Goal: Task Accomplishment & Management: Use online tool/utility

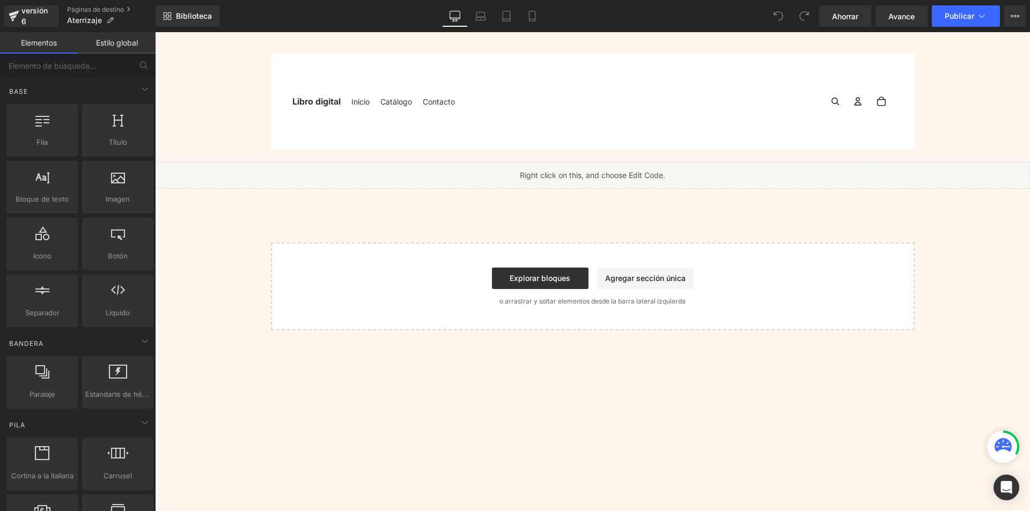
click at [123, 39] on font "Estilo global" at bounding box center [117, 42] width 42 height 9
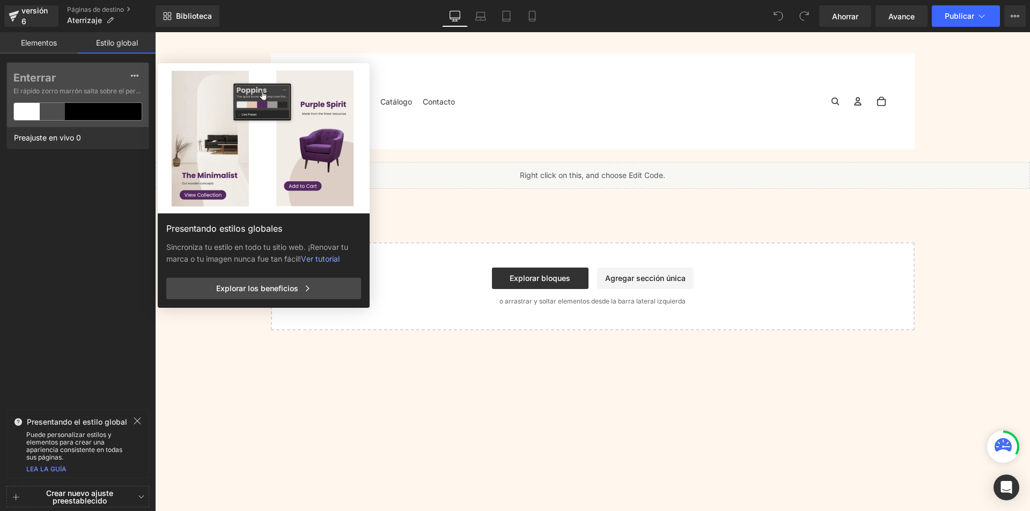
click at [31, 45] on font "Elementos" at bounding box center [39, 42] width 36 height 9
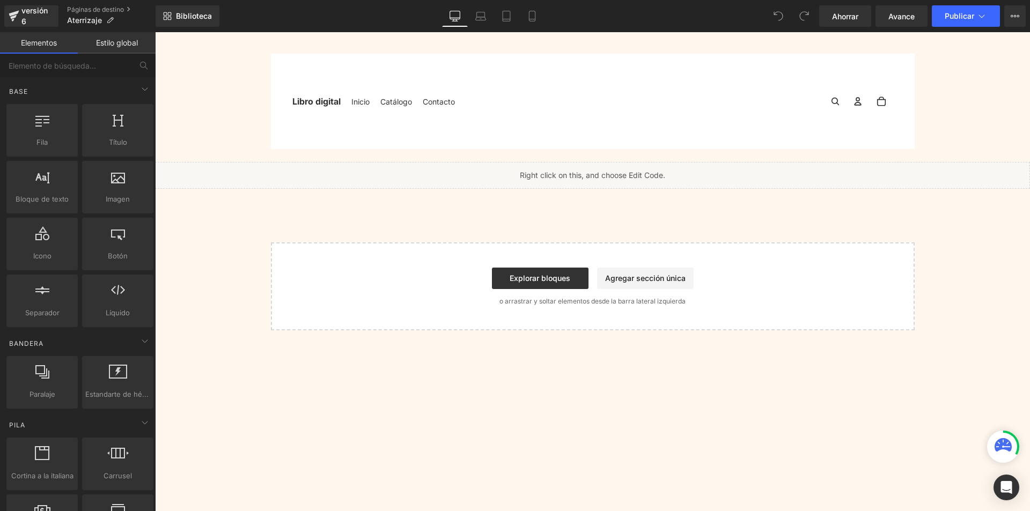
click at [758, 60] on div "Inicio Catálogo Contacto Libro digital" at bounding box center [593, 101] width 644 height 95
click at [198, 22] on link "Biblioteca" at bounding box center [188, 15] width 64 height 21
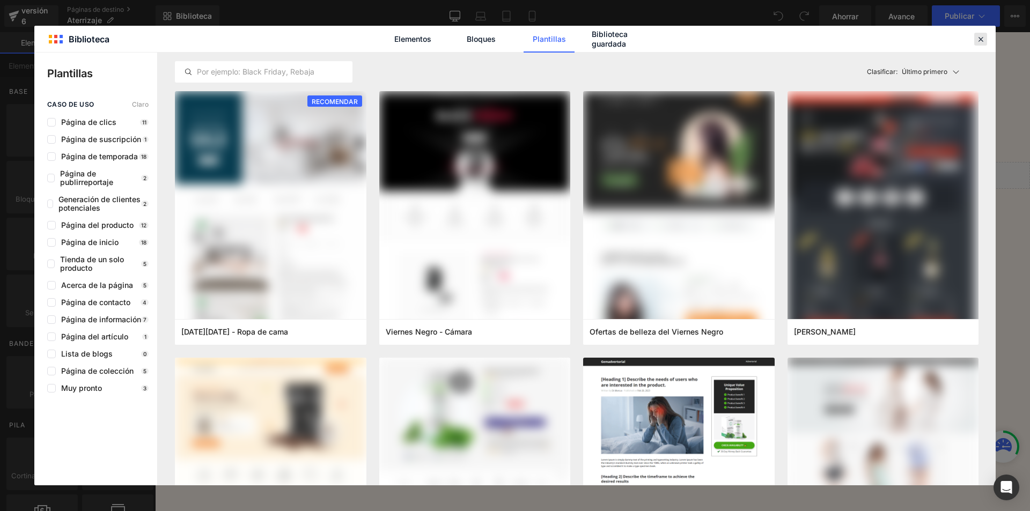
click at [982, 41] on icon at bounding box center [981, 39] width 10 height 10
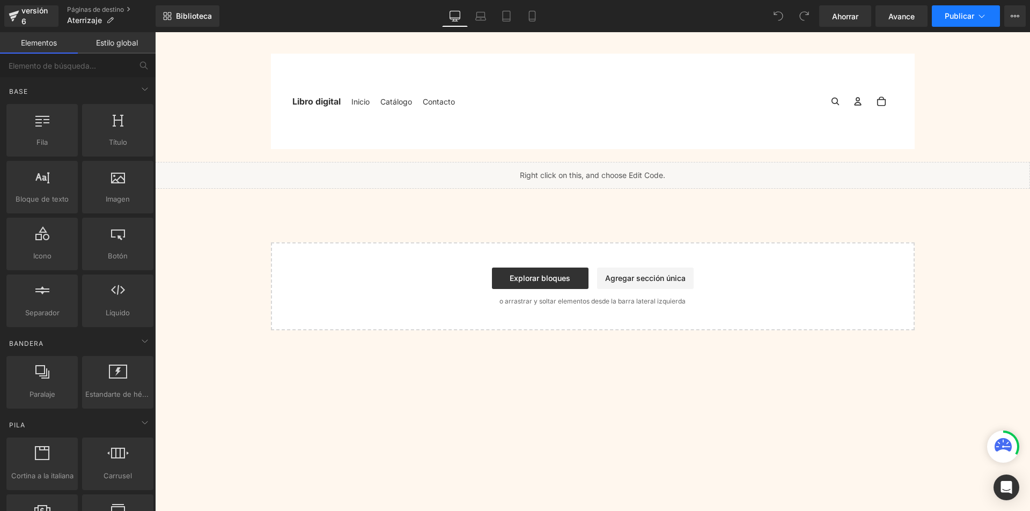
click at [989, 18] on button "Publicar" at bounding box center [966, 15] width 68 height 21
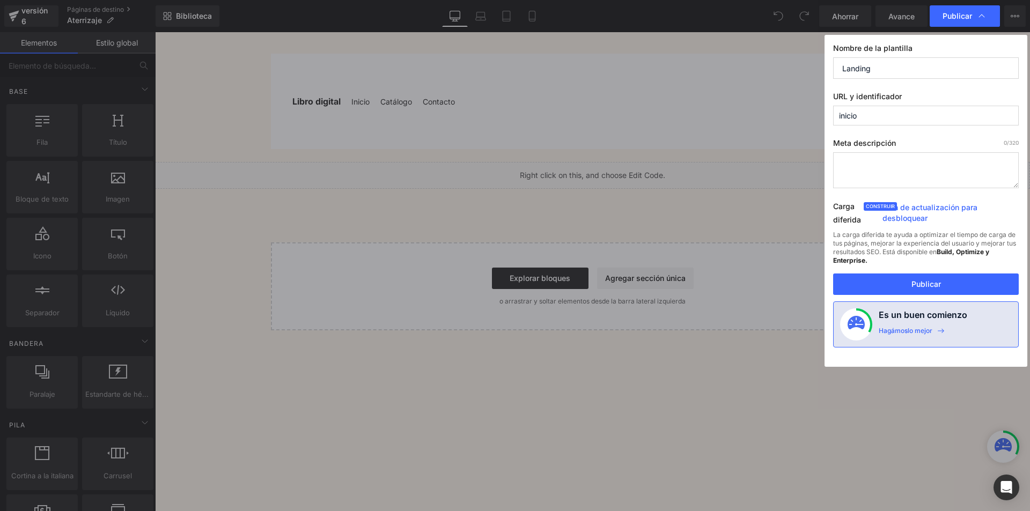
click at [989, 18] on div "Publicar" at bounding box center [965, 15] width 70 height 21
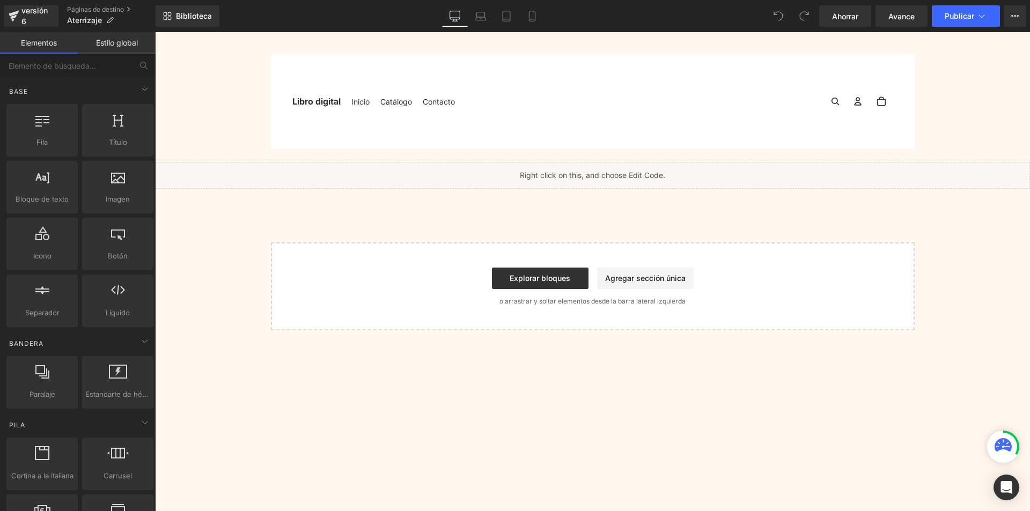
click at [1028, 14] on div "Ahorrar Avance Publicar Programado Plan de actualización Ver página en vivo Ver…" at bounding box center [922, 15] width 215 height 21
click at [1020, 13] on button "Plan de actualización Ver página en vivo Ver con plantilla actual Guardar plant…" at bounding box center [1014, 15] width 21 height 21
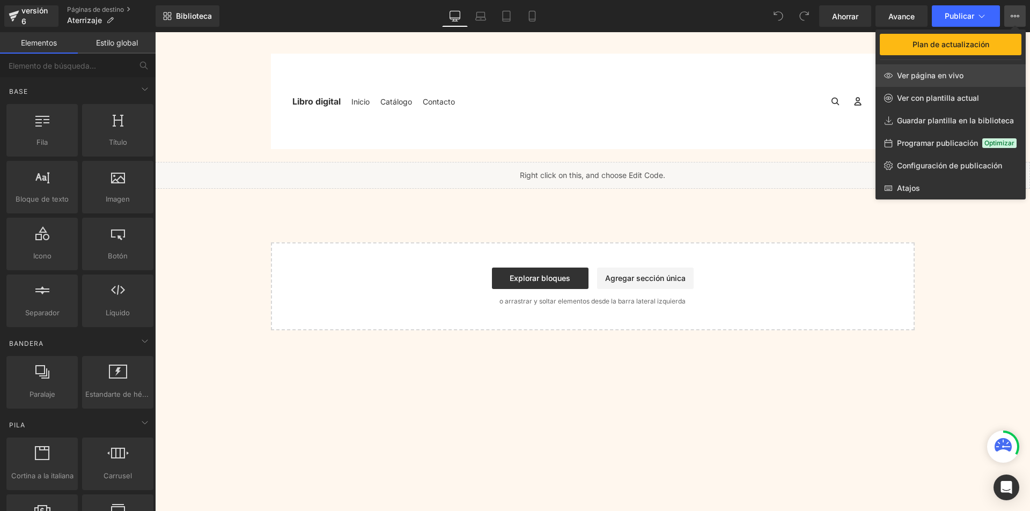
click at [945, 69] on link "Ver página en vivo" at bounding box center [950, 75] width 150 height 23
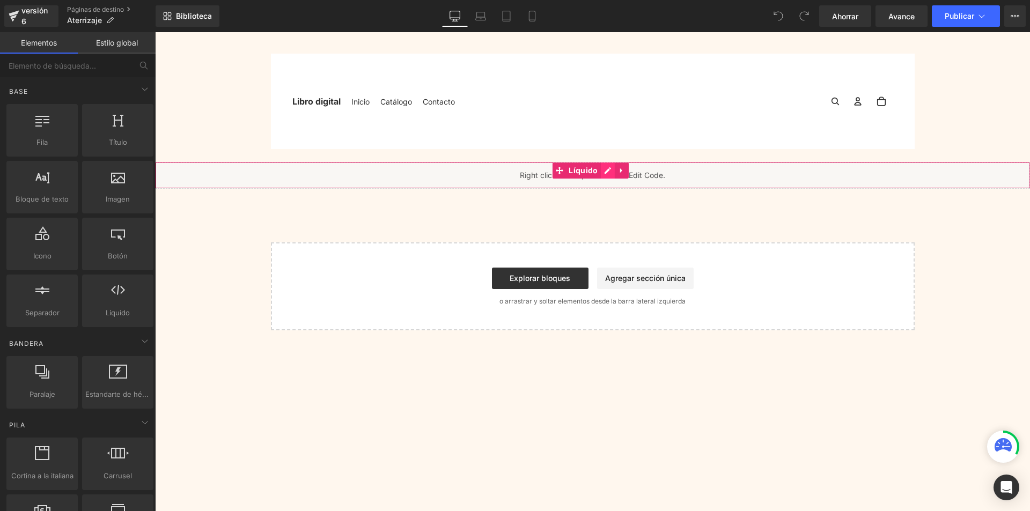
click at [608, 172] on div "Líquido" at bounding box center [592, 175] width 875 height 27
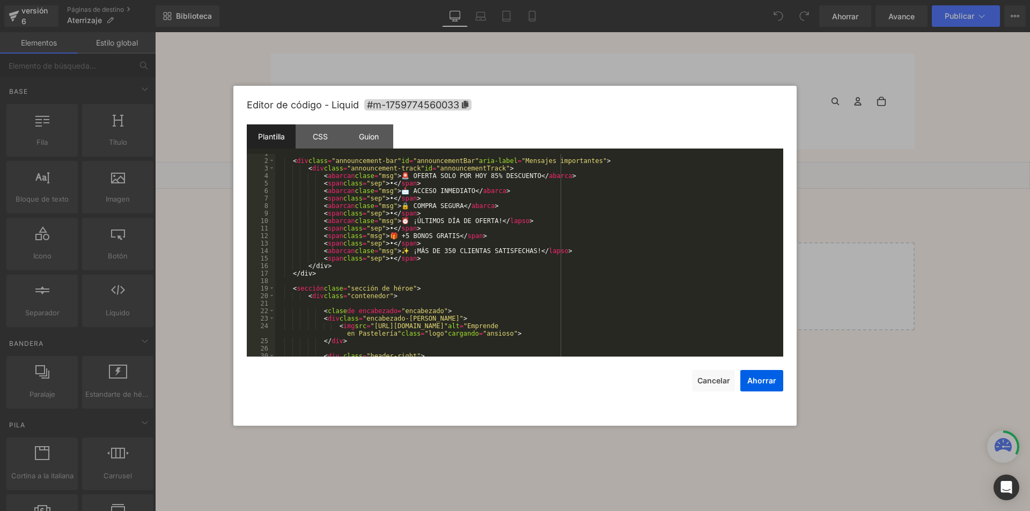
scroll to position [97, 0]
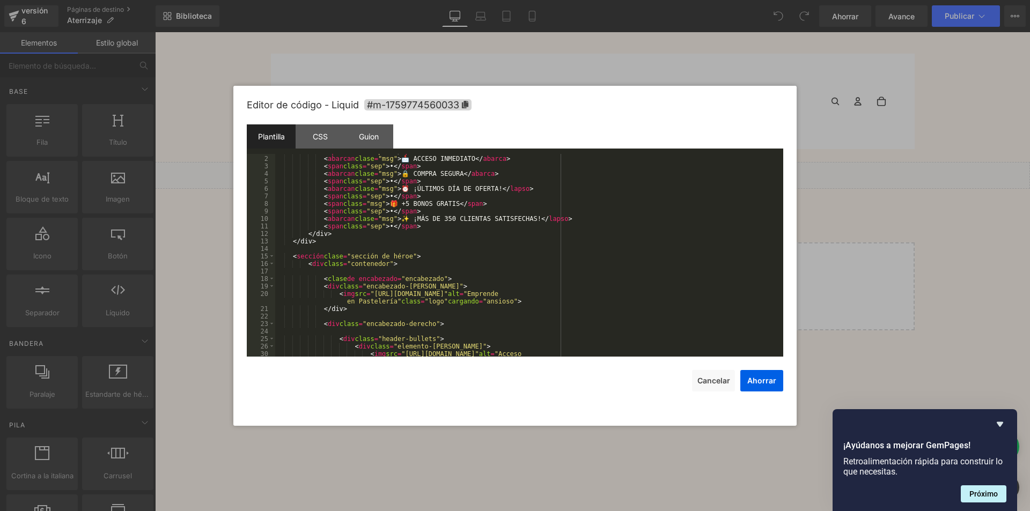
click at [387, 263] on div "< span class = "sep" > • </ span > < abarcan clase = "msg" > 📩 ACCESO INMEDIATO…" at bounding box center [527, 260] width 504 height 225
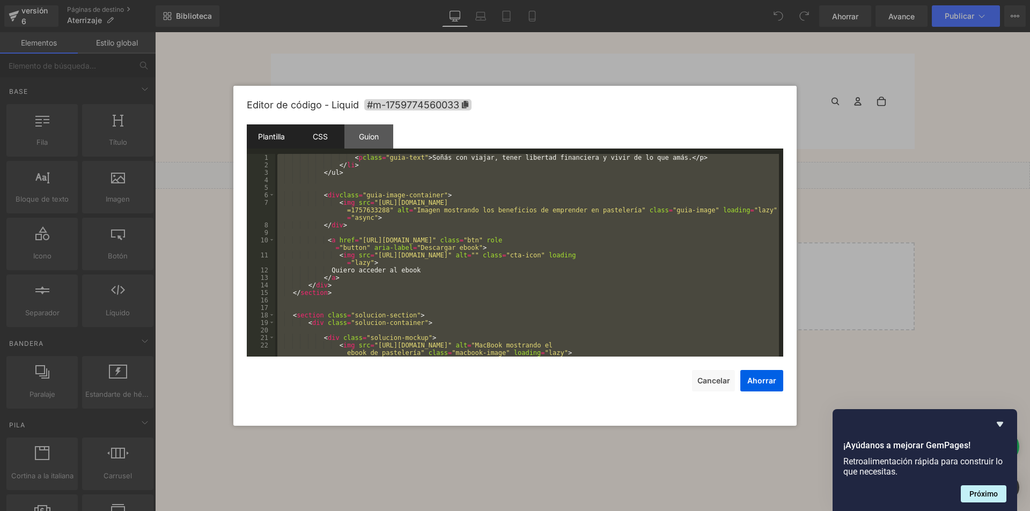
scroll to position [1126, 0]
click at [322, 135] on font "CSS" at bounding box center [320, 136] width 15 height 9
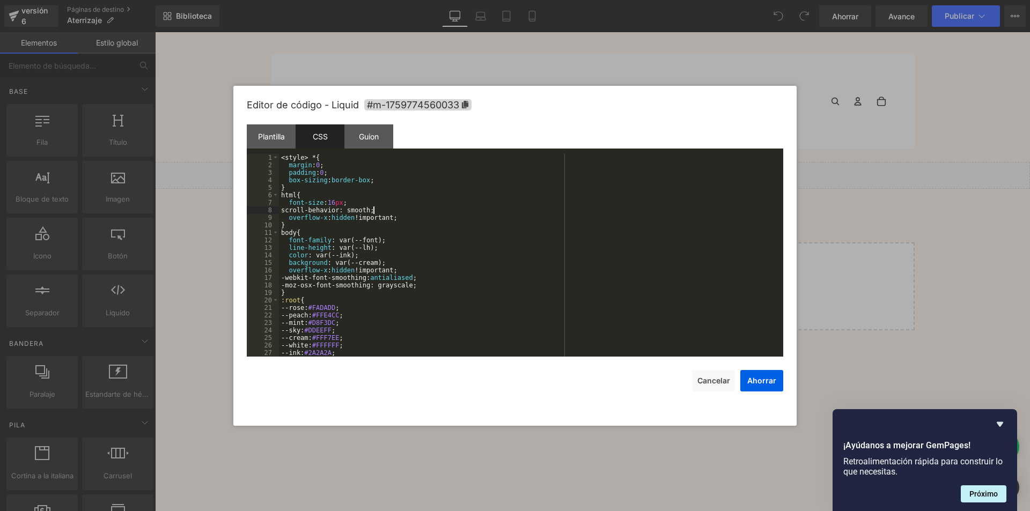
click at [416, 212] on div "< style > * { margin : 0 ; padding : 0 ; box-sizing : border-box ; } html { fon…" at bounding box center [529, 263] width 500 height 218
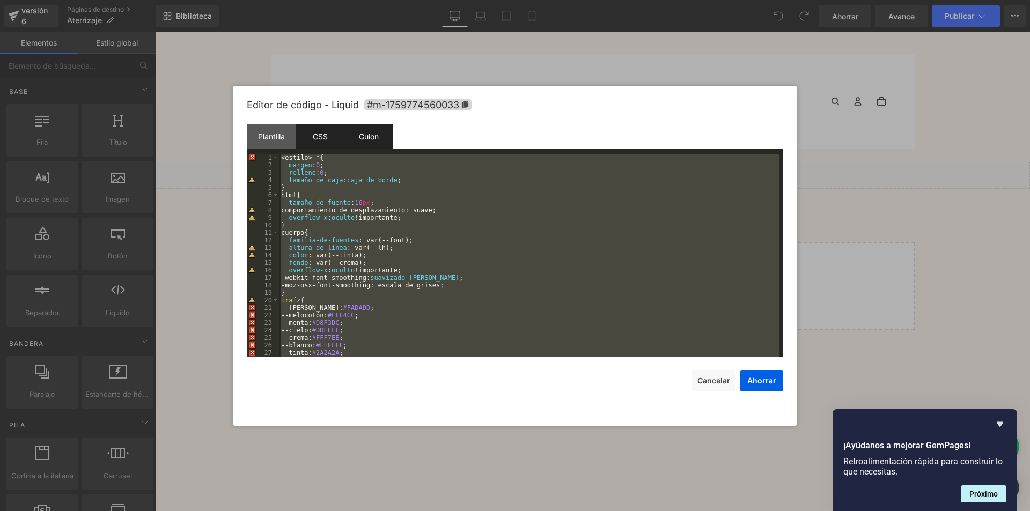
click at [377, 143] on div "Guion" at bounding box center [368, 136] width 49 height 24
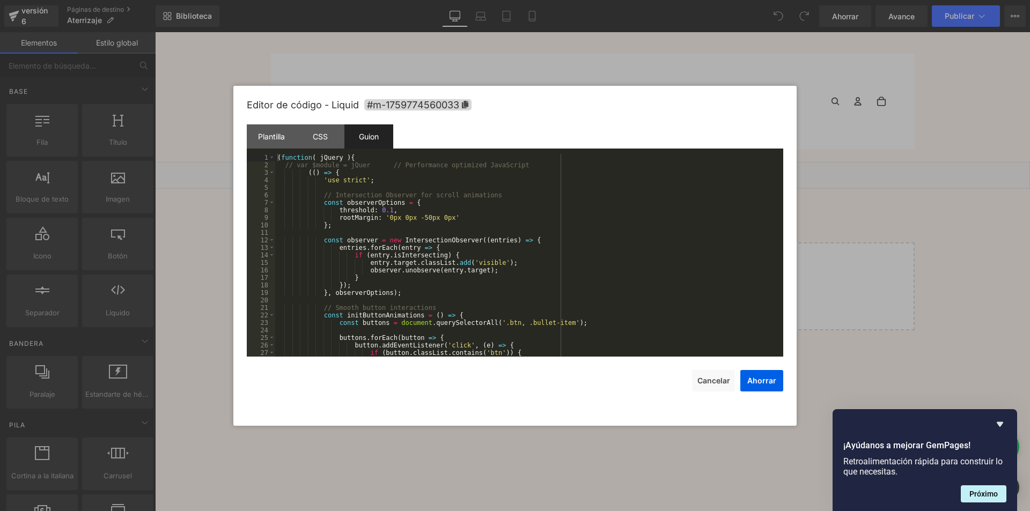
click at [438, 224] on div "( function ( jQuery ) { // var $module = jQuer // Performance optimized JavaScr…" at bounding box center [527, 263] width 504 height 218
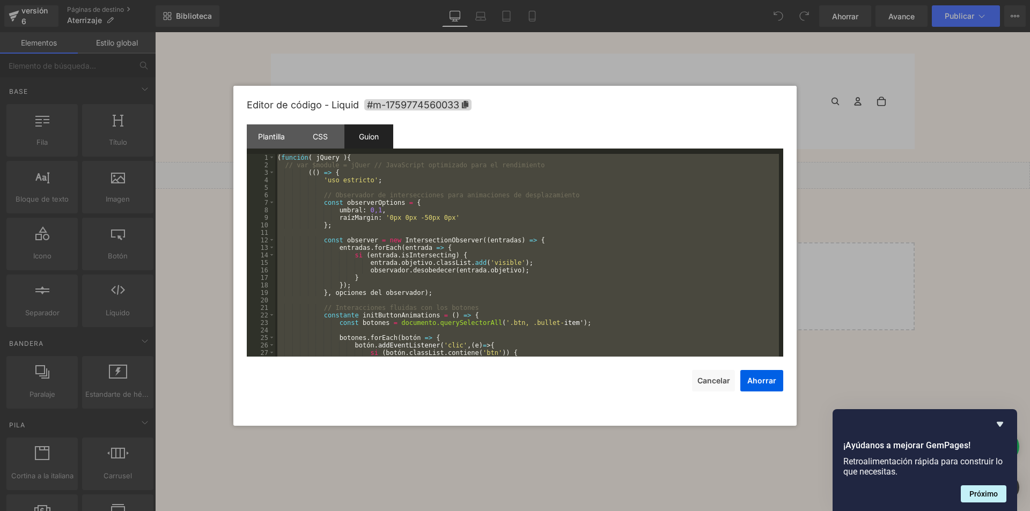
click at [429, 221] on div "( función ( jQuery ) { // var $module = jQuer // JavaScript optimizado para el …" at bounding box center [527, 255] width 504 height 203
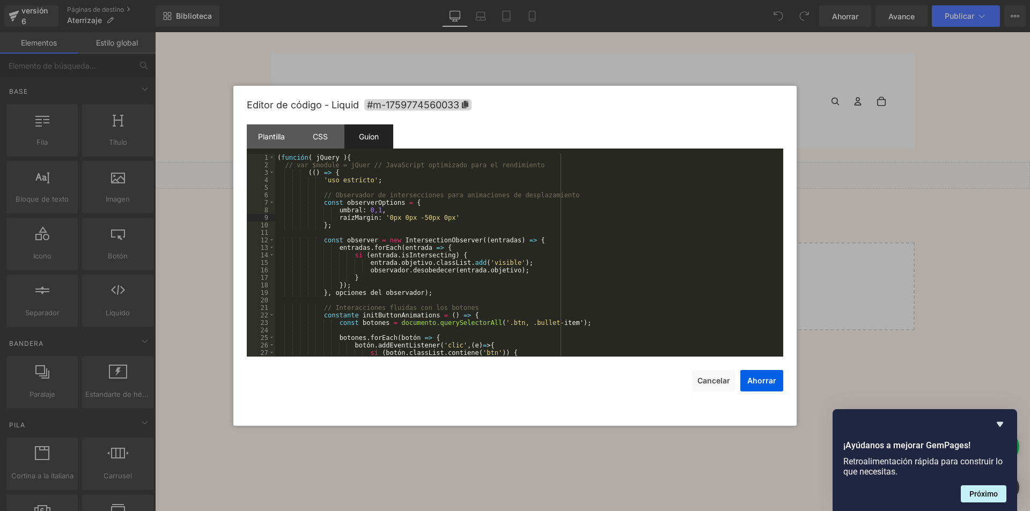
click at [327, 138] on font "CSS" at bounding box center [320, 136] width 15 height 9
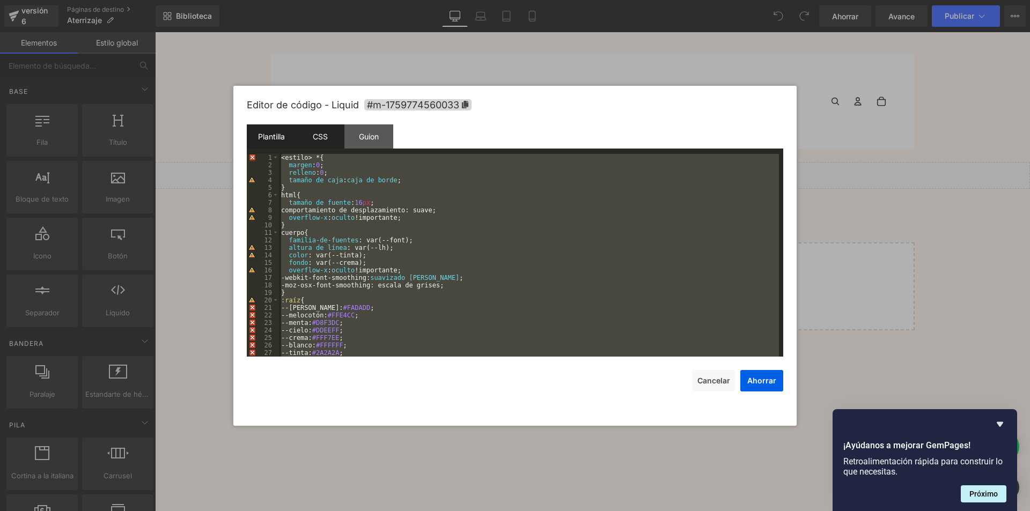
click at [272, 140] on font "Plantilla" at bounding box center [271, 136] width 27 height 9
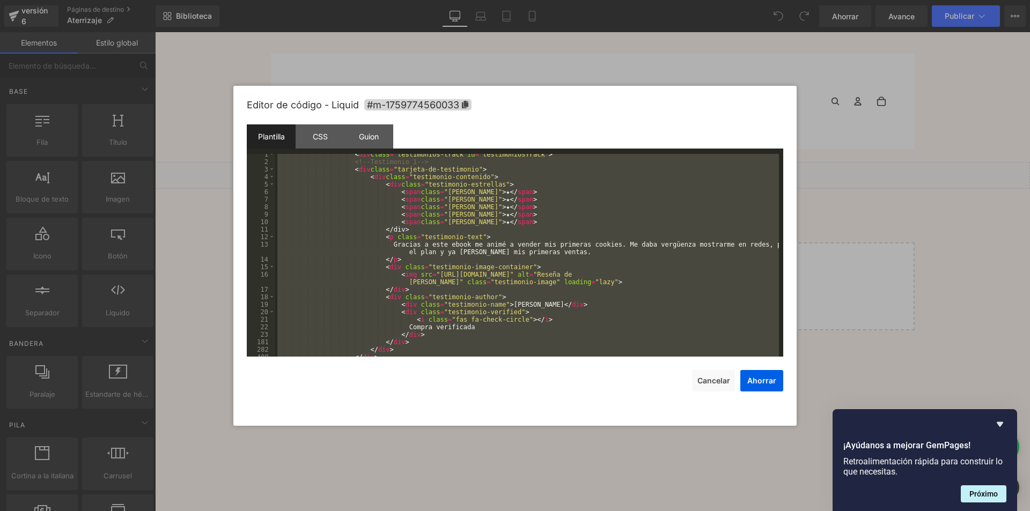
scroll to position [3991, 0]
click at [332, 143] on div "CSS" at bounding box center [320, 136] width 49 height 24
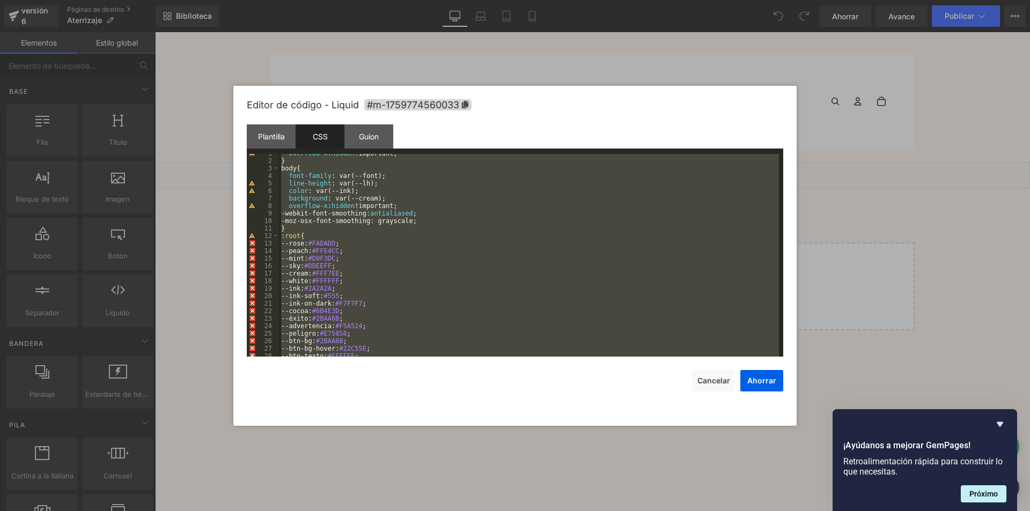
scroll to position [0, 0]
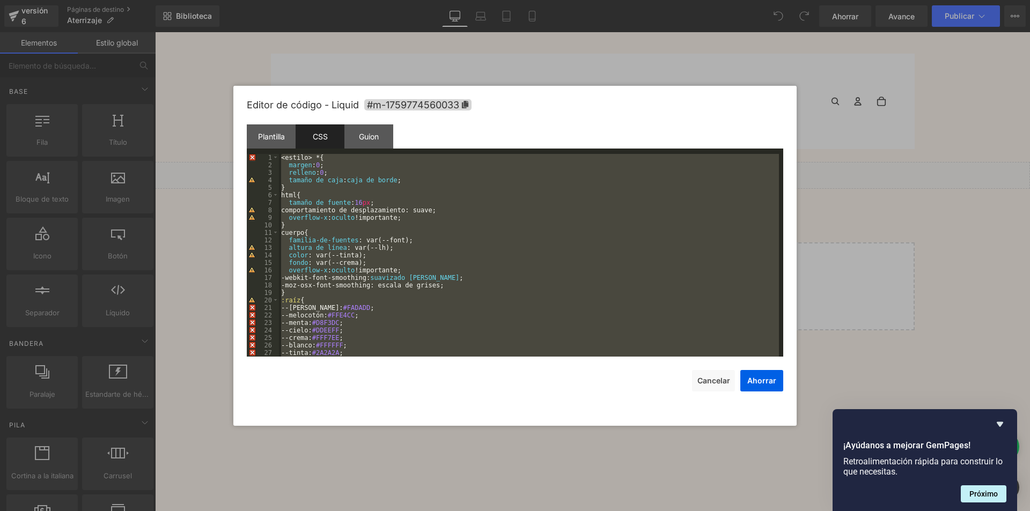
click at [306, 154] on div "< estilo > * { margen : 0 ; relleno : 0 ; tamaño de caja : caja [PERSON_NAME] ;…" at bounding box center [529, 255] width 500 height 203
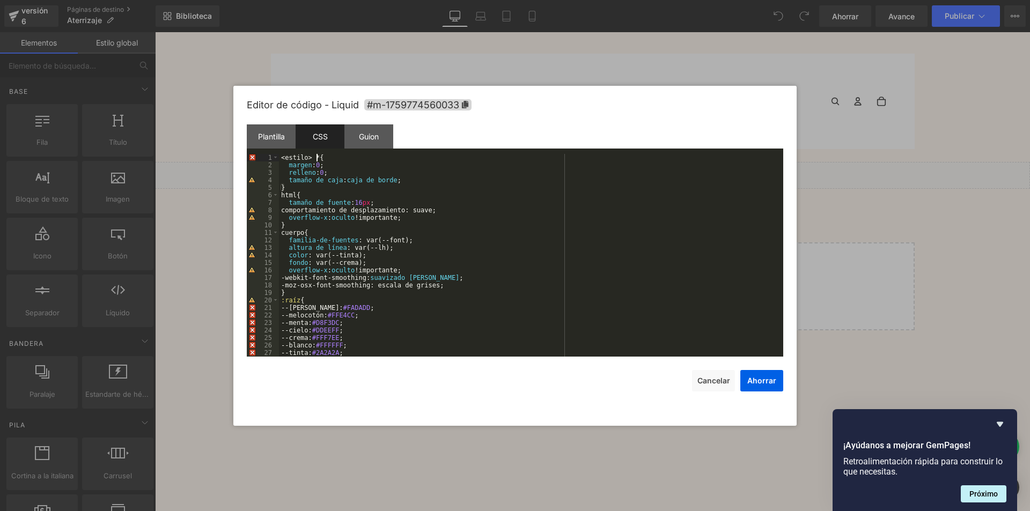
drag, startPoint x: 318, startPoint y: 158, endPoint x: 222, endPoint y: 153, distance: 96.1
click at [262, 154] on pre "1 2 3 4 5 6 7 8 9 10 11 12 13 14 15 16 17 18 19 20 21 22 23 24 25 26 27 28 < es…" at bounding box center [515, 255] width 536 height 203
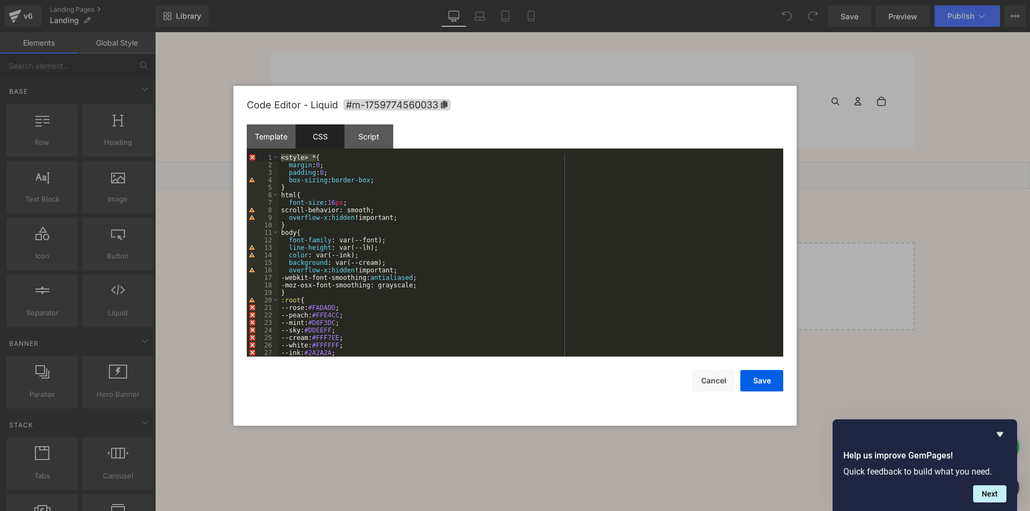
click at [336, 211] on div "< style > * { margin : 0 ; padding : 0 ; box-sizing : border-box ; } html { fon…" at bounding box center [529, 263] width 500 height 218
drag, startPoint x: 309, startPoint y: 156, endPoint x: 223, endPoint y: 156, distance: 86.4
click at [231, 156] on body "You are previewing how the will restyle your page. You can not edit Elements in…" at bounding box center [515, 255] width 1030 height 511
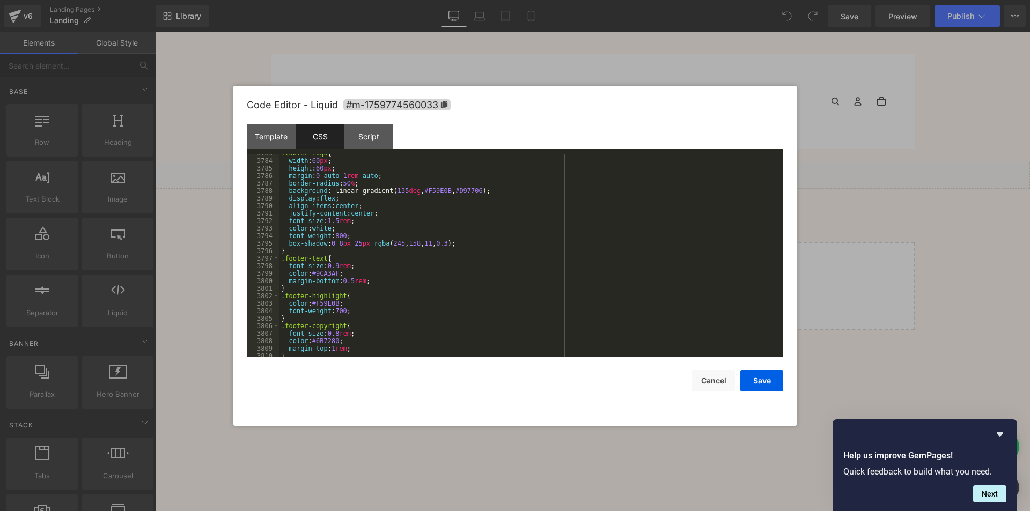
scroll to position [17373, 0]
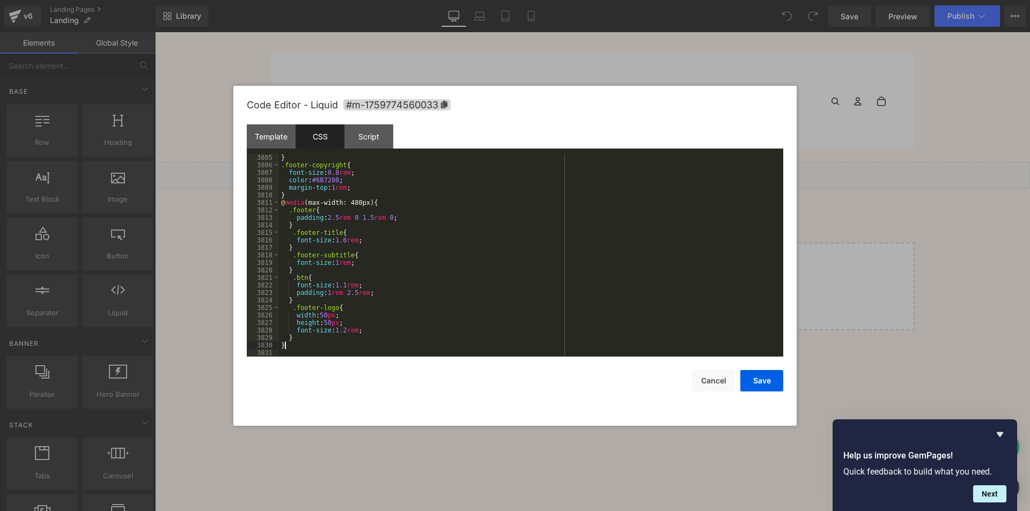
click at [297, 348] on div "} .footer-copyright { font-size : 0.8 rem ; color : #6B7280 ; margin-top : 1 re…" at bounding box center [529, 263] width 500 height 218
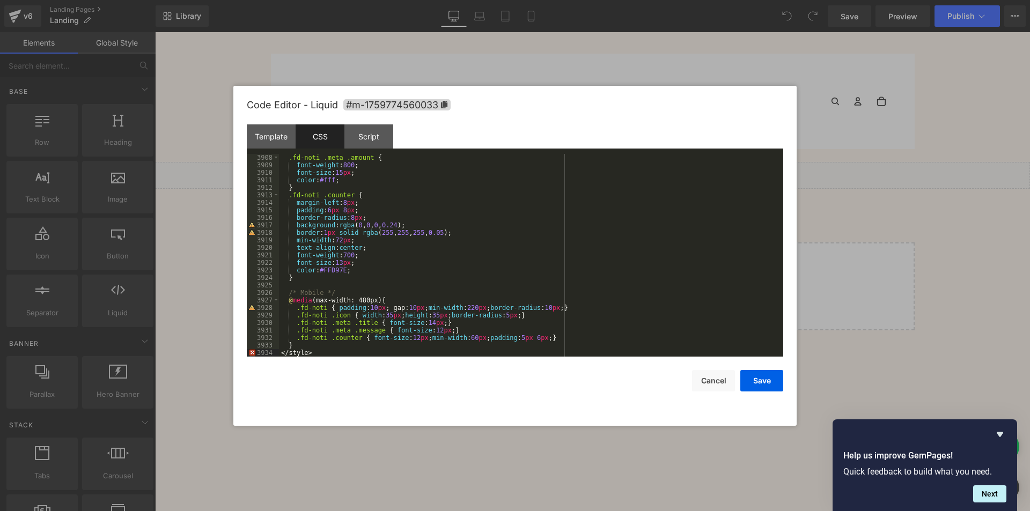
click at [313, 350] on div ".fd-noti .meta .amount { font-weight : 800 ; font-size : 15 px ; color : #fff ;…" at bounding box center [529, 263] width 500 height 218
drag, startPoint x: 313, startPoint y: 355, endPoint x: 283, endPoint y: 352, distance: 29.6
click at [283, 352] on div ".fd-noti .meta .amount { font-weight : 800 ; font-size : 15 px ; color : #fff ;…" at bounding box center [529, 263] width 500 height 218
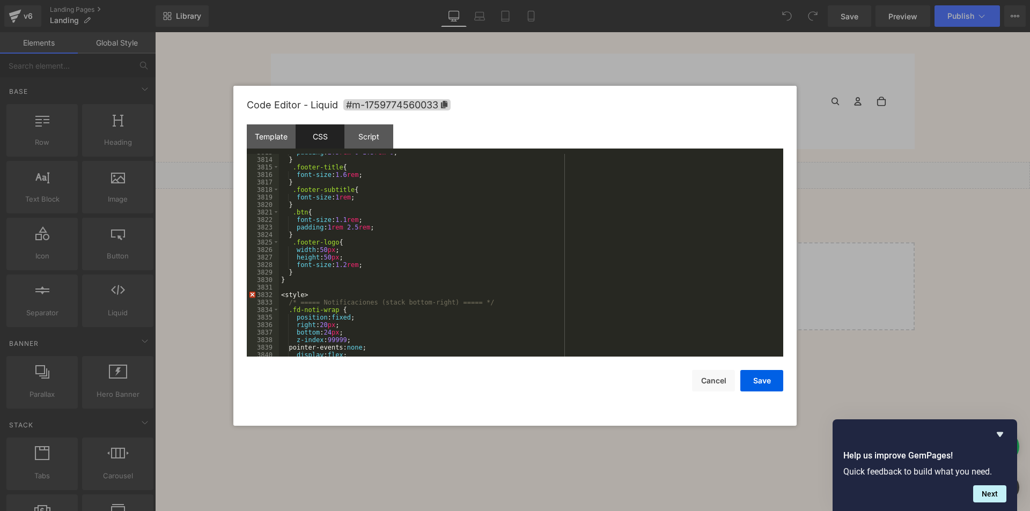
scroll to position [17033, 0]
drag, startPoint x: 311, startPoint y: 296, endPoint x: 262, endPoint y: 288, distance: 49.4
click at [262, 288] on pre "3813 3814 3815 3816 3817 3818 3819 3820 3821 3822 3823 3824 3825 3826 3827 3828…" at bounding box center [515, 255] width 536 height 203
click at [277, 134] on div "Template" at bounding box center [271, 136] width 49 height 24
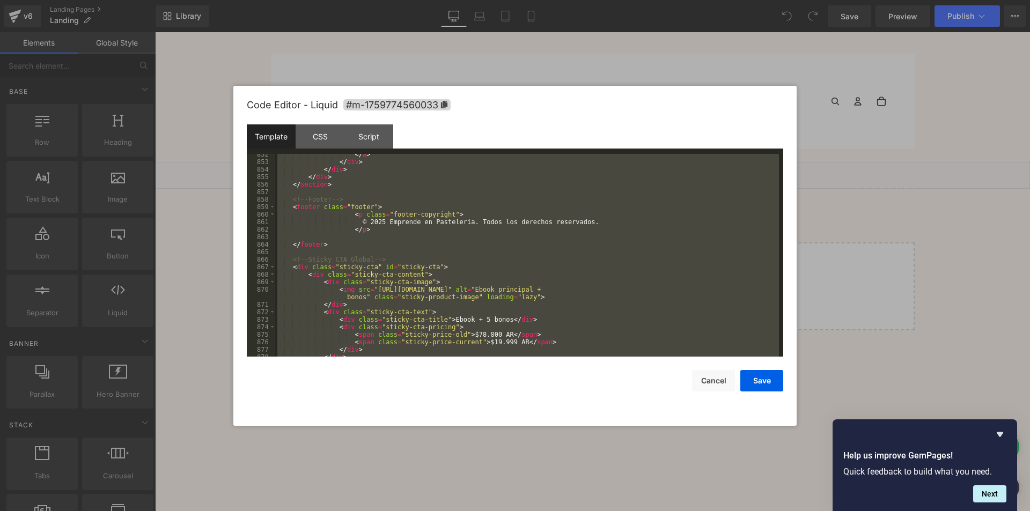
scroll to position [6826, 0]
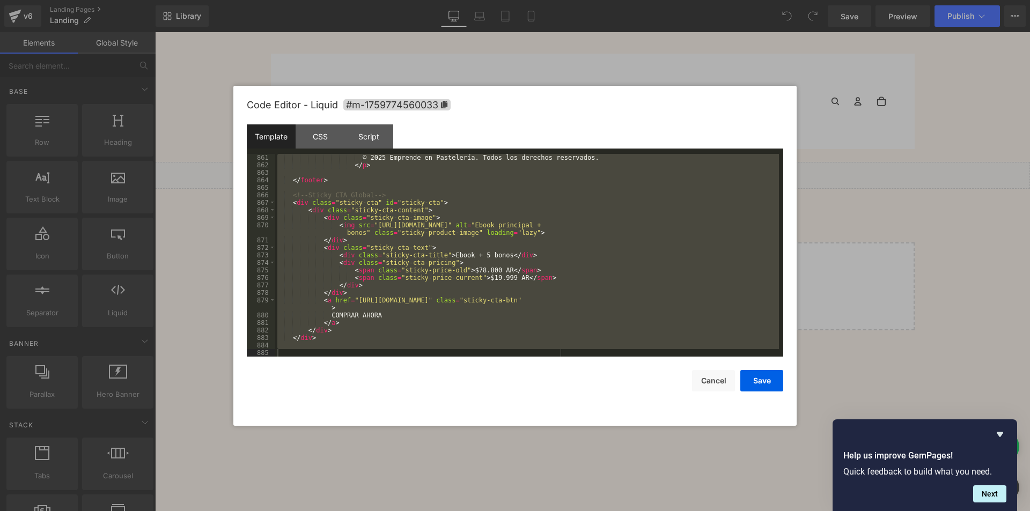
click at [350, 344] on div "© 2025 Emprende en Pastelería. Todos los derechos reservados. </ p > </ footer …" at bounding box center [527, 255] width 504 height 203
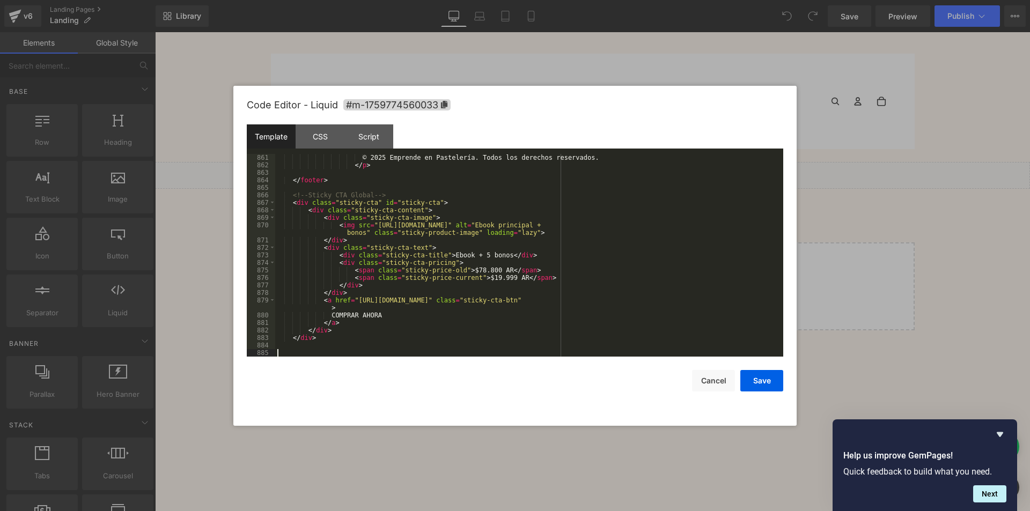
scroll to position [6833, 0]
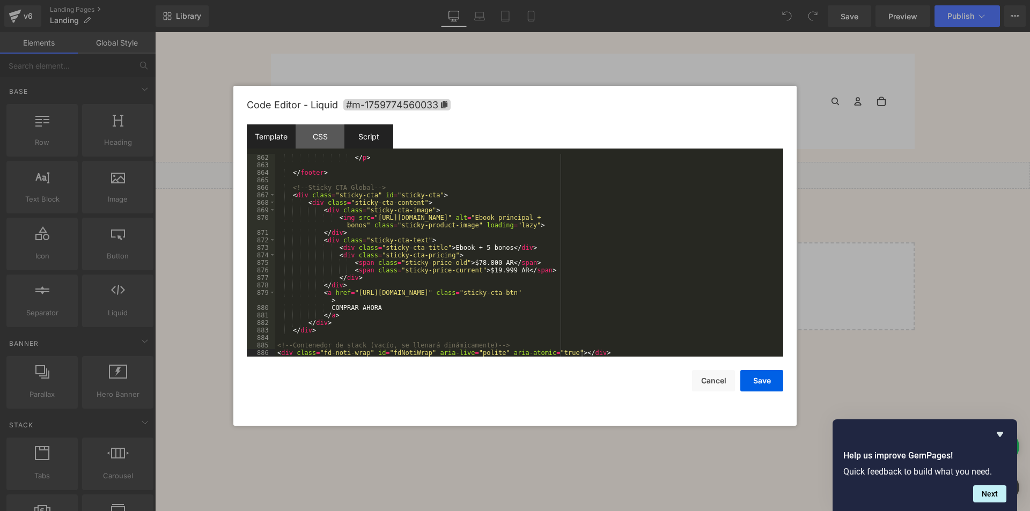
click at [365, 129] on div "Script" at bounding box center [368, 136] width 49 height 24
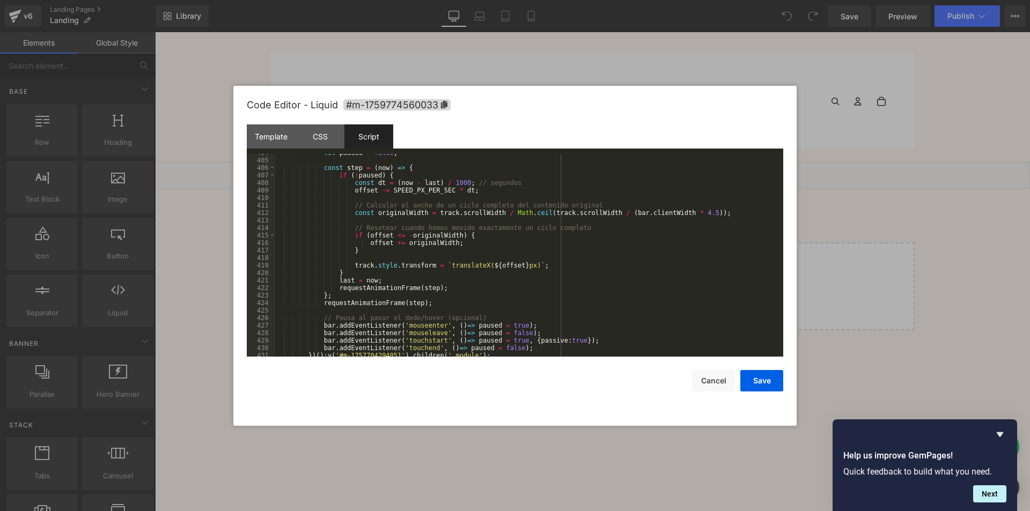
scroll to position [3116, 0]
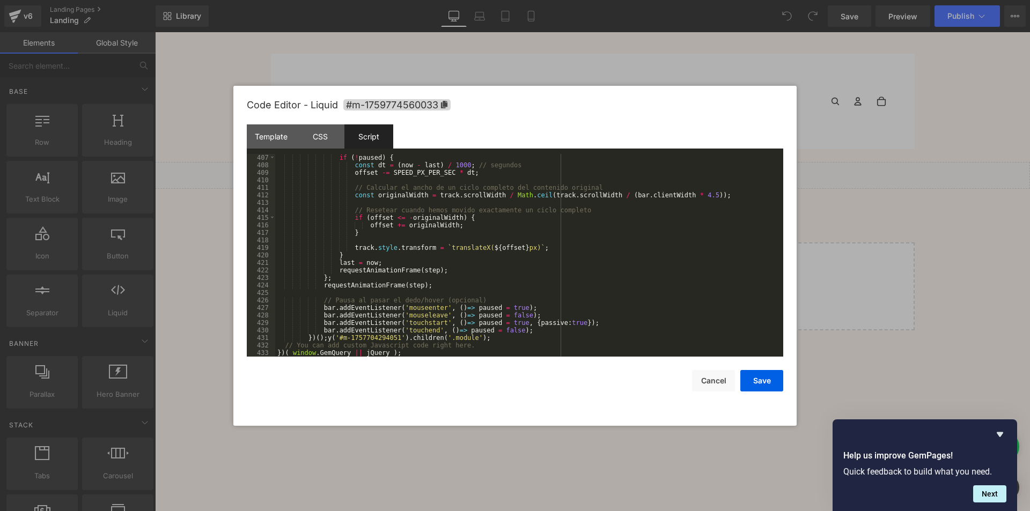
click at [491, 340] on div "if ( ! paused ) { const dt = ( now - last ) / 1000 ; // segundos offset -= SPEE…" at bounding box center [527, 263] width 504 height 218
click at [485, 344] on div "if ( ! paused ) { const dt = ( now - last ) / 1000 ; // segundos offset -= SPEE…" at bounding box center [527, 263] width 504 height 218
click at [500, 332] on div "if ( ! paused ) { const dt = ( now - last ) / 1000 ; // segundos offset -= SPEE…" at bounding box center [527, 263] width 504 height 218
click at [500, 338] on div "if ( ! paused ) { const dt = ( now - last ) / 1000 ; // segundos offset -= SPEE…" at bounding box center [527, 263] width 504 height 218
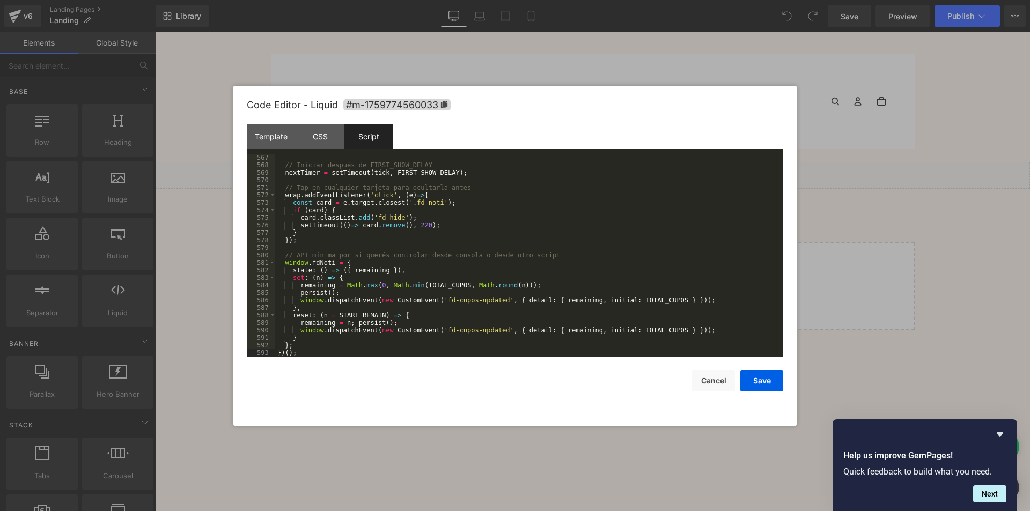
scroll to position [4333, 0]
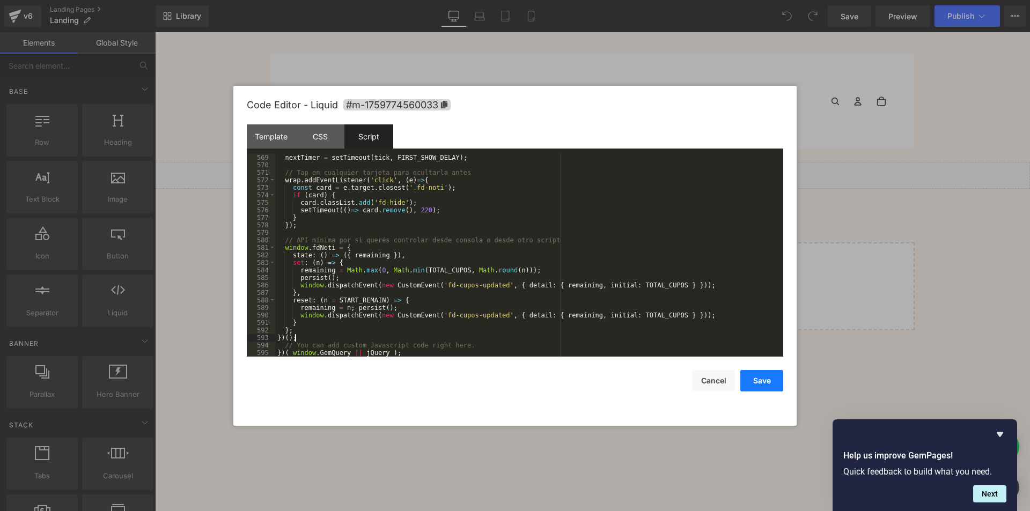
click at [757, 390] on button "Save" at bounding box center [761, 380] width 43 height 21
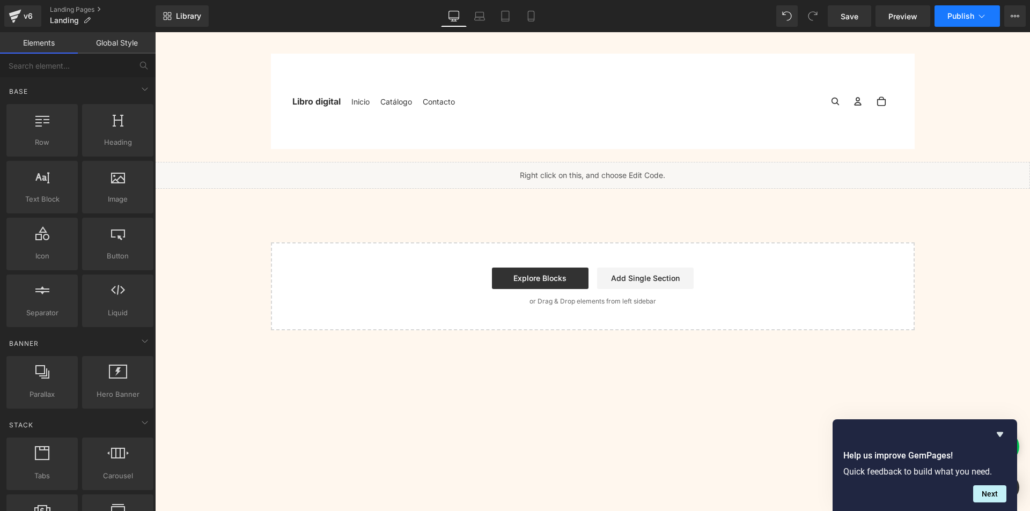
click at [961, 19] on span "Publish" at bounding box center [960, 16] width 27 height 9
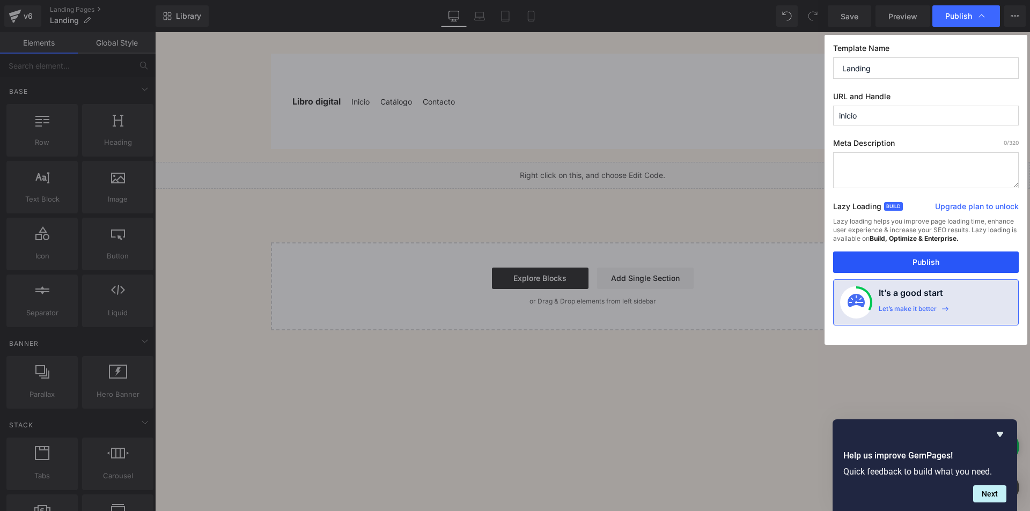
click at [899, 260] on button "Publish" at bounding box center [926, 262] width 186 height 21
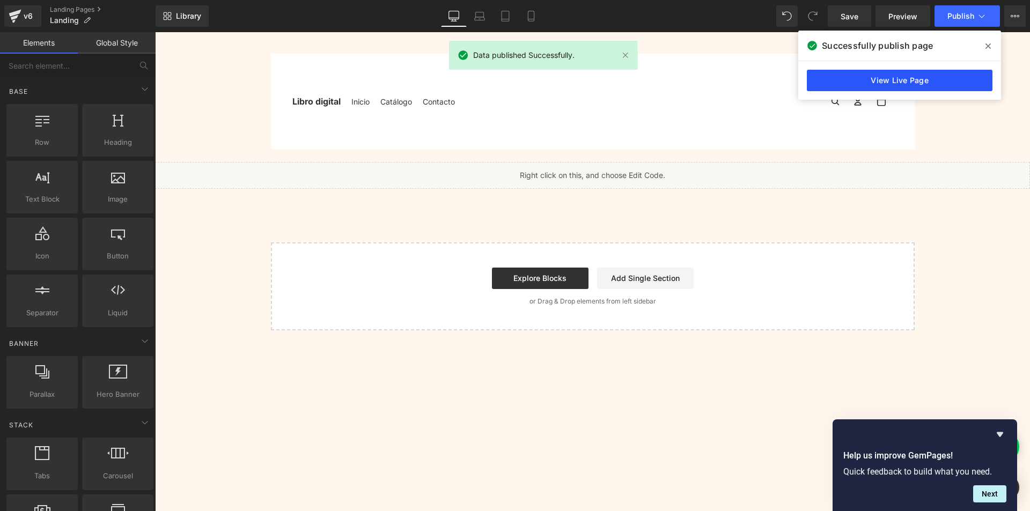
click at [890, 75] on link "View Live Page" at bounding box center [900, 80] width 186 height 21
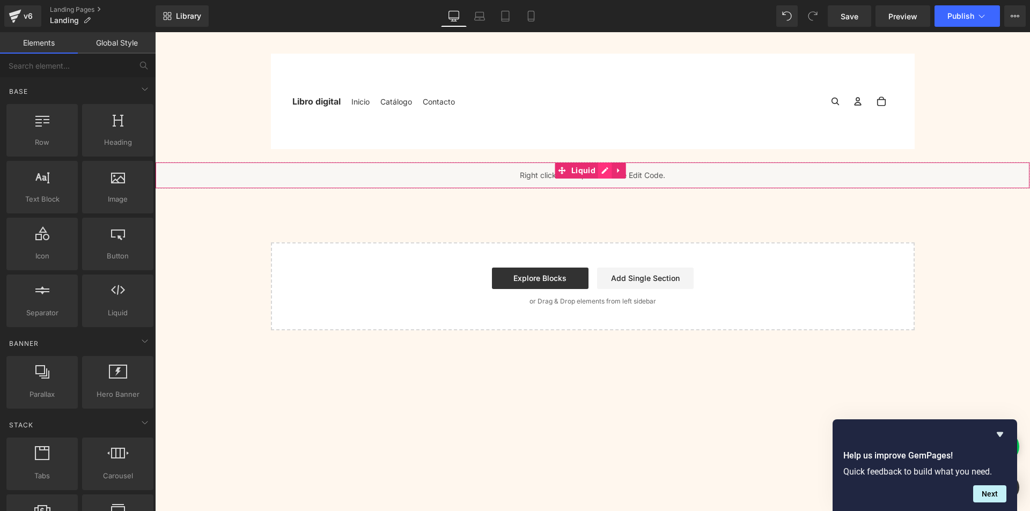
click at [599, 176] on div "Liquid" at bounding box center [592, 175] width 875 height 27
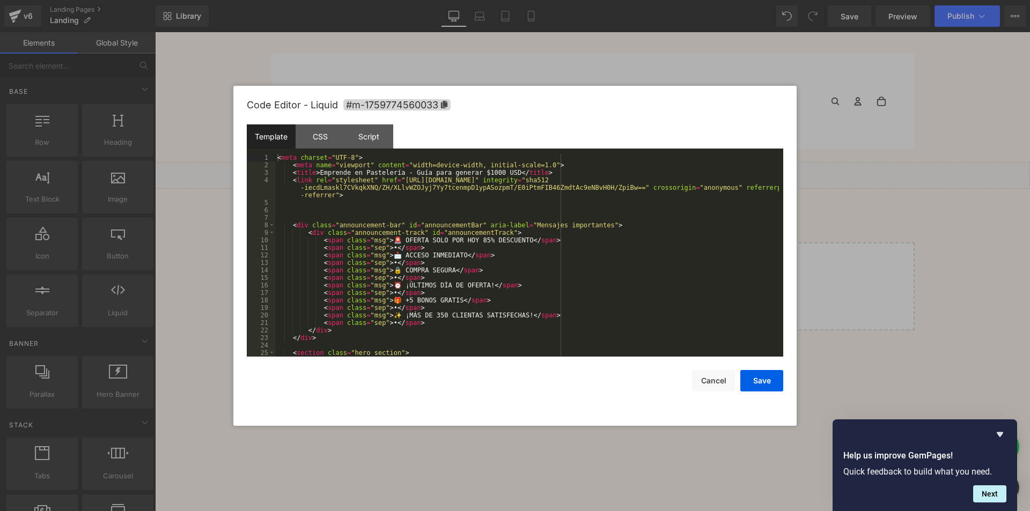
drag, startPoint x: 380, startPoint y: 139, endPoint x: 379, endPoint y: 153, distance: 13.5
click at [379, 139] on div "Script" at bounding box center [368, 136] width 49 height 24
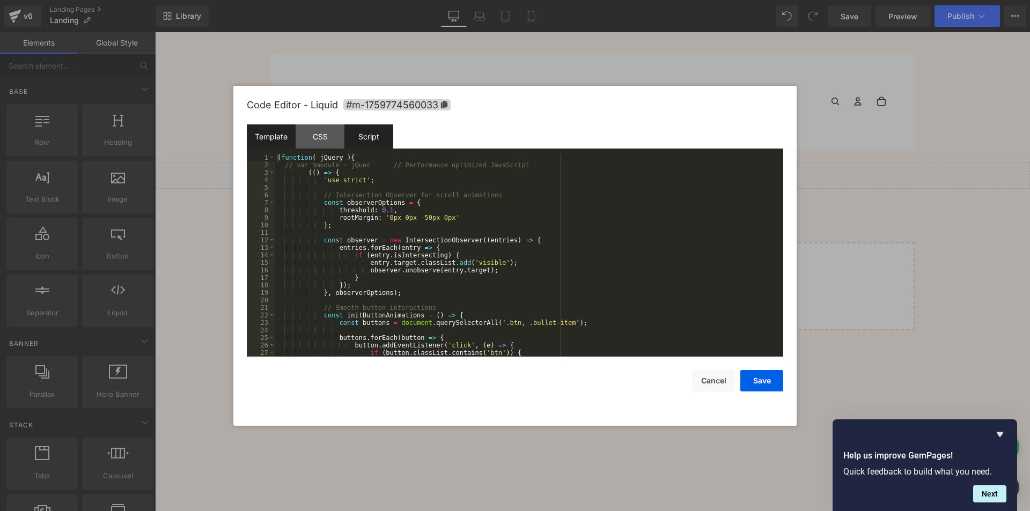
click at [284, 144] on div "Template" at bounding box center [271, 136] width 49 height 24
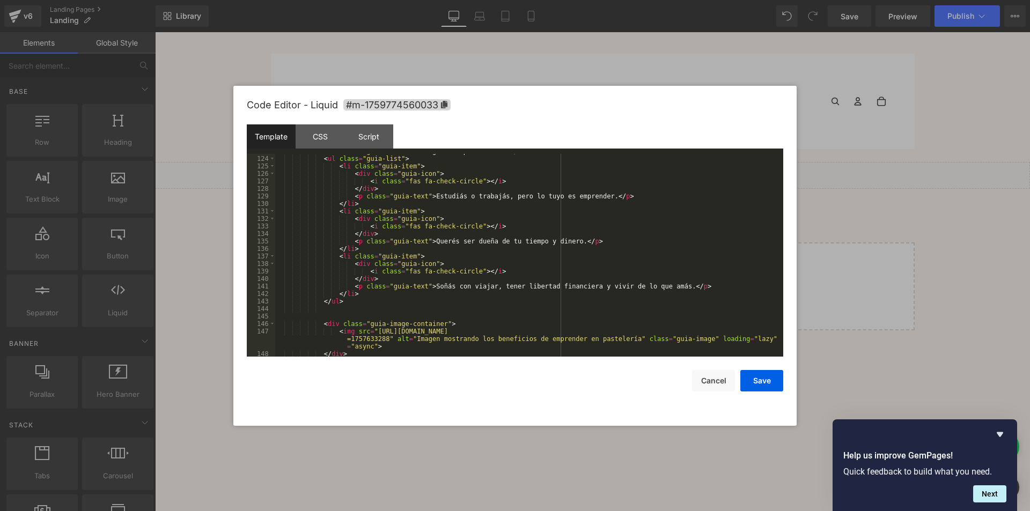
scroll to position [1062, 0]
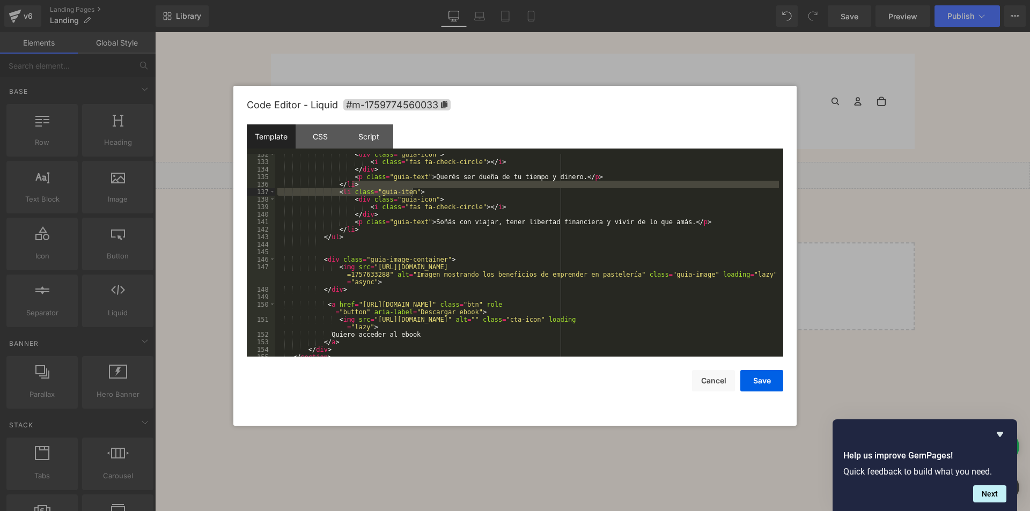
drag, startPoint x: 778, startPoint y: 188, endPoint x: 796, endPoint y: 302, distance: 115.1
click at [796, 302] on div "Code Editor - Liquid #m-1759774560033 Template CSS Script Data 132 133 134 135 …" at bounding box center [514, 256] width 563 height 340
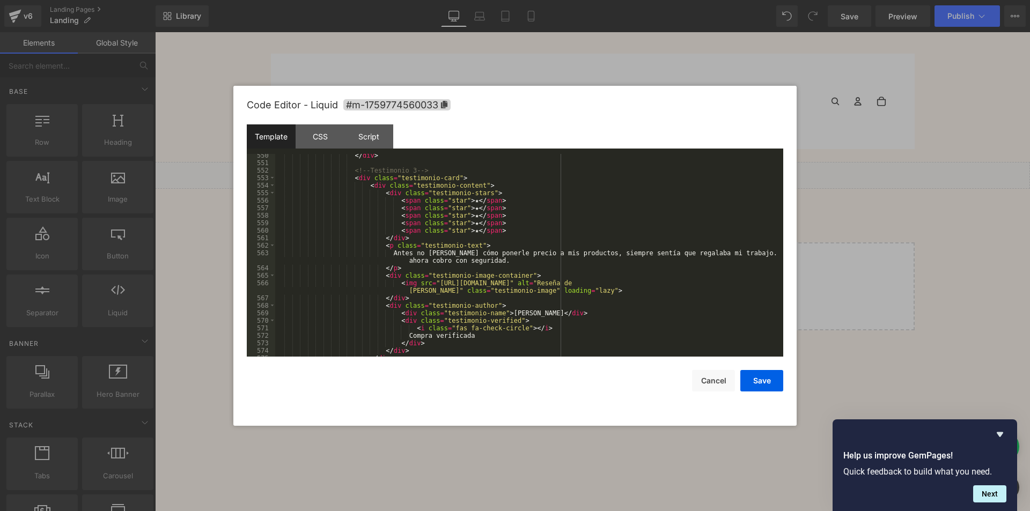
scroll to position [6841, 0]
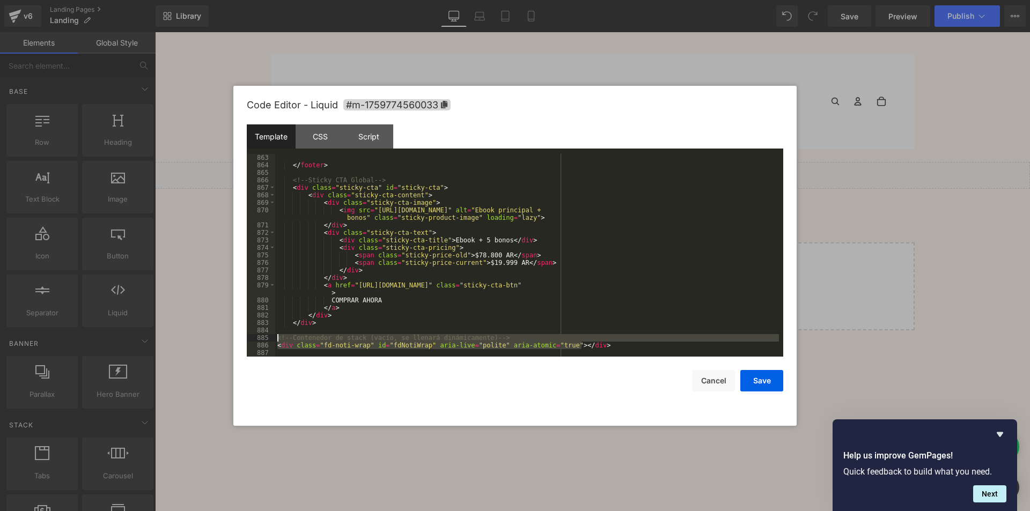
drag, startPoint x: 617, startPoint y: 344, endPoint x: 267, endPoint y: 336, distance: 350.9
click at [267, 336] on pre "863 864 865 866 867 868 869 870 871 872 873 874 875 876 877 878 879 880 881 882…" at bounding box center [515, 255] width 536 height 203
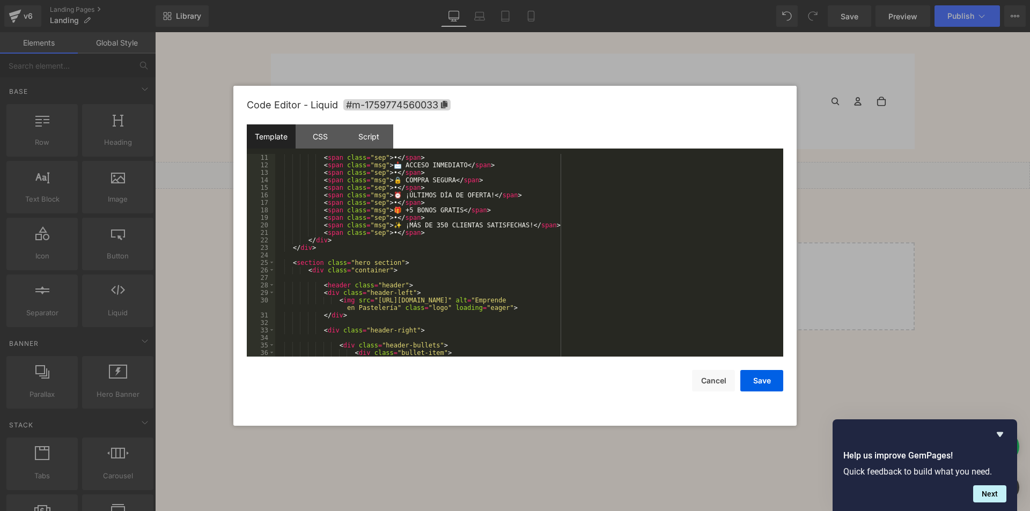
scroll to position [0, 0]
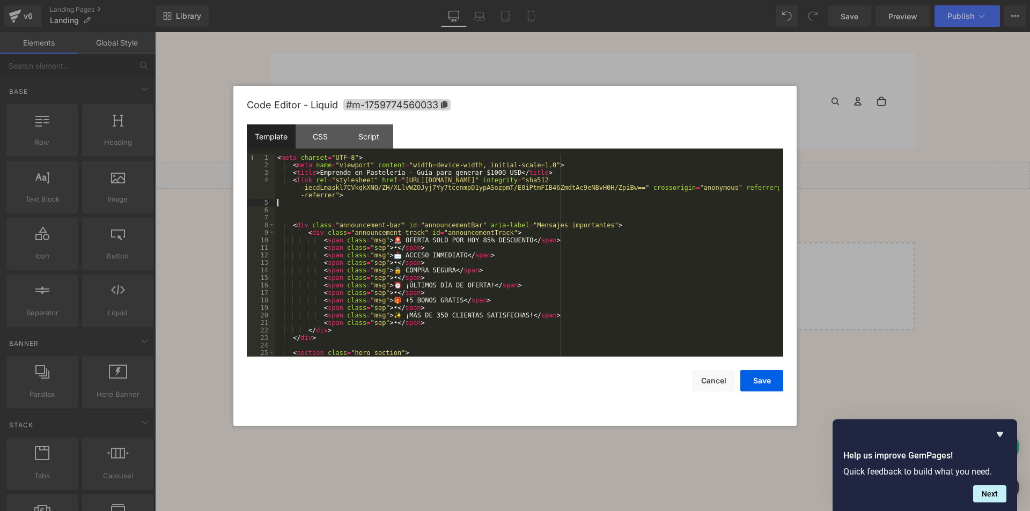
click at [535, 200] on div "< meta charset = "UTF-8" > < meta name = "viewport" content = "width=device-wid…" at bounding box center [527, 263] width 504 height 218
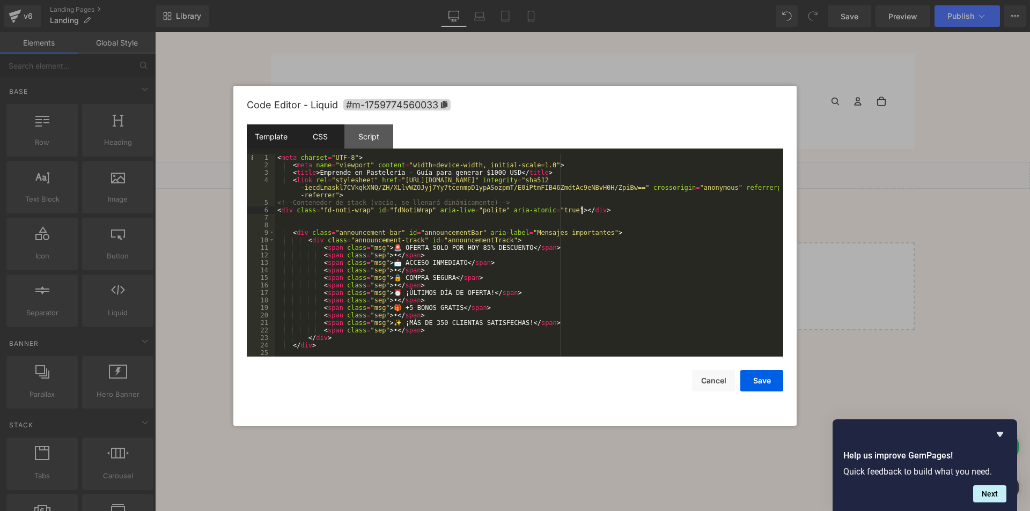
click at [320, 136] on div "CSS" at bounding box center [320, 136] width 49 height 24
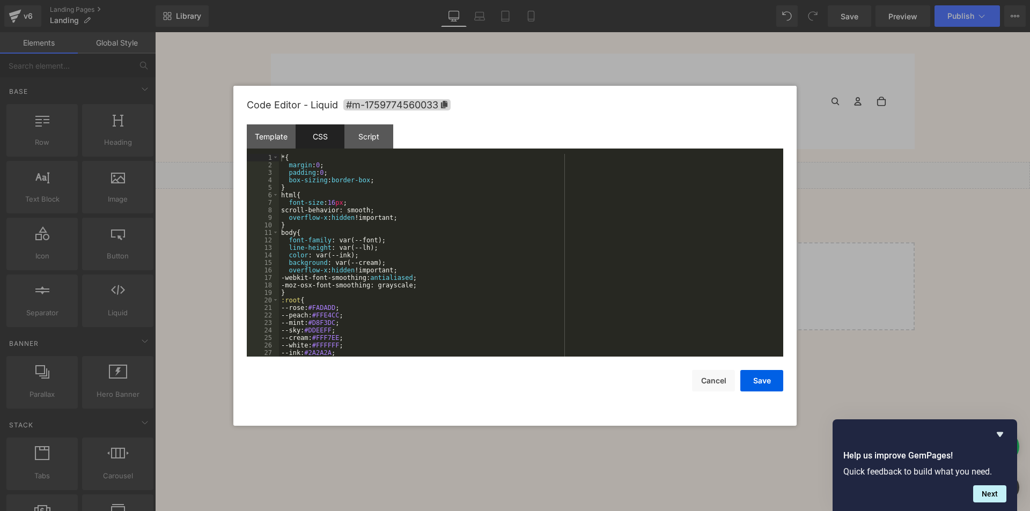
click at [354, 126] on div "Script" at bounding box center [368, 136] width 49 height 24
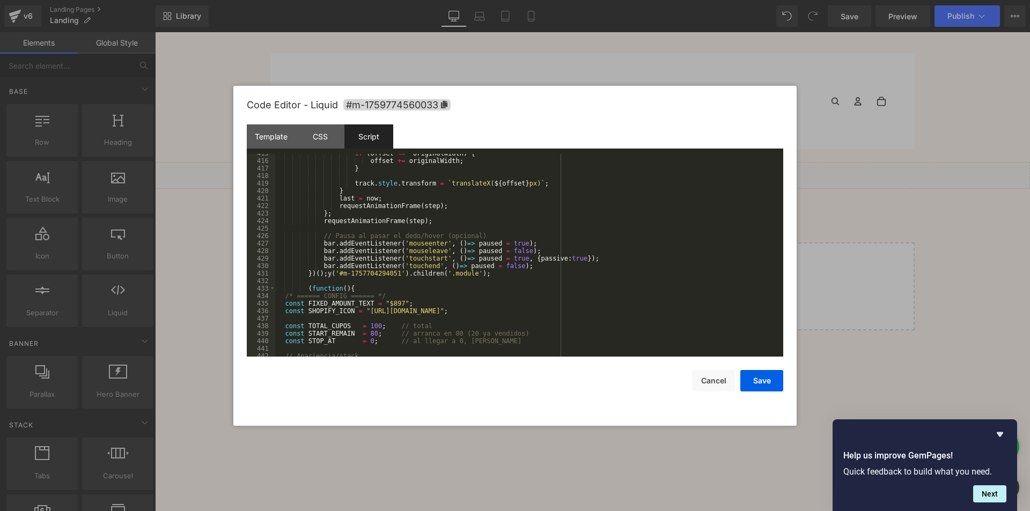
scroll to position [3192, 0]
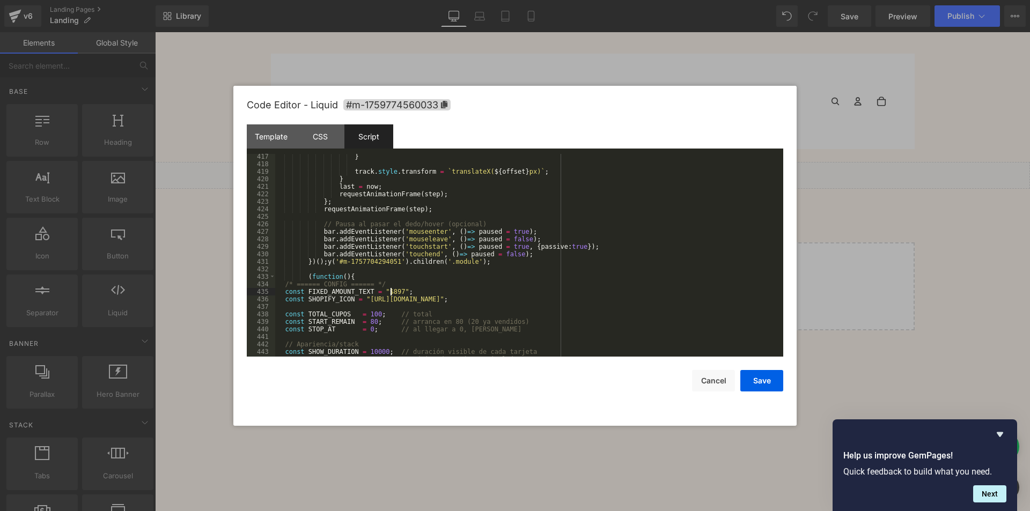
click at [388, 290] on div "} track . style . transform = ` translateX( ${ offset } px) ` ; } last = now ; …" at bounding box center [527, 262] width 504 height 218
click at [394, 290] on div "} track . style . transform = ` translateX( ${ offset } px) ` ; } last = now ; …" at bounding box center [527, 262] width 504 height 218
drag, startPoint x: 394, startPoint y: 290, endPoint x: 385, endPoint y: 292, distance: 9.8
click at [385, 292] on div "} track . style . transform = ` translateX( ${ offset } px) ` ; } last = now ; …" at bounding box center [527, 262] width 504 height 218
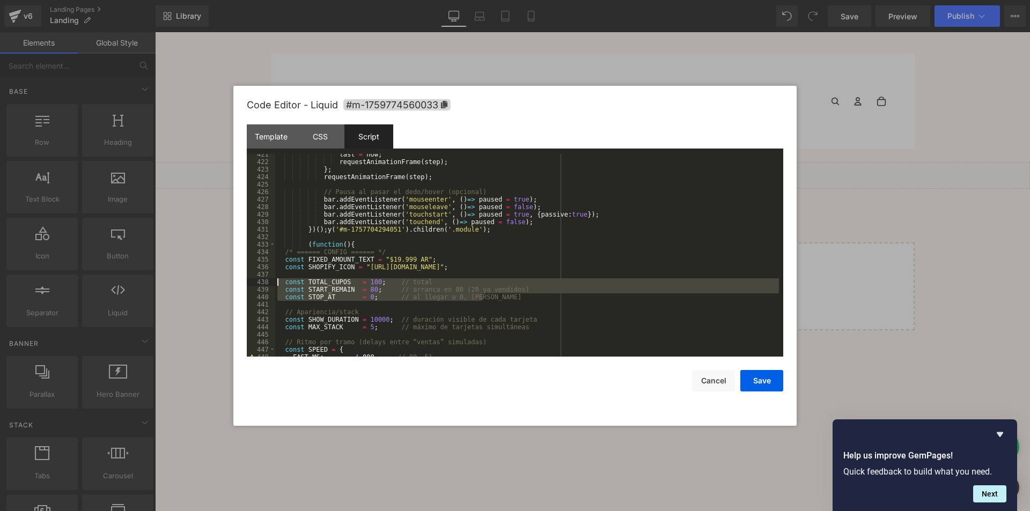
drag, startPoint x: 491, startPoint y: 296, endPoint x: 273, endPoint y: 282, distance: 218.7
click at [273, 282] on pre "421 422 423 424 425 426 427 428 429 430 431 432 433 434 435 436 437 438 439 440…" at bounding box center [515, 255] width 536 height 203
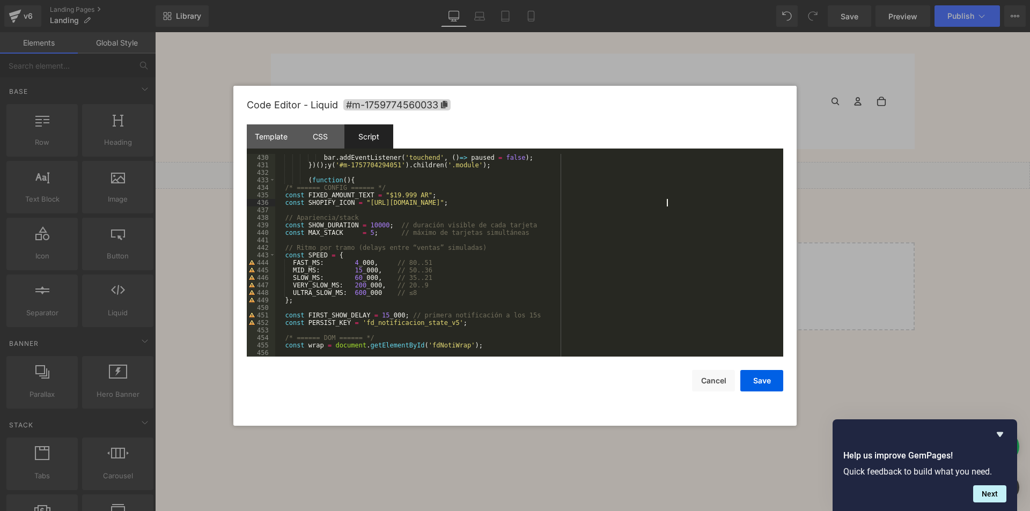
scroll to position [3289, 0]
click at [379, 219] on div "bar . addEventListener ( 'touchend' , ( ) => paused = false ) ; }) ( ) ; y ( '#…" at bounding box center [527, 263] width 504 height 218
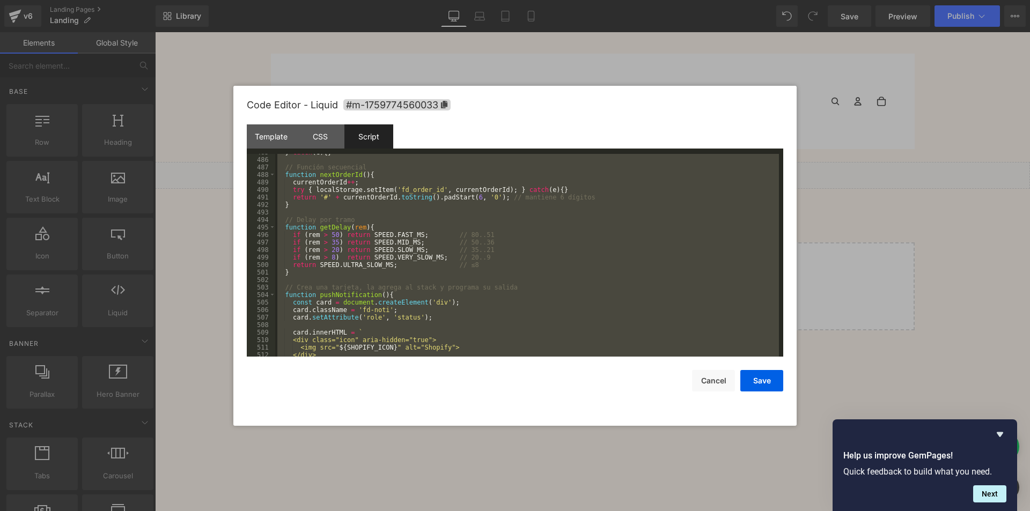
click at [617, 290] on div "} catch ( e ) { } // Función secuencial function nextOrderId ( ) { currentOrder…" at bounding box center [527, 255] width 504 height 203
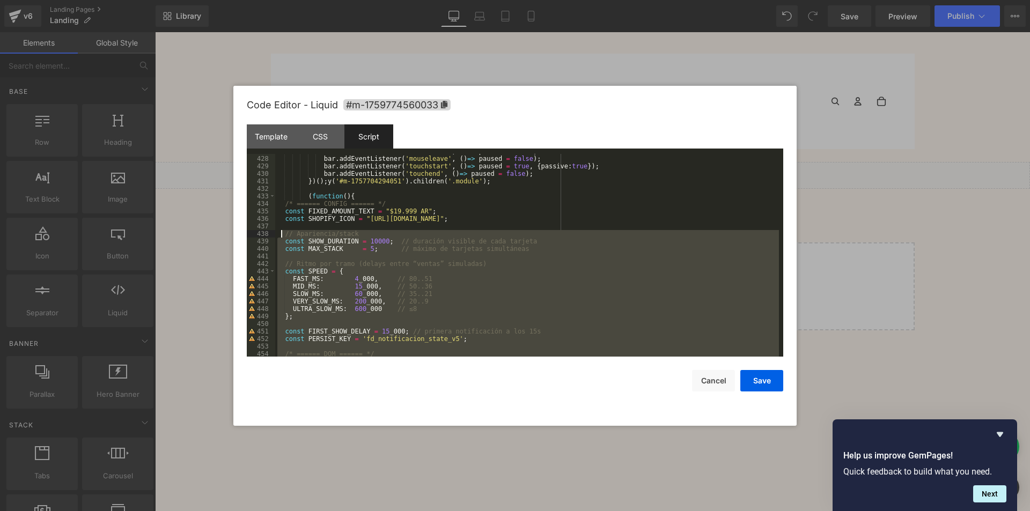
scroll to position [3273, 0]
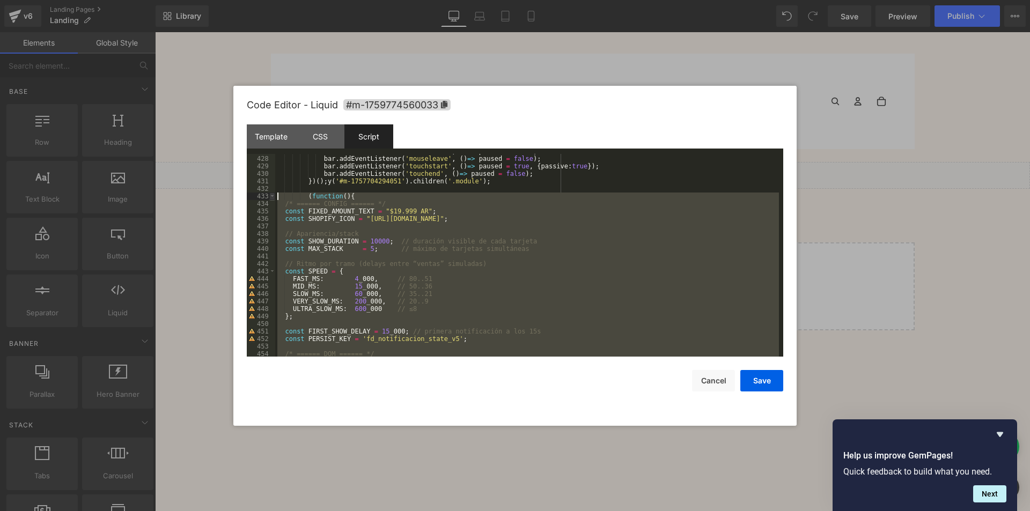
drag, startPoint x: 338, startPoint y: 337, endPoint x: 274, endPoint y: 197, distance: 154.6
click at [274, 197] on pre "427 428 429 430 431 432 433 434 435 436 437 438 439 440 441 442 443 444 445 446…" at bounding box center [515, 255] width 536 height 203
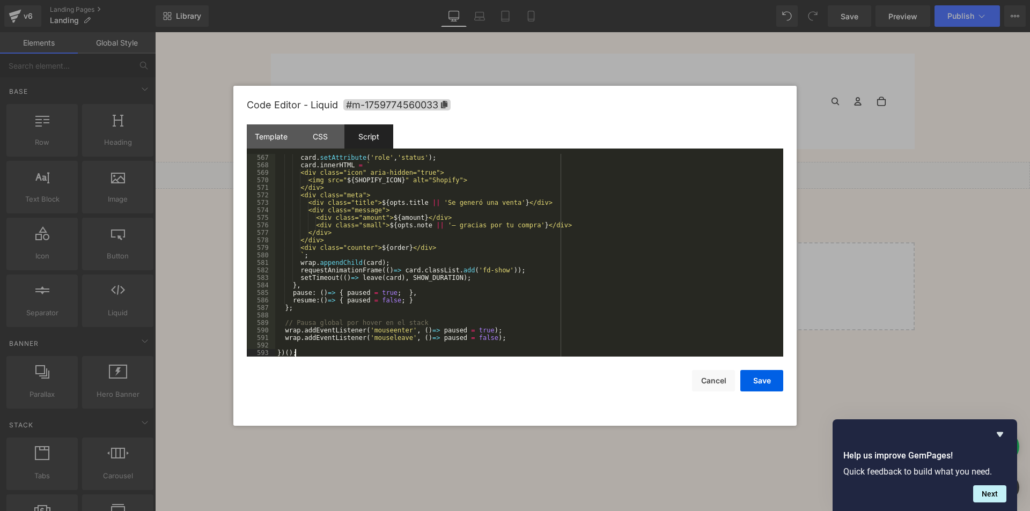
scroll to position [4221, 0]
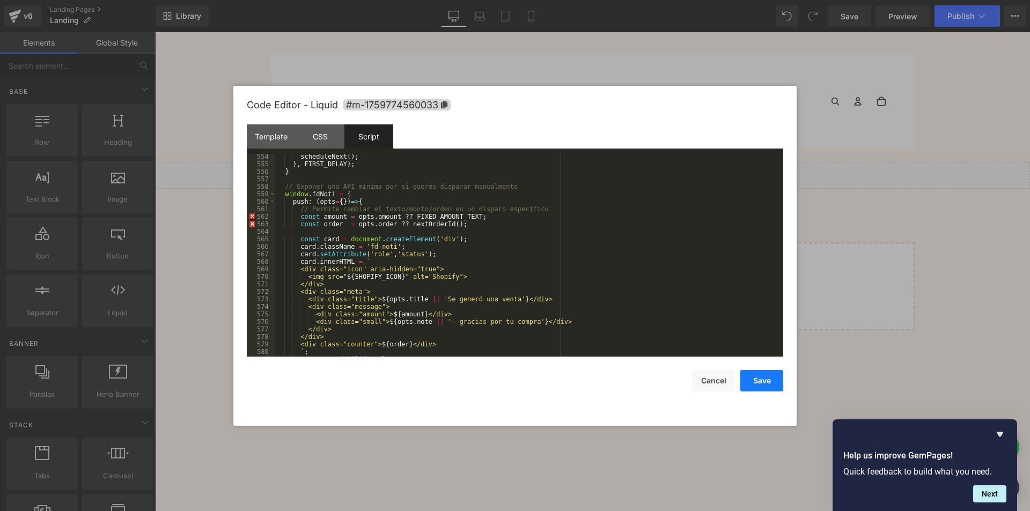
drag, startPoint x: 764, startPoint y: 384, endPoint x: 638, endPoint y: 191, distance: 230.4
click at [764, 384] on button "Save" at bounding box center [761, 380] width 43 height 21
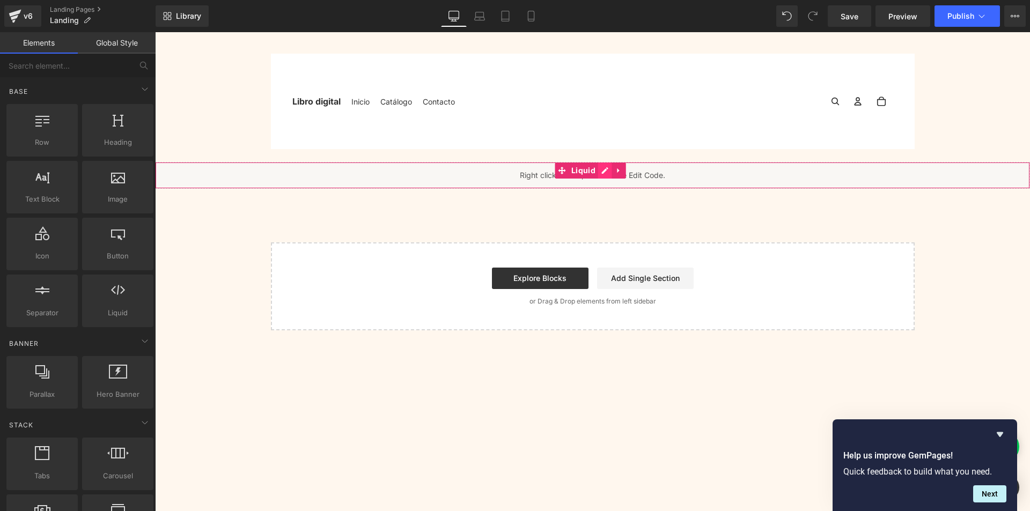
click at [601, 168] on div "Liquid" at bounding box center [592, 175] width 875 height 27
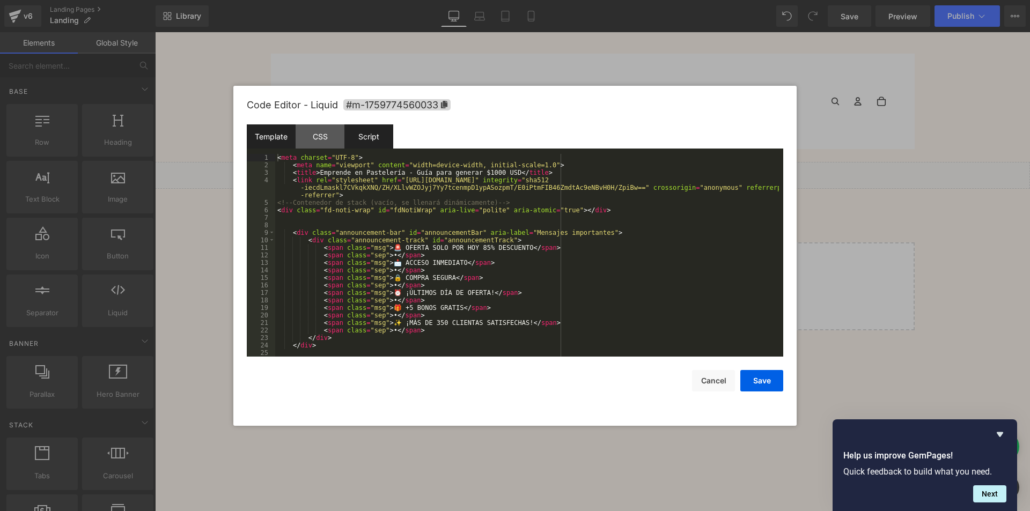
click at [363, 136] on div "Script" at bounding box center [368, 136] width 49 height 24
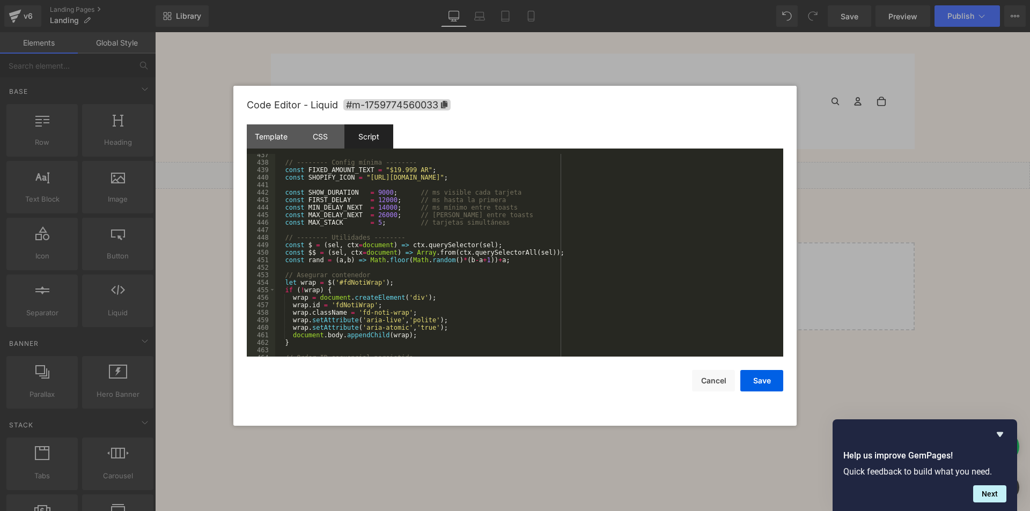
scroll to position [3248, 0]
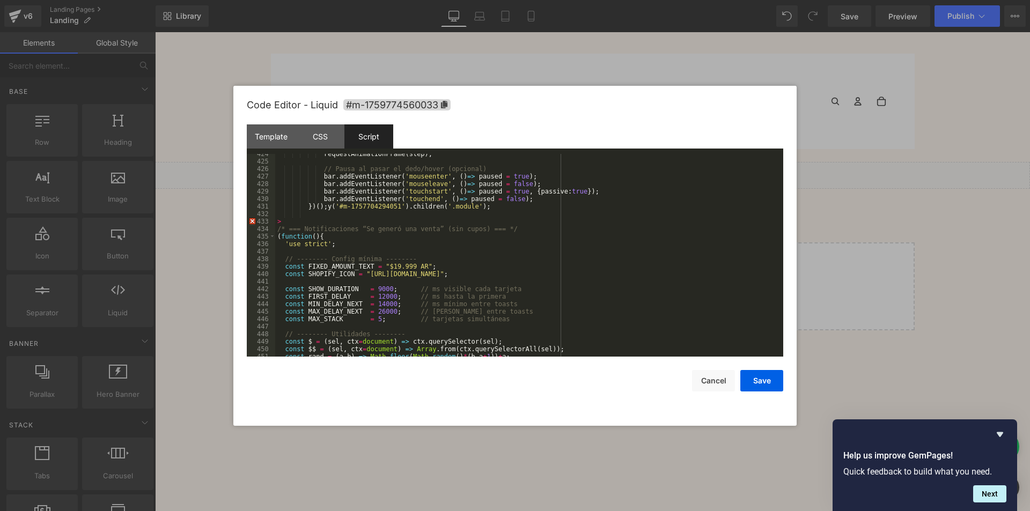
click at [306, 218] on div "requestAnimationFrame ( step ) ; // Pausa al pasar el dedo/hover (opcional) bar…" at bounding box center [527, 259] width 504 height 218
drag, startPoint x: 766, startPoint y: 387, endPoint x: 609, endPoint y: 354, distance: 160.5
click at [766, 387] on button "Save" at bounding box center [761, 380] width 43 height 21
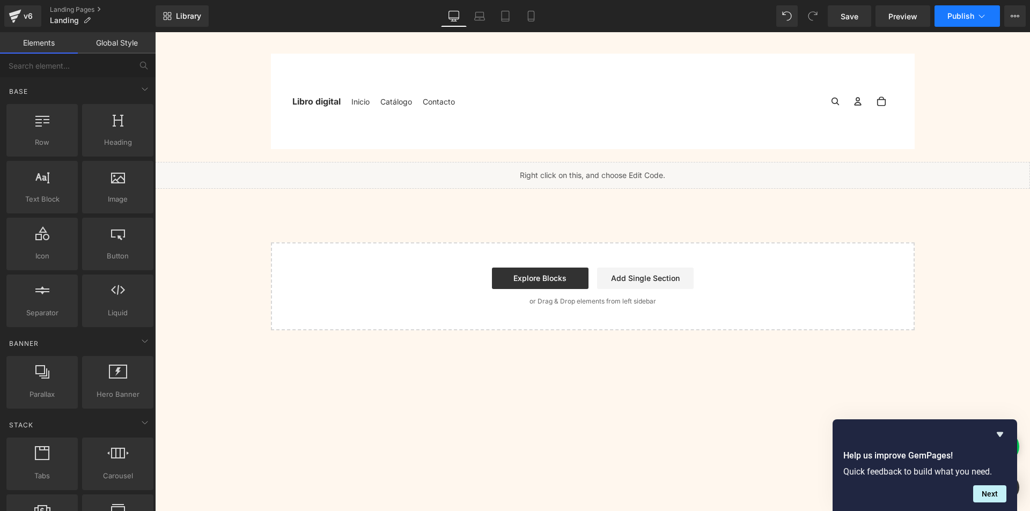
click at [952, 22] on button "Publish" at bounding box center [966, 15] width 65 height 21
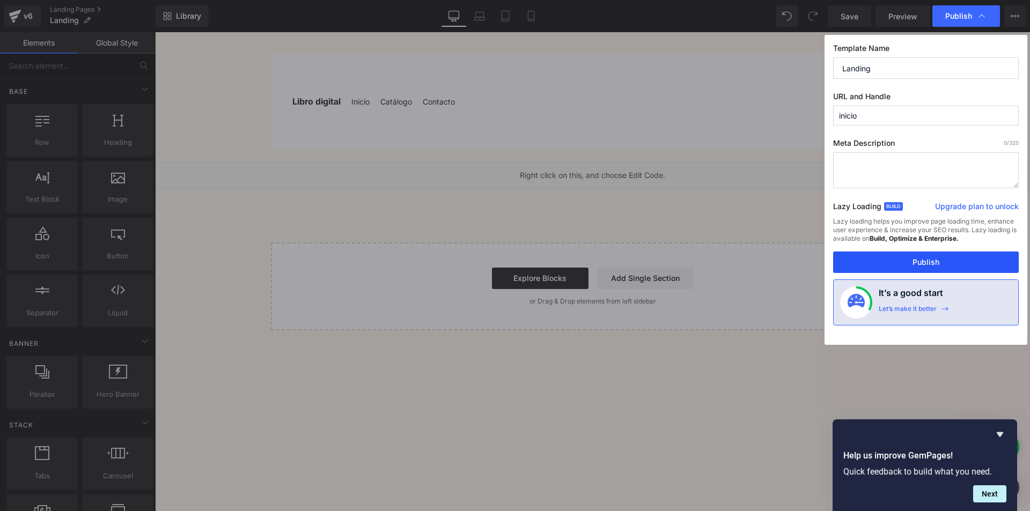
click at [928, 269] on button "Publish" at bounding box center [926, 262] width 186 height 21
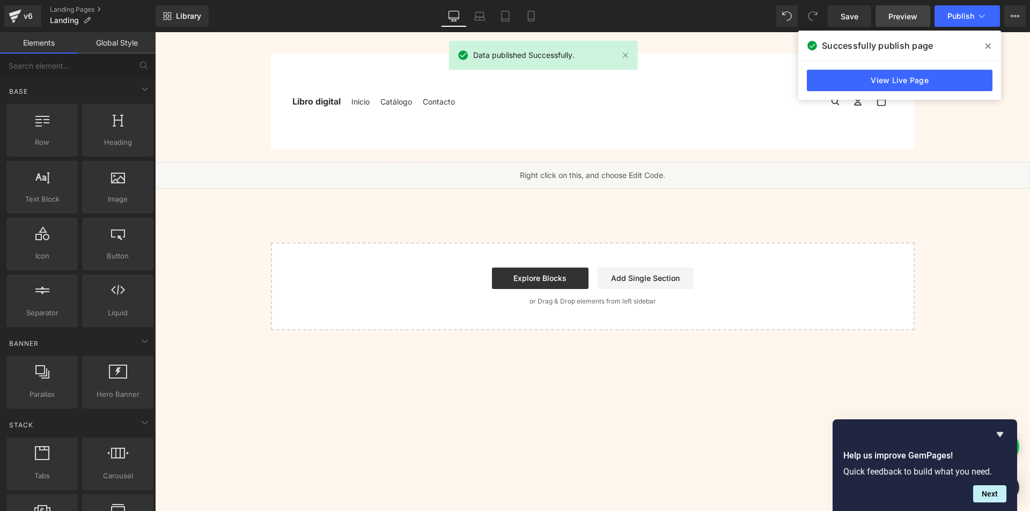
click at [891, 17] on span "Preview" at bounding box center [902, 16] width 29 height 11
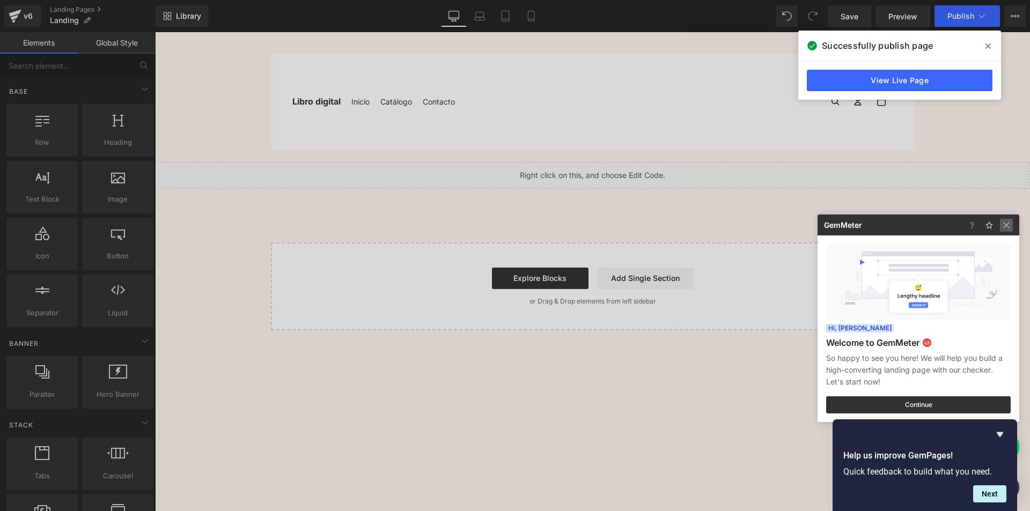
click at [1007, 227] on img at bounding box center [1006, 225] width 13 height 13
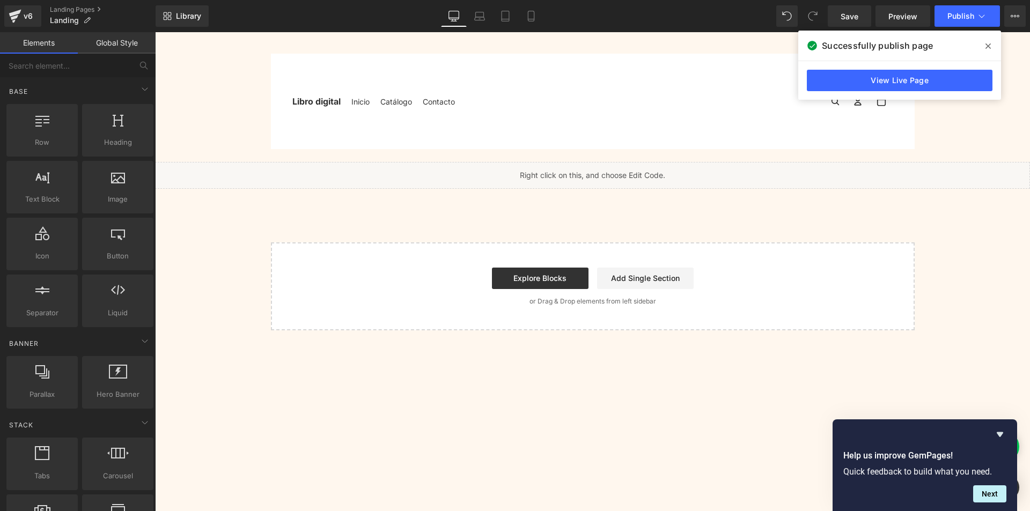
click at [985, 45] on span at bounding box center [987, 46] width 17 height 17
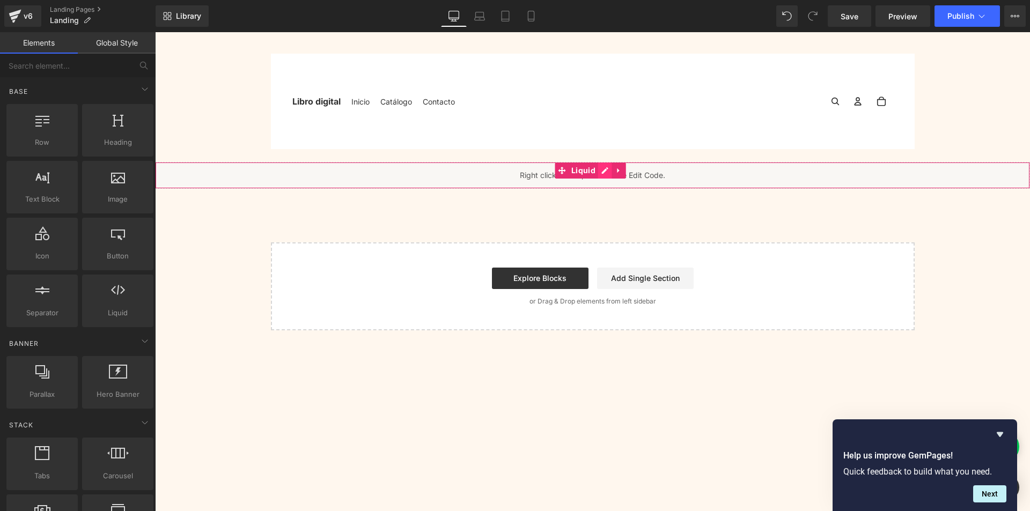
click at [607, 171] on div "Liquid" at bounding box center [592, 175] width 875 height 27
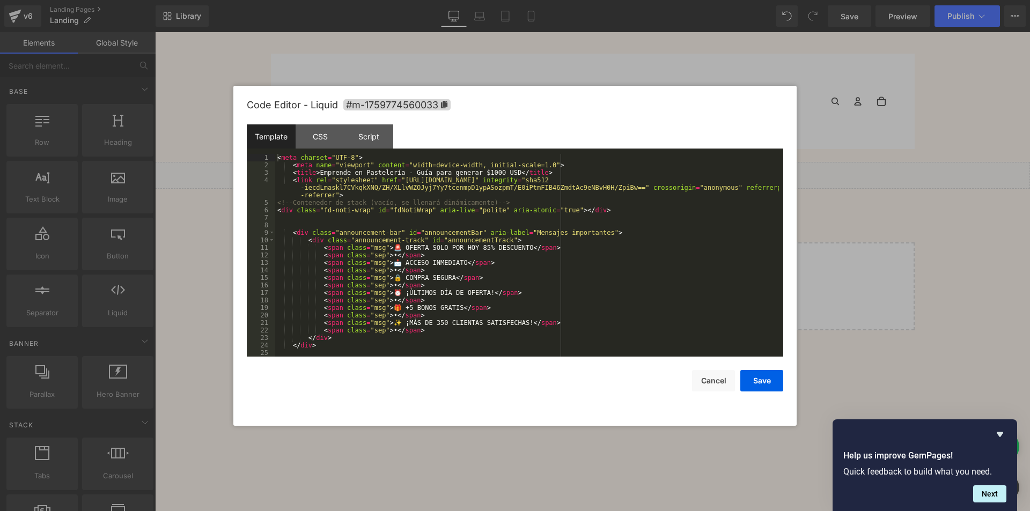
click at [335, 199] on div "< meta charset = "UTF-8" > < meta name = "viewport" content = "width=device-wid…" at bounding box center [527, 263] width 504 height 218
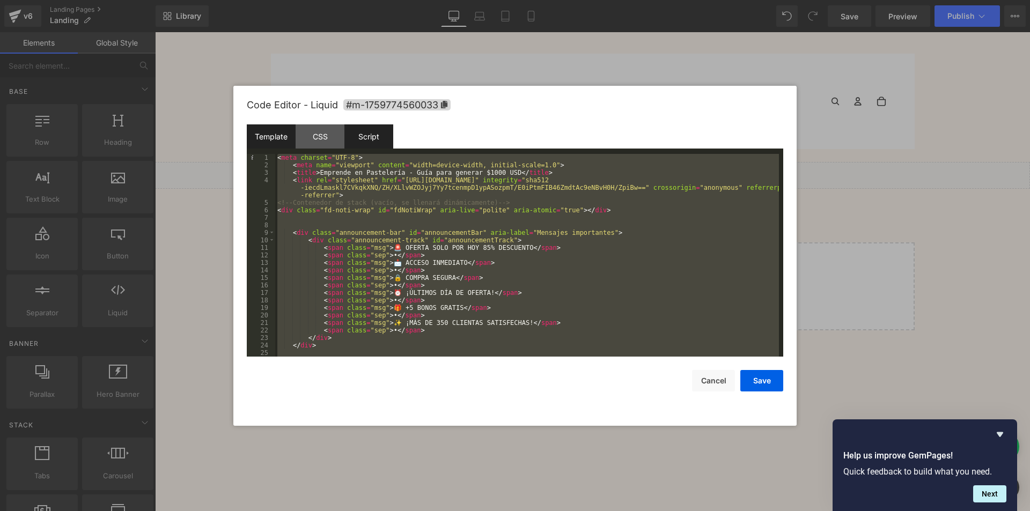
click at [345, 130] on div "Script" at bounding box center [368, 136] width 49 height 24
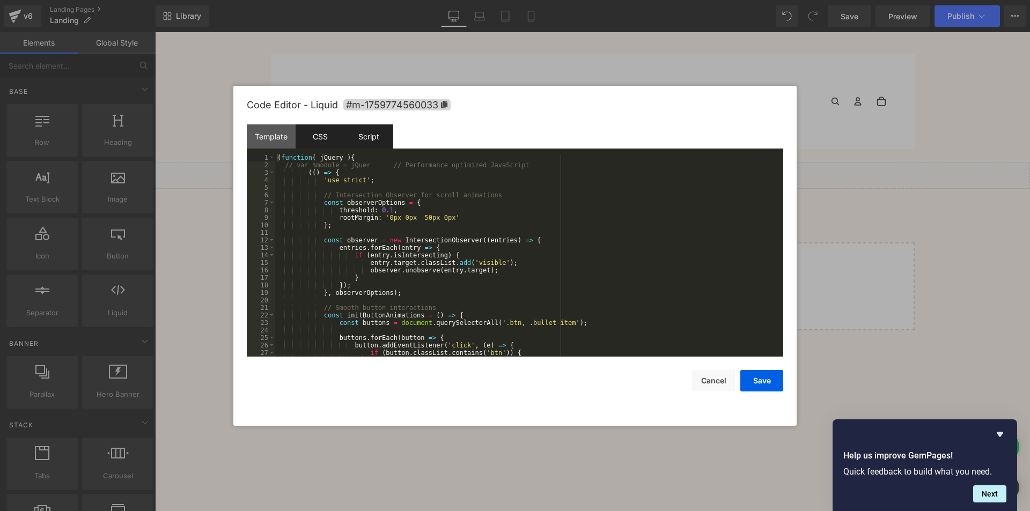
click at [332, 132] on div "CSS" at bounding box center [320, 136] width 49 height 24
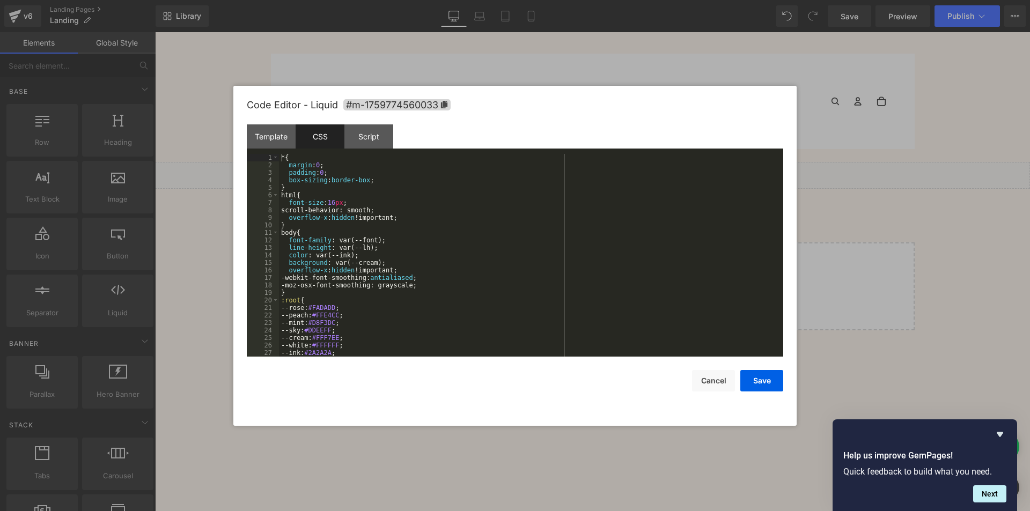
click at [374, 217] on div "* { margin : 0 ; padding : 0 ; box-sizing : border-box ; } html { font-size : 1…" at bounding box center [529, 263] width 500 height 218
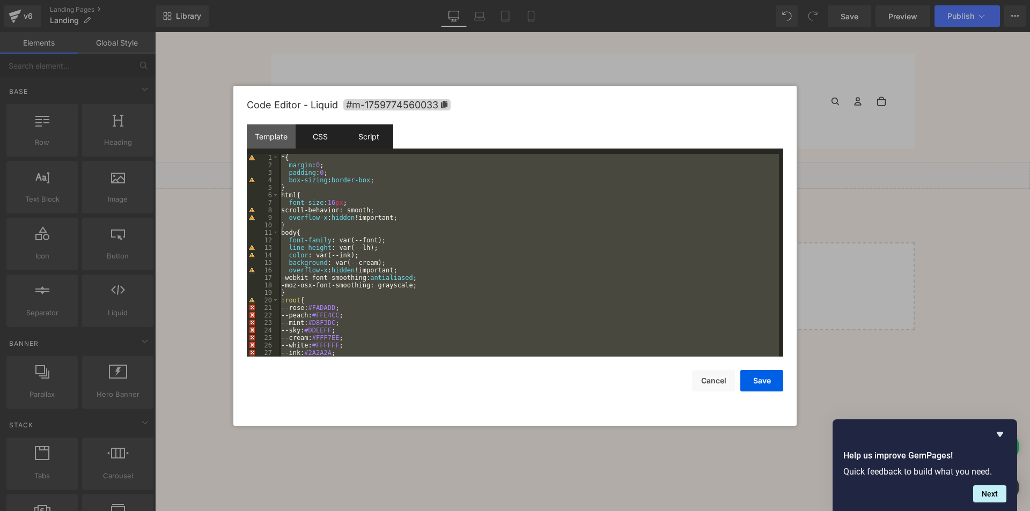
click at [389, 141] on div "Script" at bounding box center [368, 136] width 49 height 24
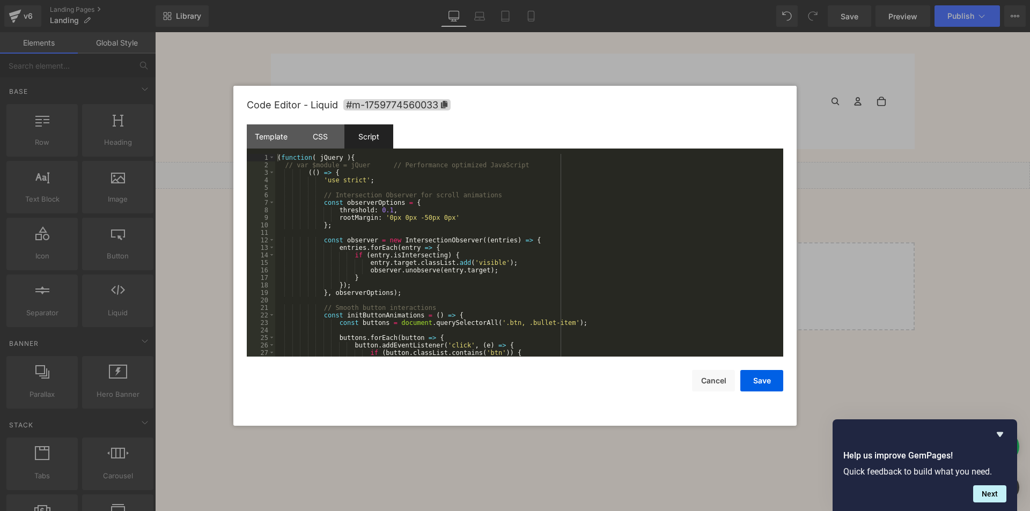
click at [388, 202] on div "( function ( jQuery ) { // var $module = jQuer // Performance optimized JavaScr…" at bounding box center [527, 263] width 504 height 218
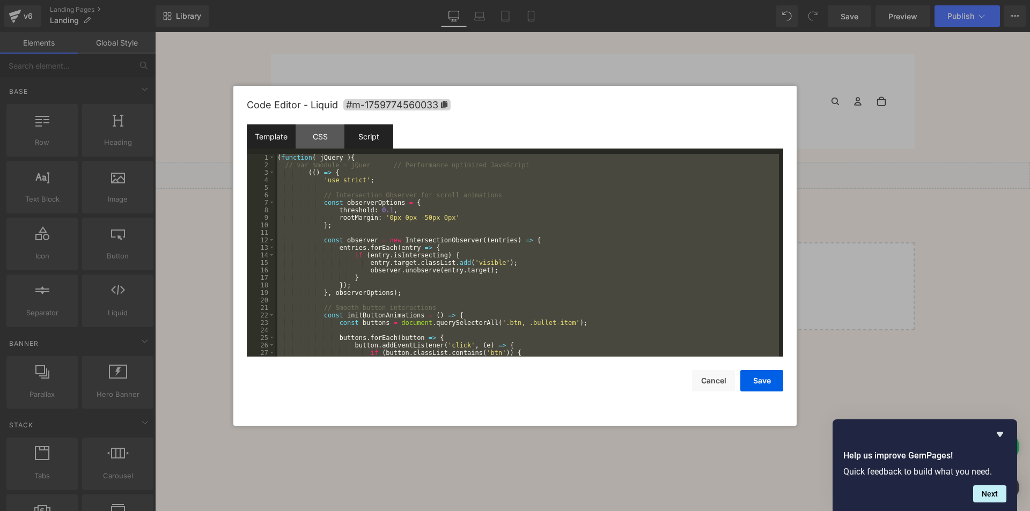
click at [278, 139] on div "Template" at bounding box center [271, 136] width 49 height 24
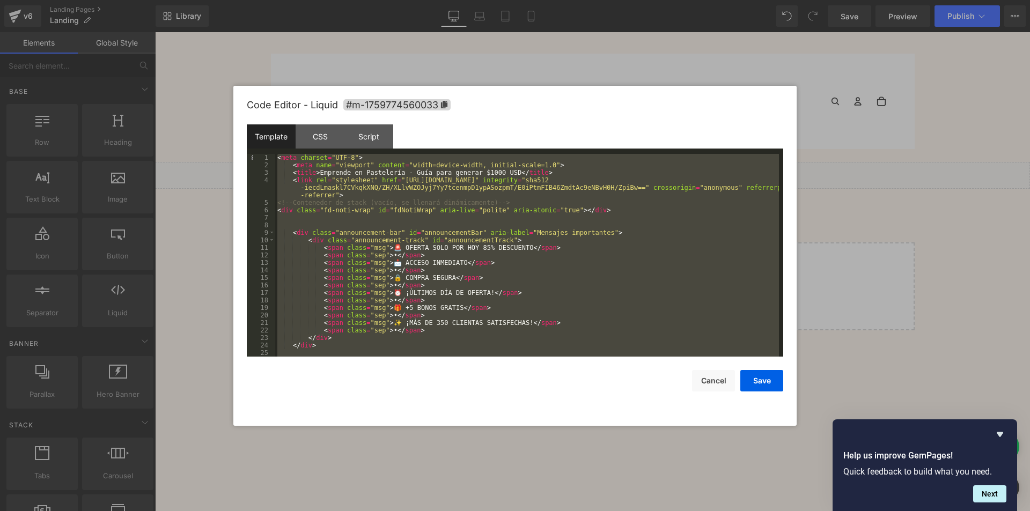
click at [401, 240] on div "< meta charset = "UTF-8" > < meta name = "viewport" content = "width=device-wid…" at bounding box center [527, 255] width 504 height 203
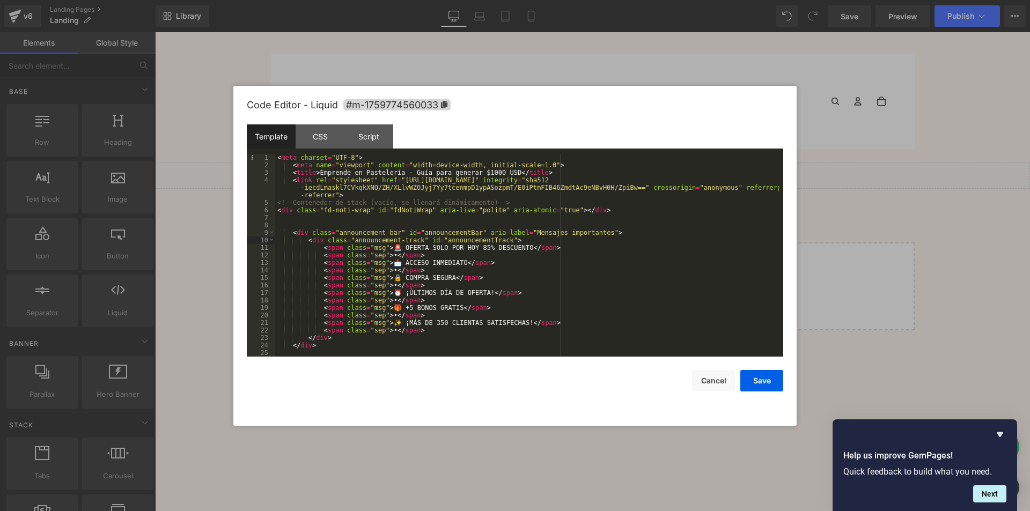
scroll to position [97, 0]
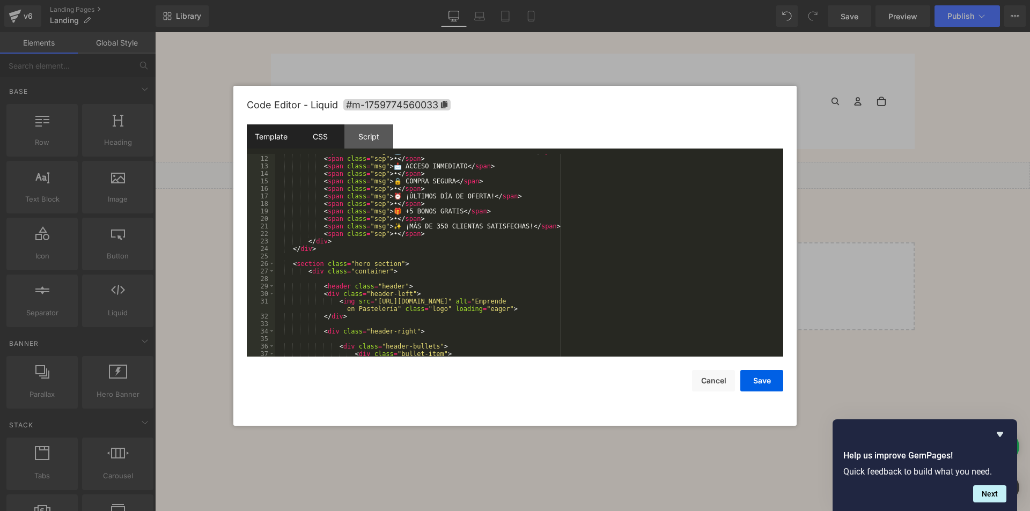
click at [305, 146] on div "CSS" at bounding box center [320, 136] width 49 height 24
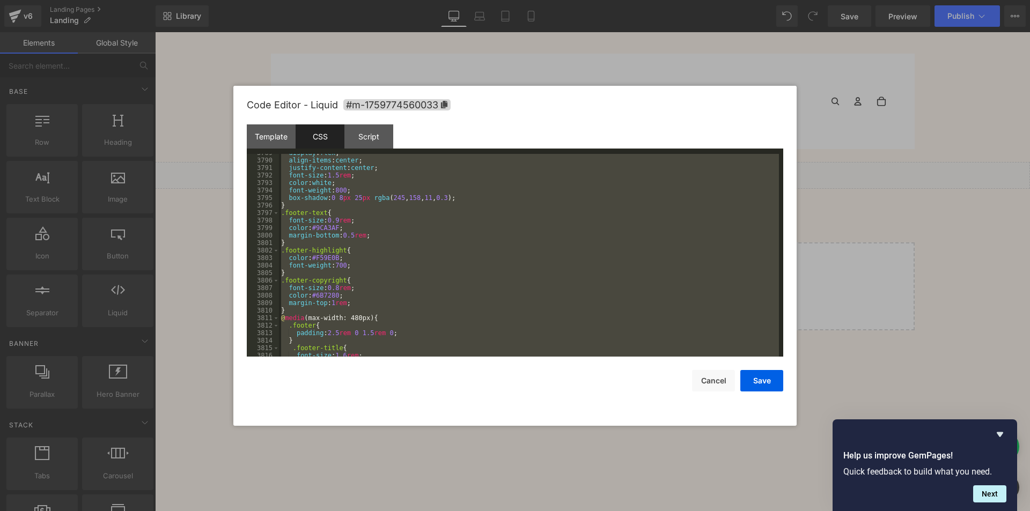
scroll to position [17373, 0]
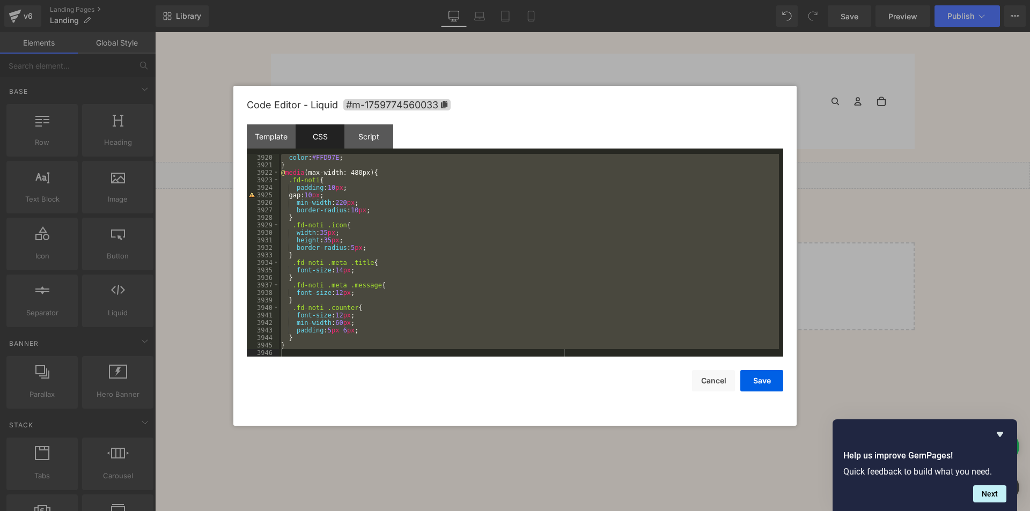
click at [305, 344] on div "color : #FFD97E ; } @ media (max-width: 480px) { .fd-noti { padding : 10 px ; g…" at bounding box center [529, 255] width 500 height 203
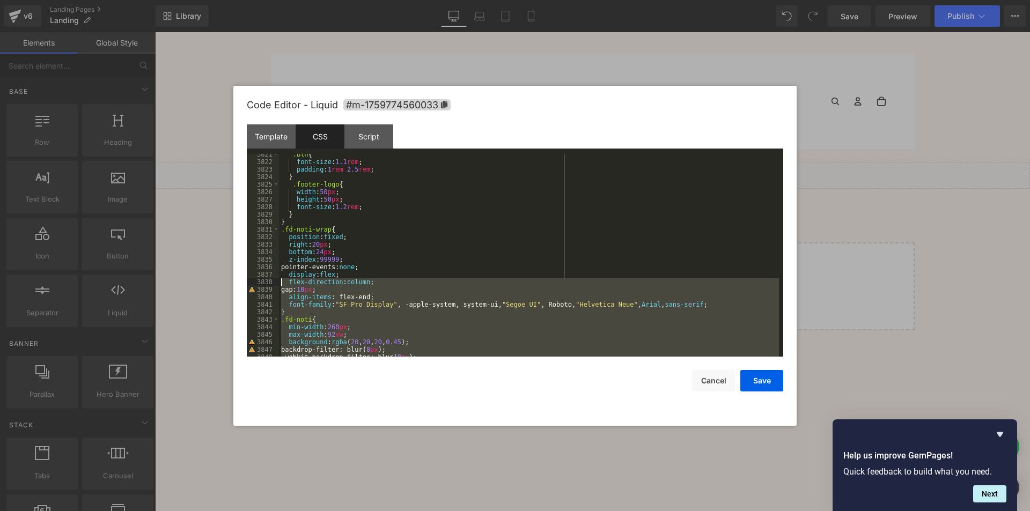
scroll to position [17021, 0]
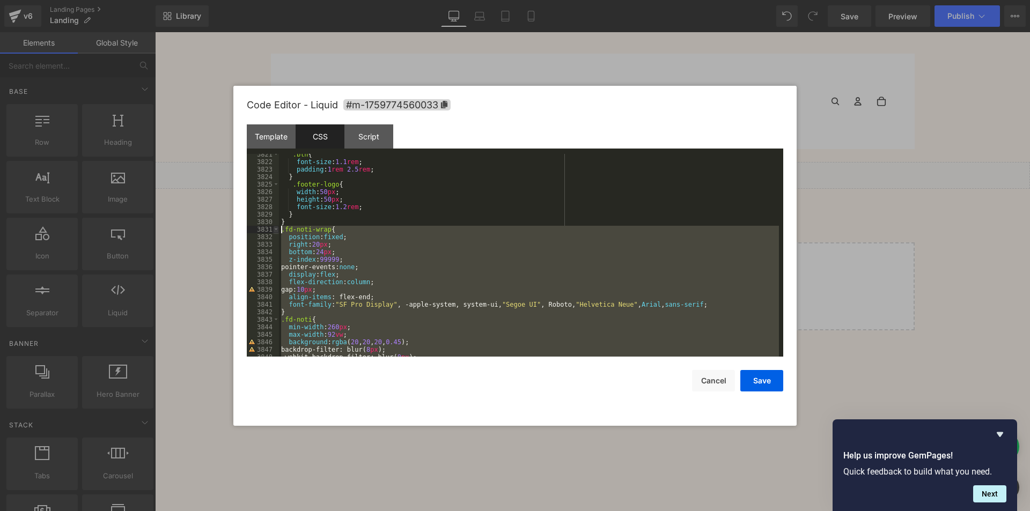
drag, startPoint x: 298, startPoint y: 346, endPoint x: 277, endPoint y: 231, distance: 117.6
click at [277, 231] on pre "3821 3822 3823 3824 3825 3826 3827 3828 3829 3830 3831 3832 3833 3834 3835 3836…" at bounding box center [515, 255] width 536 height 203
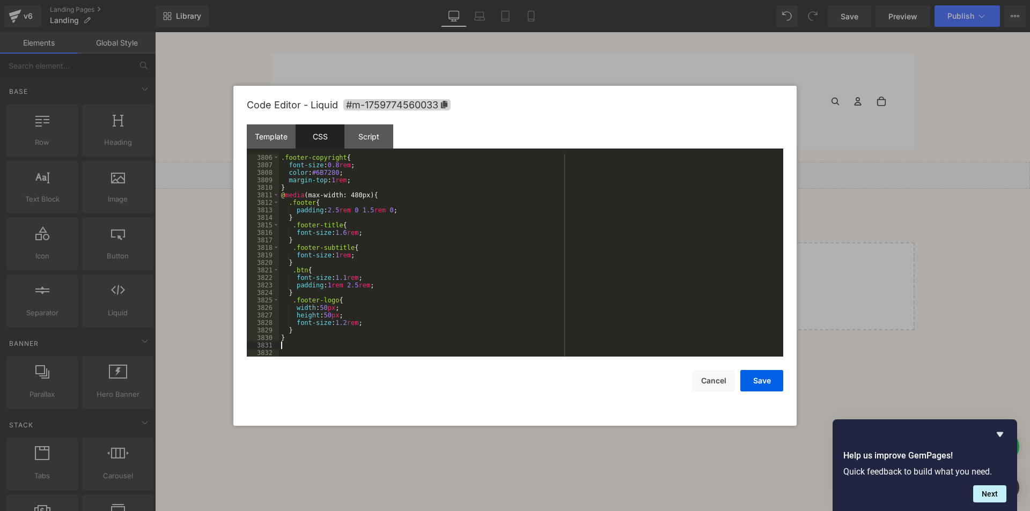
scroll to position [17373, 0]
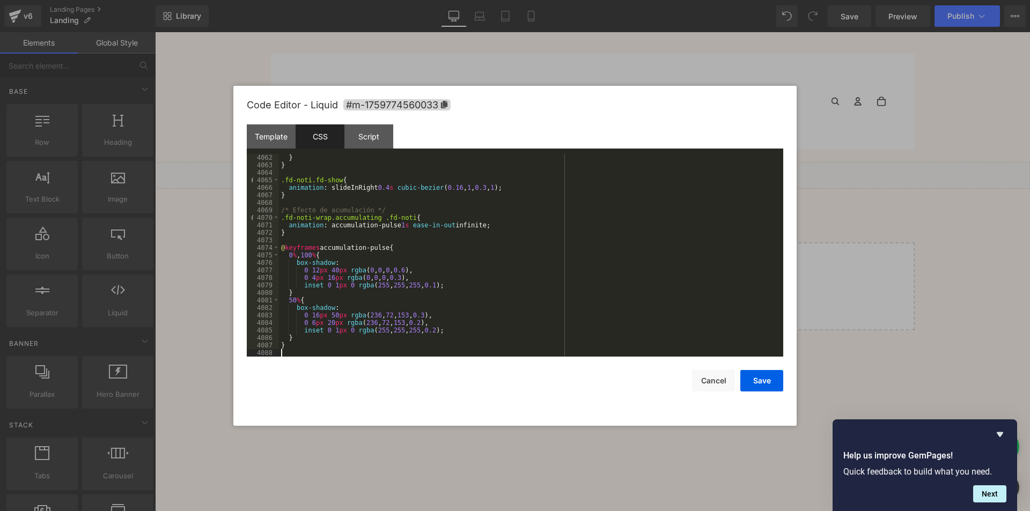
click at [396, 141] on div "Template CSS Script Data" at bounding box center [515, 139] width 536 height 30
click at [387, 139] on div "Script" at bounding box center [368, 136] width 49 height 24
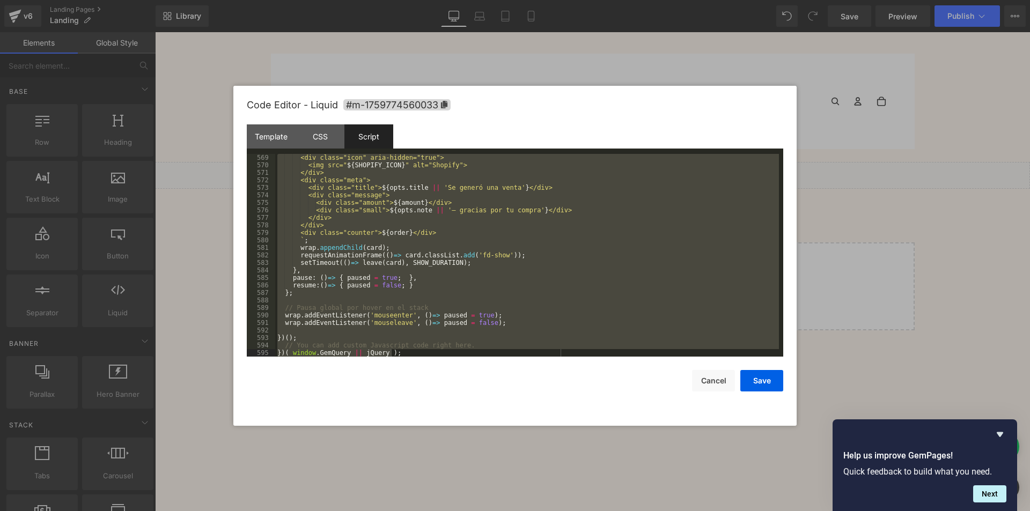
scroll to position [4333, 0]
click at [278, 343] on div "<div class="icon" aria-hidden="true"> <img src=" ${ SHOPIFY_ICON } " alt="Shopi…" at bounding box center [527, 255] width 504 height 203
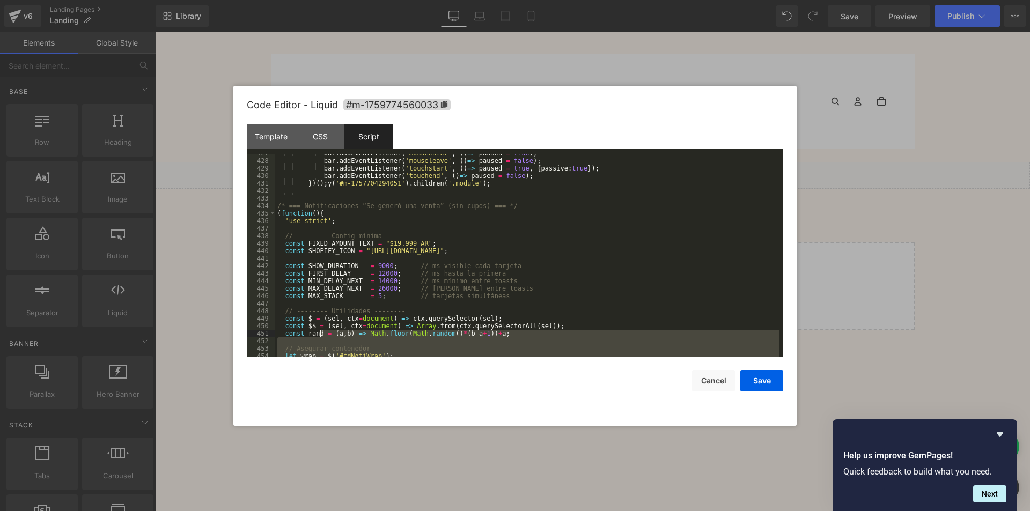
scroll to position [3239, 0]
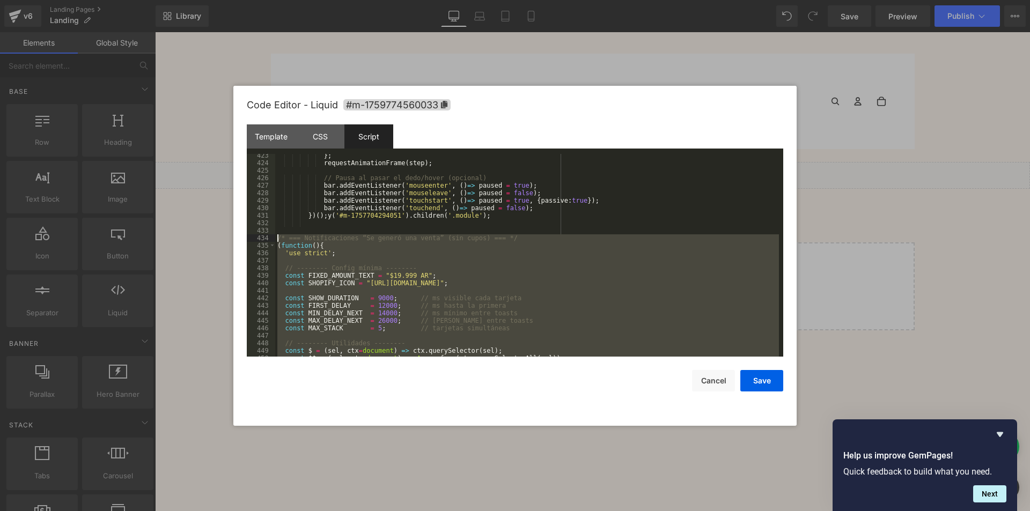
drag, startPoint x: 306, startPoint y: 338, endPoint x: 273, endPoint y: 240, distance: 103.5
click at [273, 240] on pre "423 424 425 426 427 428 429 430 431 432 433 434 435 436 437 438 439 440 441 442…" at bounding box center [515, 255] width 536 height 203
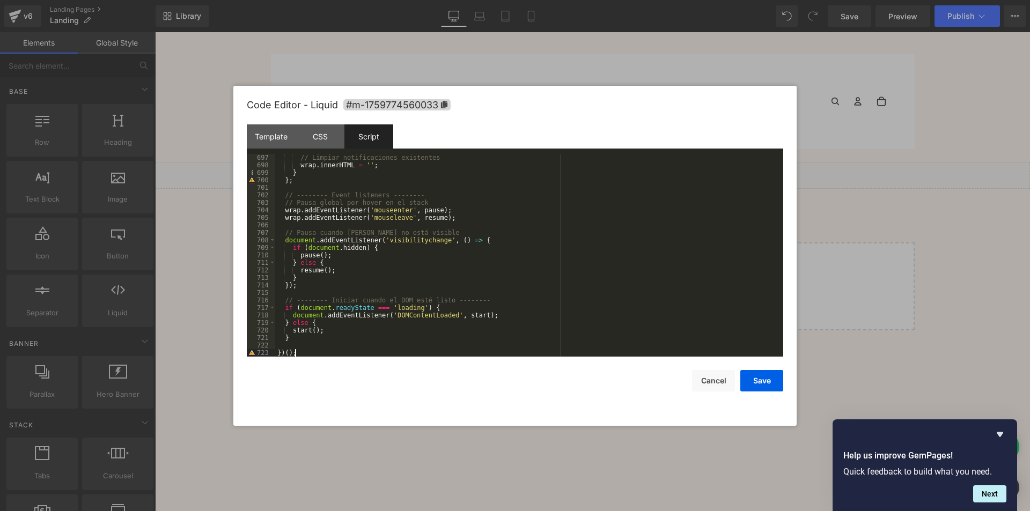
scroll to position [5309, 0]
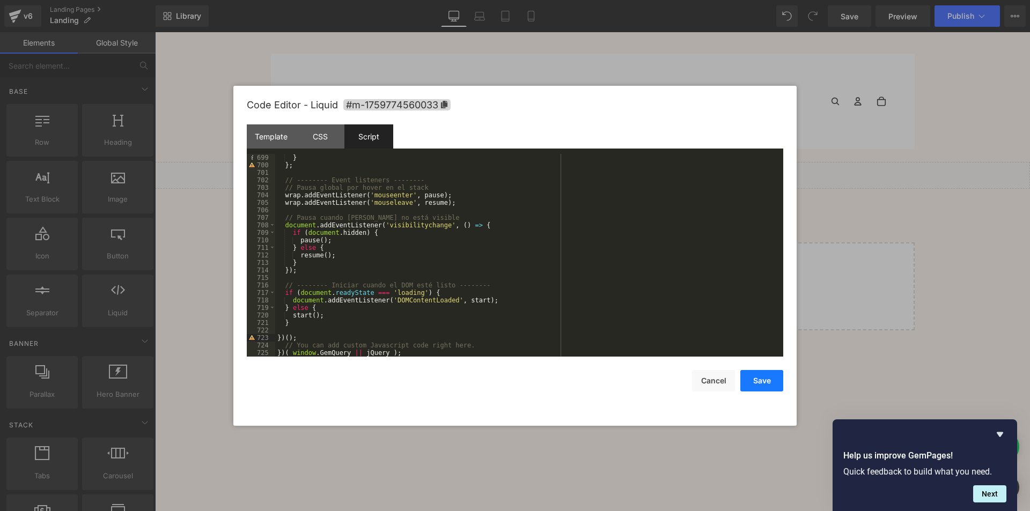
click at [768, 382] on button "Save" at bounding box center [761, 380] width 43 height 21
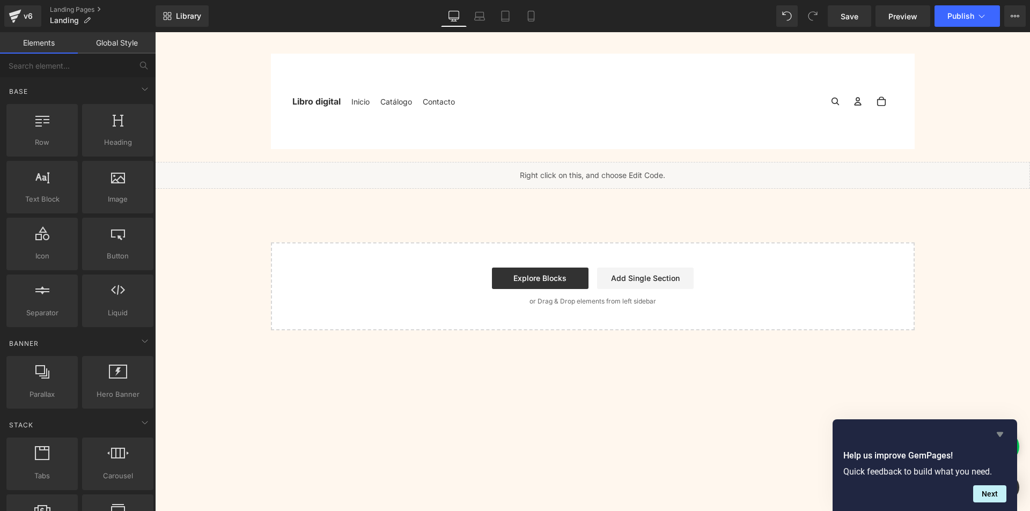
click at [994, 432] on icon "Hide survey" at bounding box center [999, 434] width 13 height 13
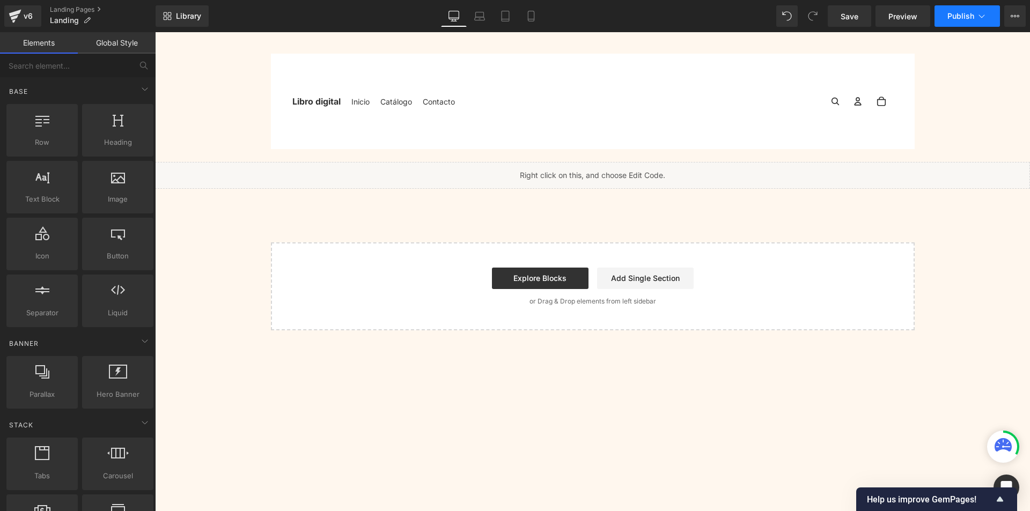
click at [956, 17] on span "Publish" at bounding box center [960, 16] width 27 height 9
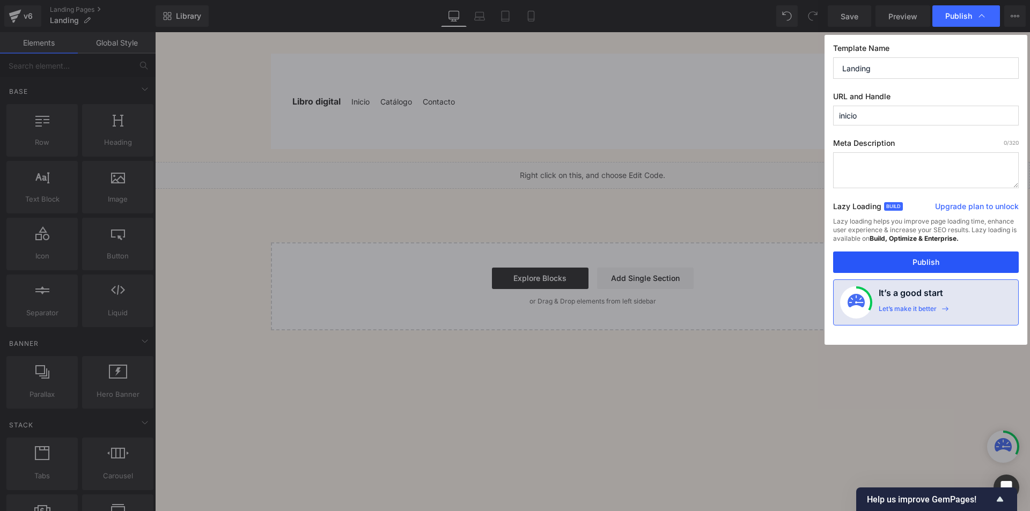
click at [915, 262] on button "Publish" at bounding box center [926, 262] width 186 height 21
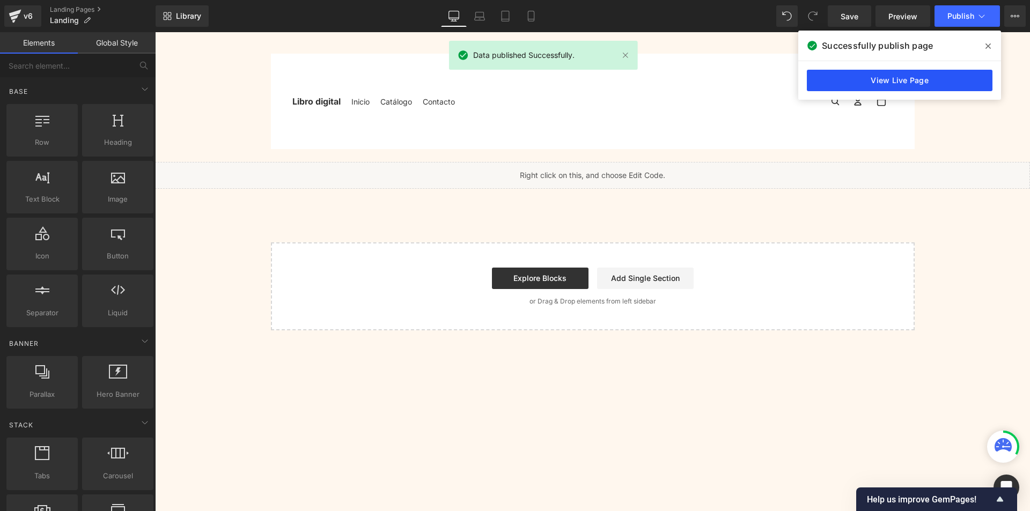
click at [884, 79] on link "View Live Page" at bounding box center [900, 80] width 186 height 21
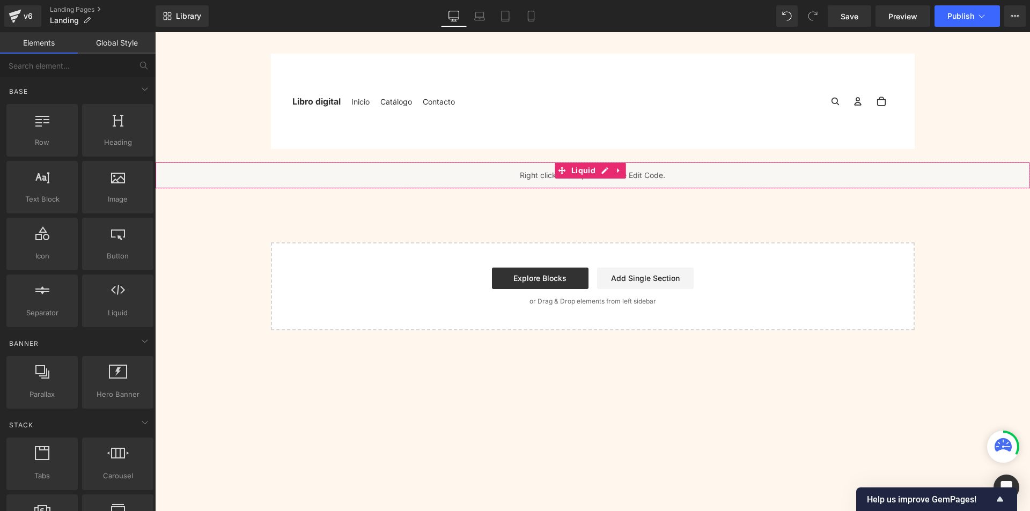
click at [602, 171] on div "Liquid" at bounding box center [592, 175] width 875 height 27
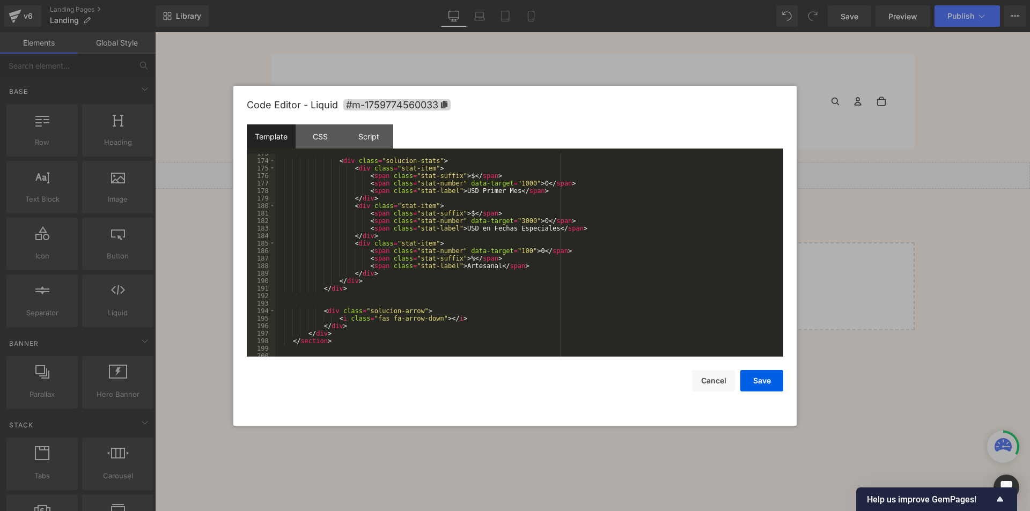
scroll to position [1416, 0]
click at [711, 384] on button "Cancel" at bounding box center [713, 380] width 43 height 21
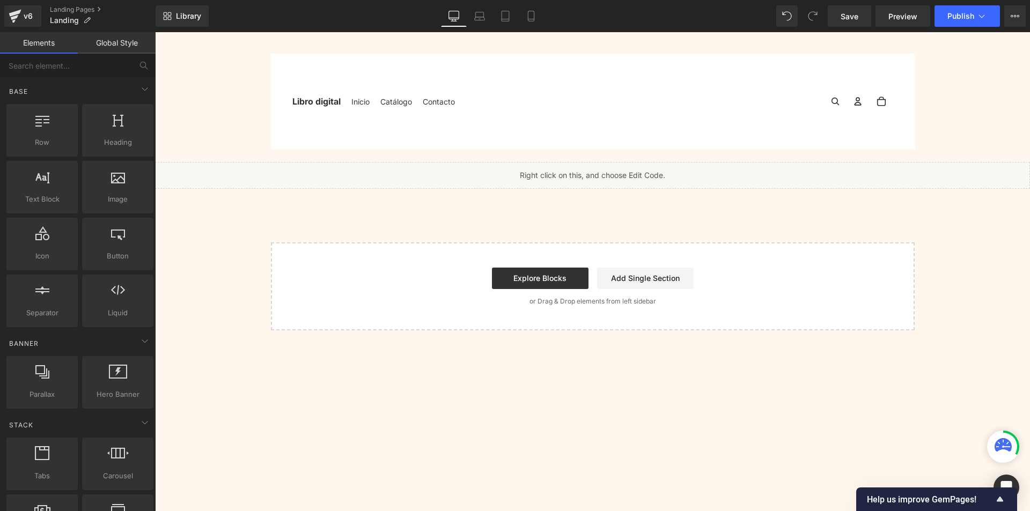
click at [995, 430] on main "Liquid Select your layout" at bounding box center [592, 338] width 875 height 352
click at [1002, 444] on icon at bounding box center [1002, 444] width 17 height 13
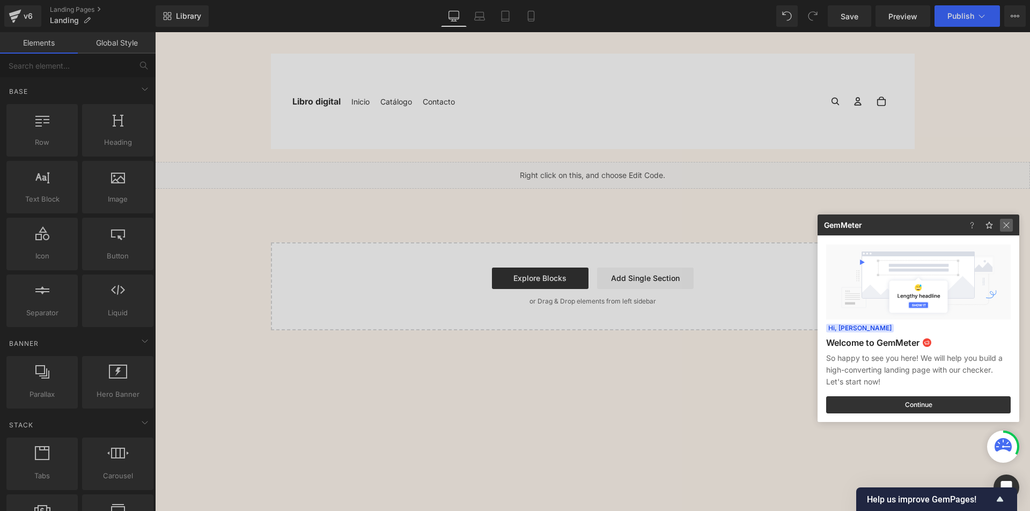
click at [1002, 222] on img at bounding box center [1006, 225] width 13 height 13
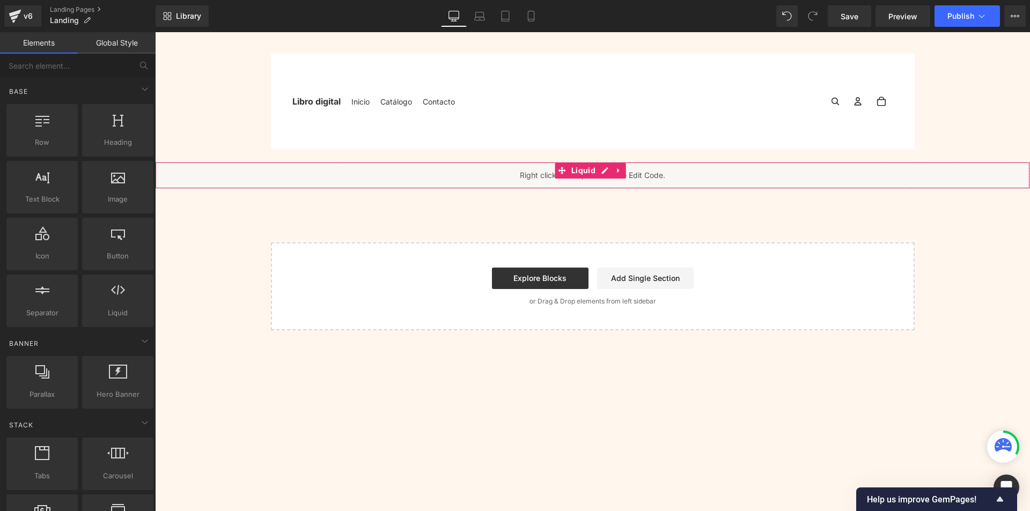
click at [604, 171] on div "Liquid" at bounding box center [592, 175] width 875 height 27
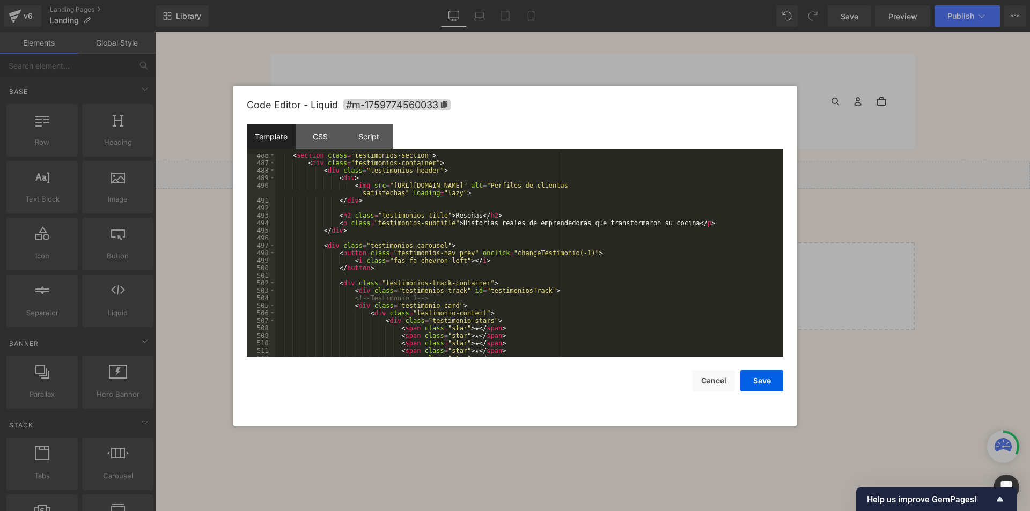
scroll to position [3830, 0]
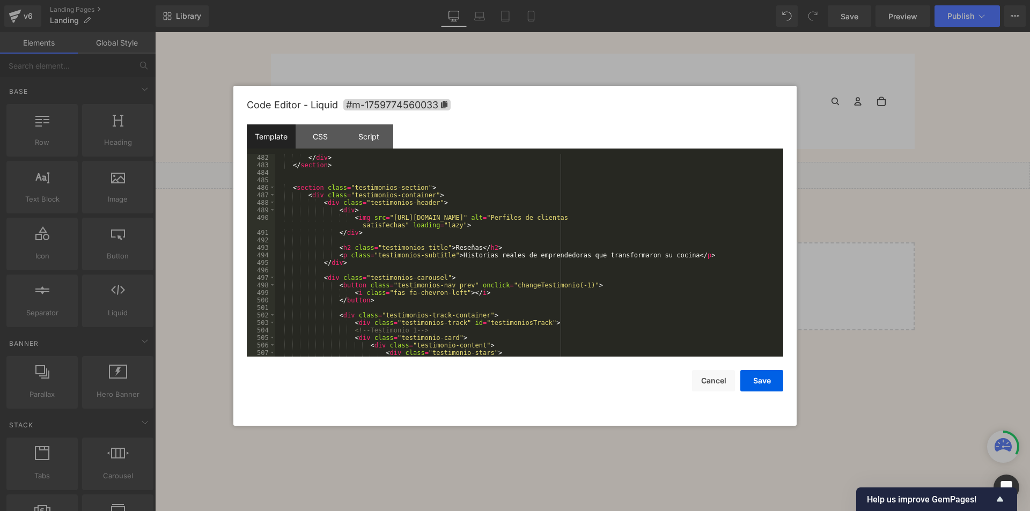
click at [350, 210] on div "</ div > </ section > < section class = "testimonios-section" > < div class = "…" at bounding box center [527, 263] width 504 height 218
click at [327, 132] on div "CSS" at bounding box center [320, 136] width 49 height 24
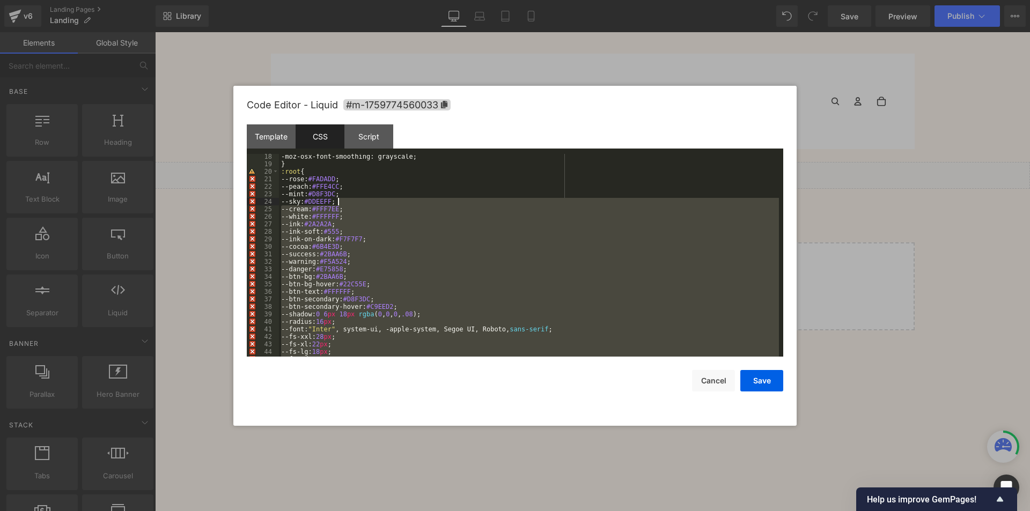
scroll to position [56, 0]
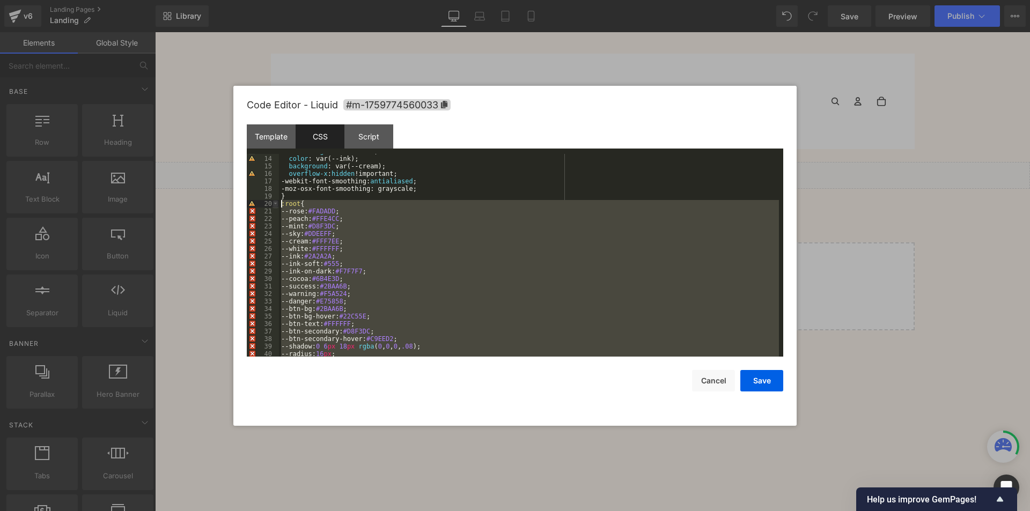
drag, startPoint x: 346, startPoint y: 223, endPoint x: 277, endPoint y: 201, distance: 72.6
click at [277, 201] on pre "13 14 15 16 17 18 19 20 21 22 23 24 25 26 27 28 29 30 31 32 33 34 35 36 37 38 3…" at bounding box center [515, 255] width 536 height 203
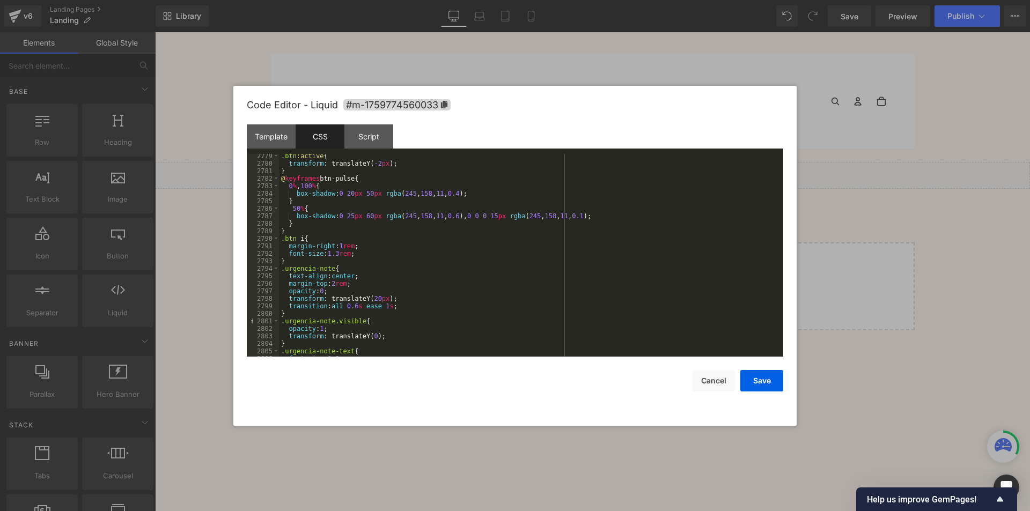
scroll to position [12348, 0]
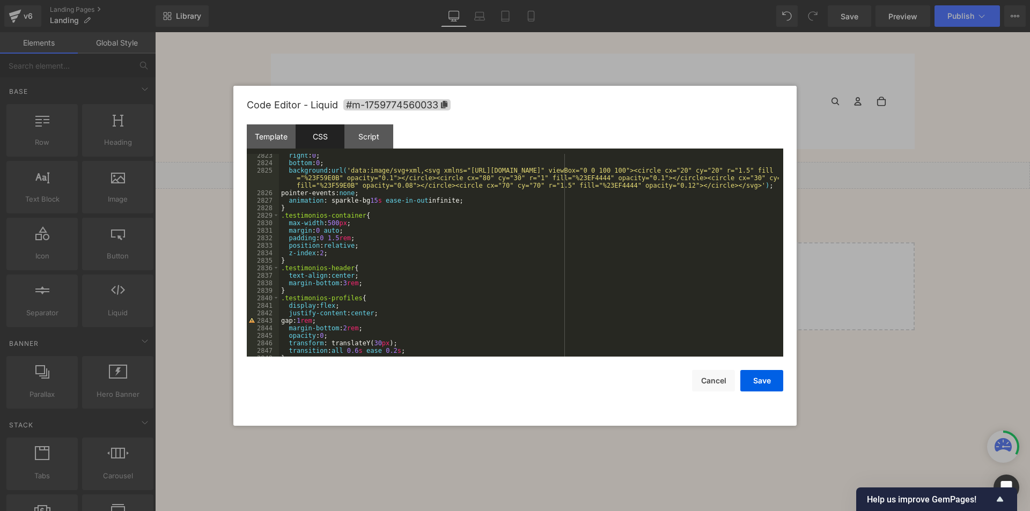
click at [331, 253] on div "right : 0 ; bottom : 0 ; background : url( 'data:image/svg+xml,<svg xmlns="[URL…" at bounding box center [529, 261] width 500 height 218
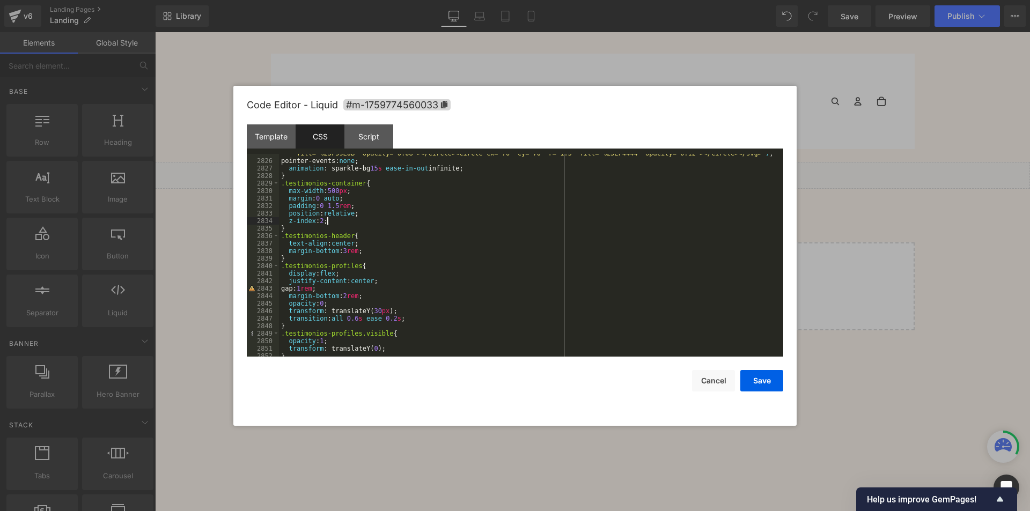
scroll to position [12427, 0]
click at [323, 260] on div "background : url( 'data:image/svg+xml,<svg xmlns="[URL][DOMAIN_NAME]" viewBox="…" at bounding box center [529, 251] width 500 height 233
drag, startPoint x: 768, startPoint y: 381, endPoint x: 548, endPoint y: 327, distance: 226.5
click at [768, 381] on button "Save" at bounding box center [761, 380] width 43 height 21
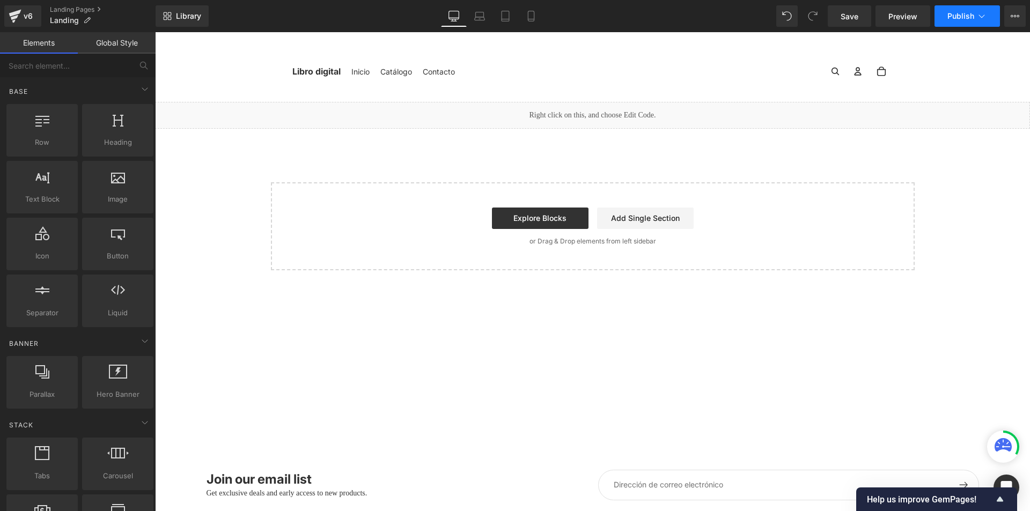
click at [954, 18] on span "Publish" at bounding box center [960, 16] width 27 height 9
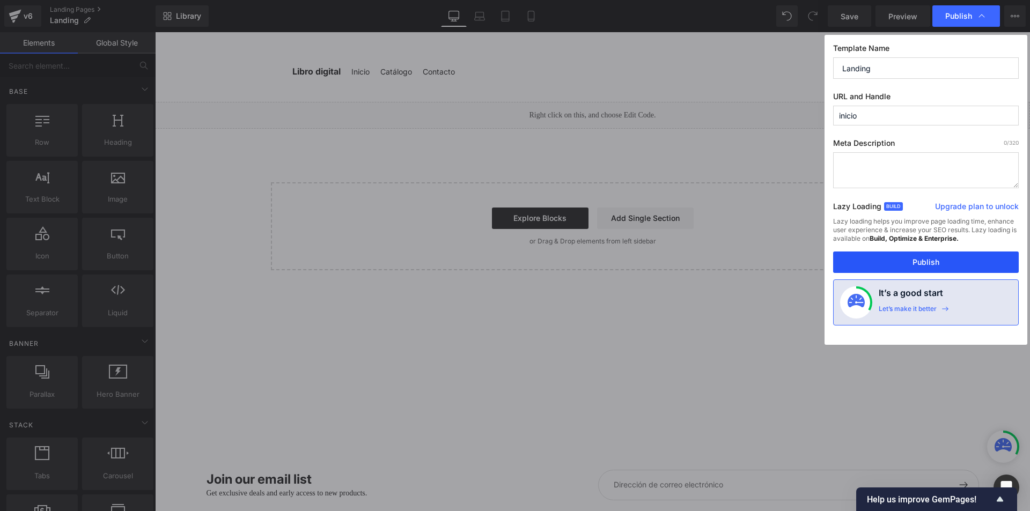
click at [902, 254] on button "Publish" at bounding box center [926, 262] width 186 height 21
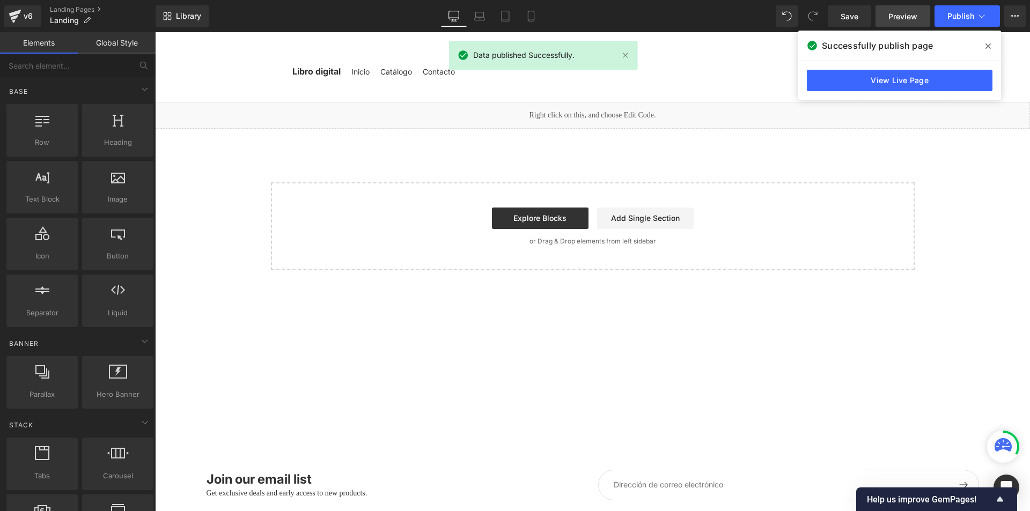
click at [883, 17] on link "Preview" at bounding box center [902, 15] width 55 height 21
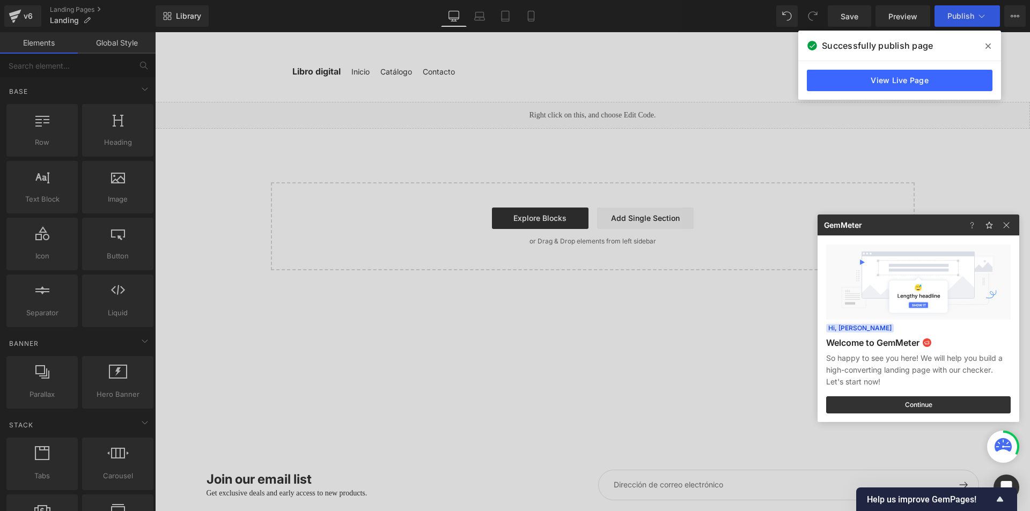
drag, startPoint x: 567, startPoint y: 98, endPoint x: 562, endPoint y: 63, distance: 35.4
click at [567, 98] on div at bounding box center [515, 255] width 1030 height 511
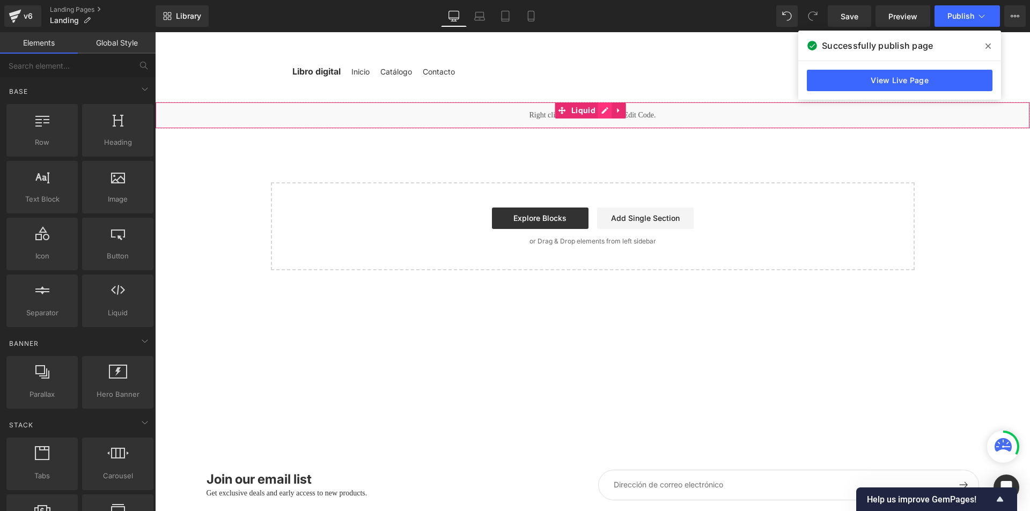
click at [602, 106] on div "Liquid" at bounding box center [592, 115] width 875 height 27
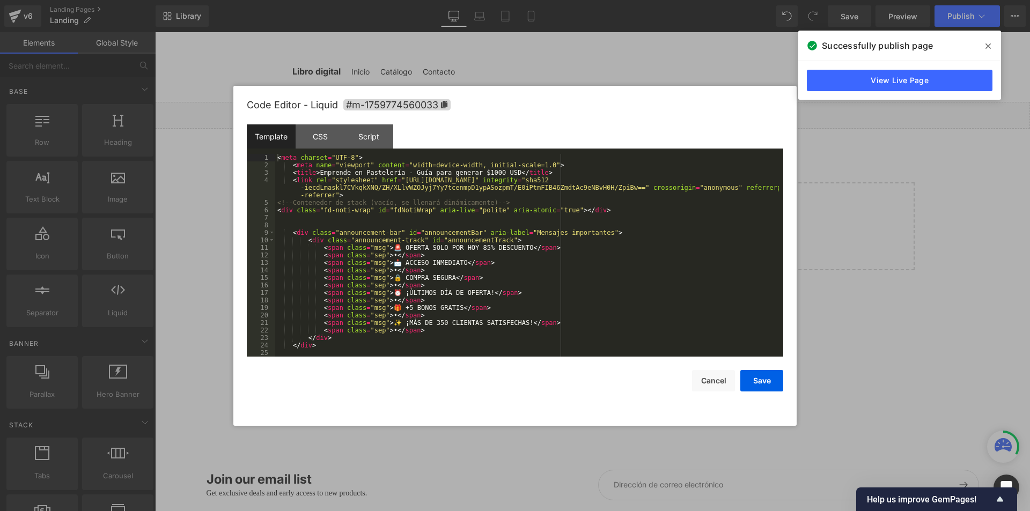
click at [386, 259] on div "< meta charset = "UTF-8" > < meta name = "viewport" content = "width=device-wid…" at bounding box center [527, 263] width 504 height 218
click at [322, 144] on div "CSS" at bounding box center [320, 136] width 49 height 24
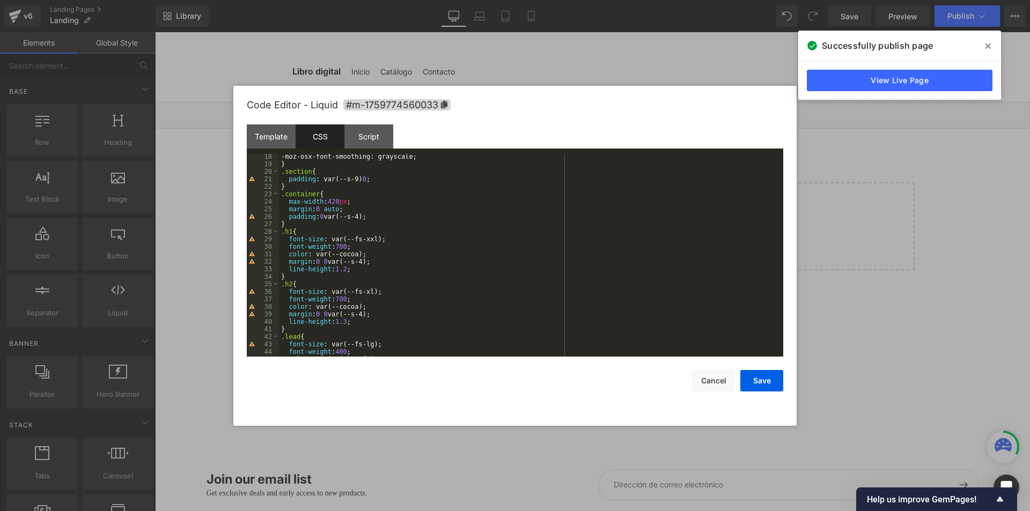
scroll to position [75, 0]
click at [300, 275] on div "-moz-osx-font-smoothing: grayscale; } .section { padding : var(--s-9) 0 ; } .co…" at bounding box center [529, 262] width 500 height 218
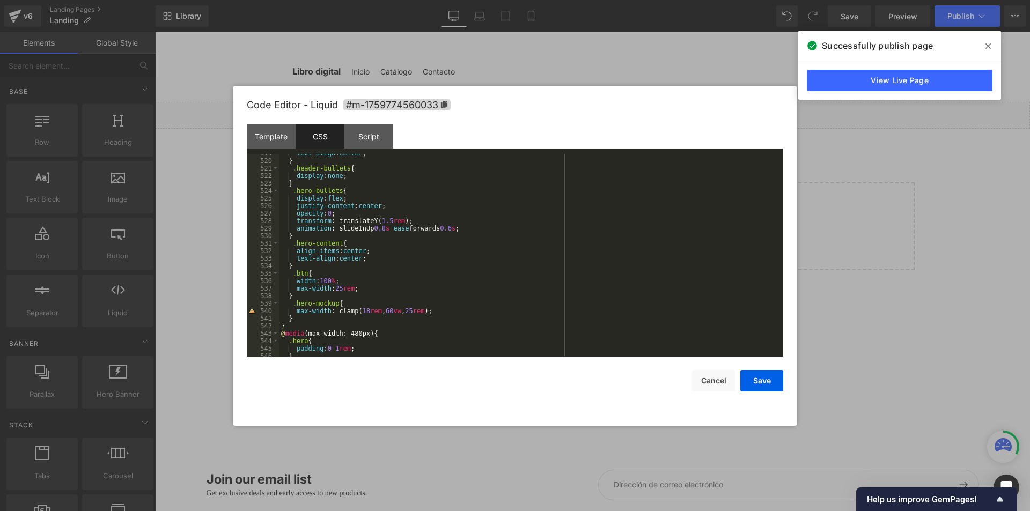
scroll to position [2276, 0]
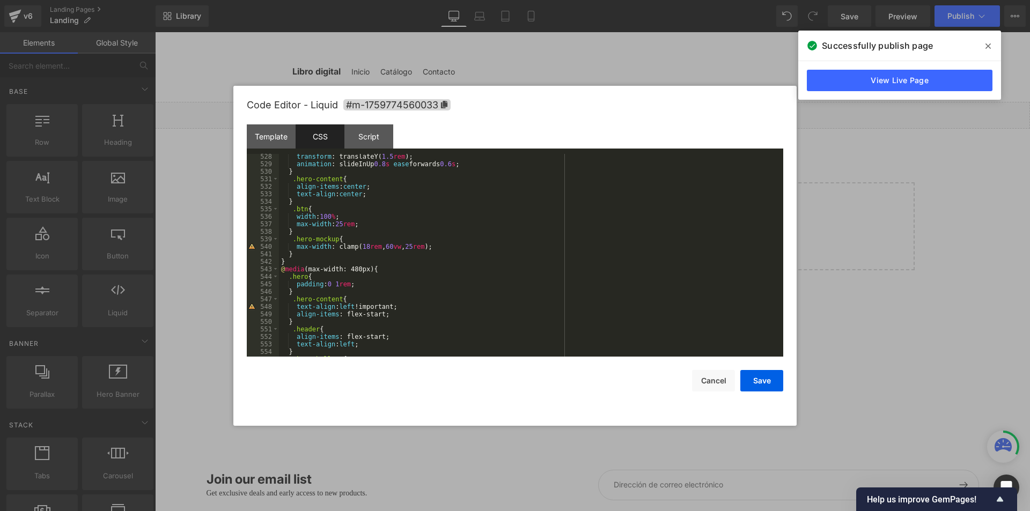
click at [386, 270] on div "transform : translateY( 1.5 rem ); animation : slideInUp 0.8 s ease forwards 0.…" at bounding box center [529, 262] width 500 height 218
click at [758, 384] on button "Save" at bounding box center [761, 380] width 43 height 21
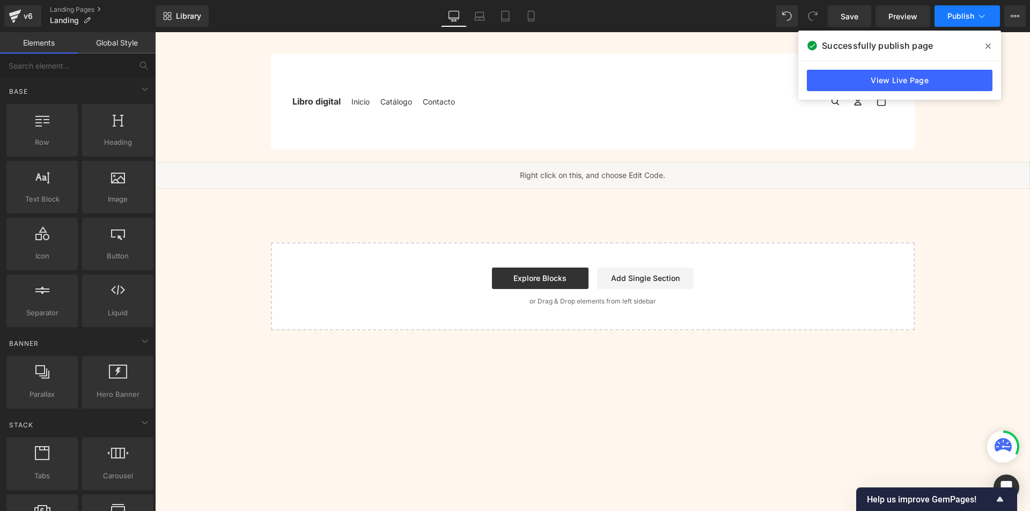
click at [960, 21] on button "Publish" at bounding box center [966, 15] width 65 height 21
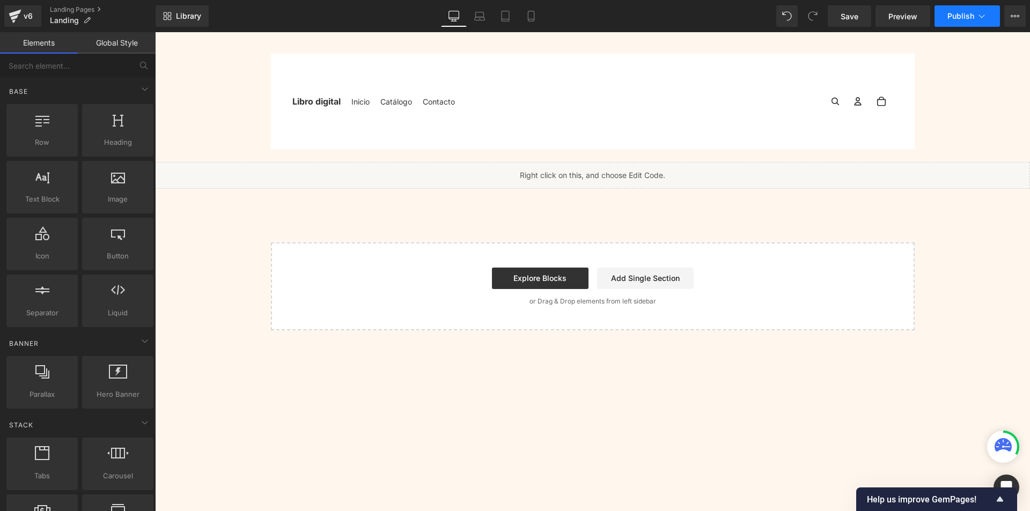
click at [953, 26] on button "Publish" at bounding box center [966, 15] width 65 height 21
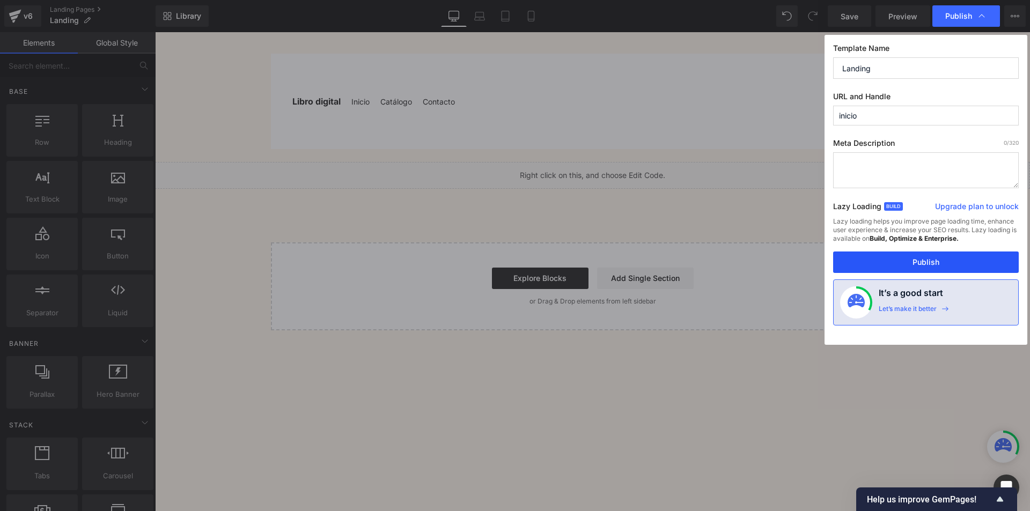
click at [911, 263] on button "Publish" at bounding box center [926, 262] width 186 height 21
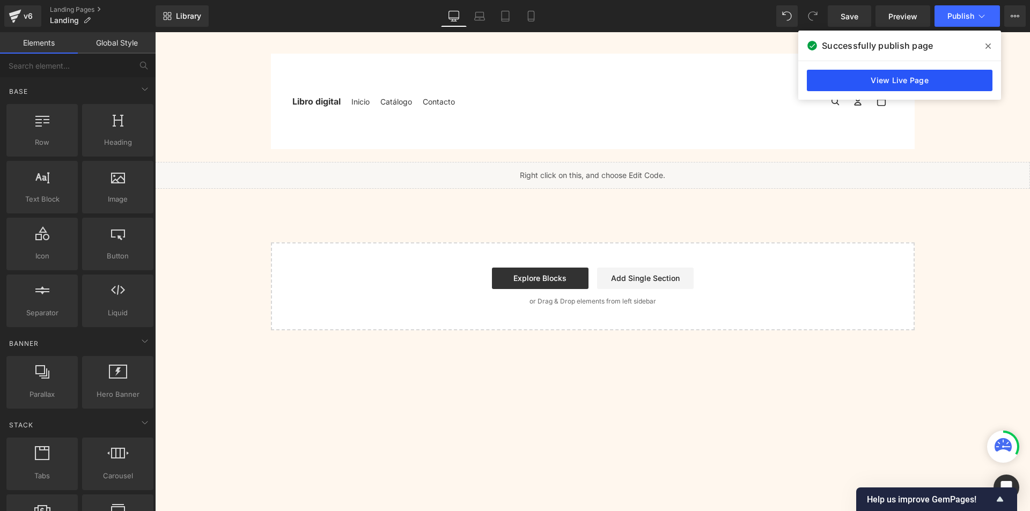
click at [908, 77] on link "View Live Page" at bounding box center [900, 80] width 186 height 21
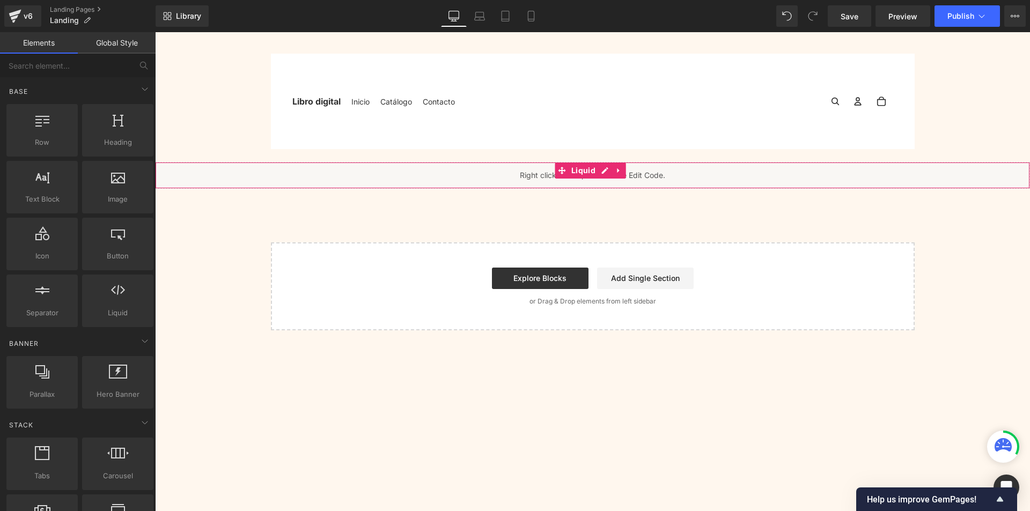
click at [600, 169] on div "Liquid" at bounding box center [592, 175] width 875 height 27
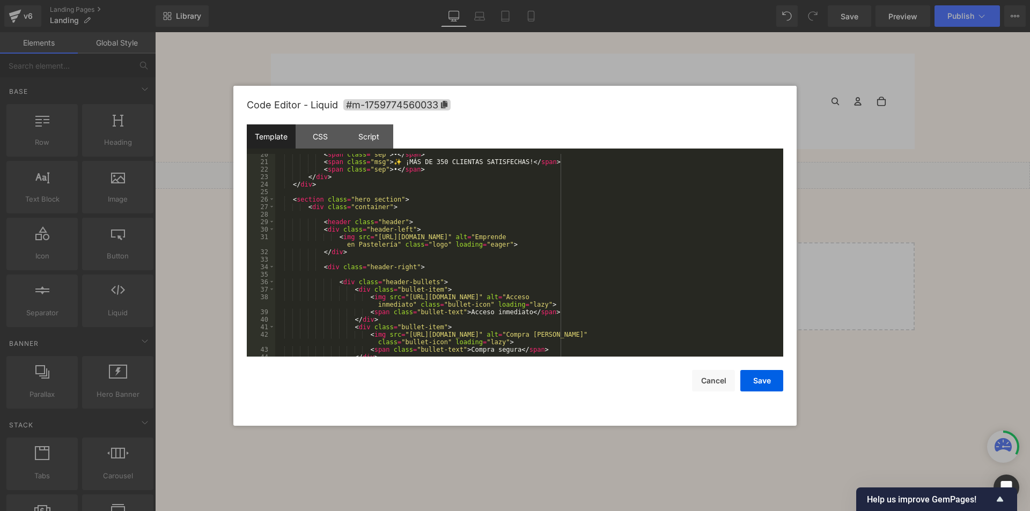
scroll to position [161, 0]
click at [331, 137] on div "CSS" at bounding box center [320, 136] width 49 height 24
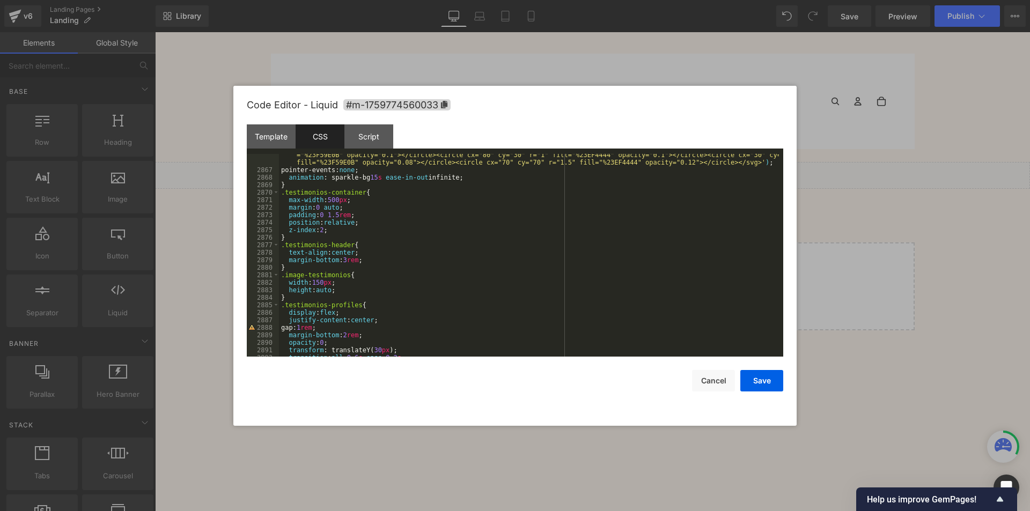
scroll to position [12461, 0]
click at [366, 259] on div "background : url( 'data:image/svg+xml,<svg xmlns="[URL][DOMAIN_NAME]" viewBox="…" at bounding box center [529, 260] width 500 height 233
click at [351, 272] on div "background : url( 'data:image/svg+xml,<svg xmlns="[URL][DOMAIN_NAME]" viewBox="…" at bounding box center [529, 260] width 500 height 233
click at [279, 277] on div "background : url( 'data:image/svg+xml,<svg xmlns="[URL][DOMAIN_NAME]" viewBox="…" at bounding box center [529, 260] width 500 height 233
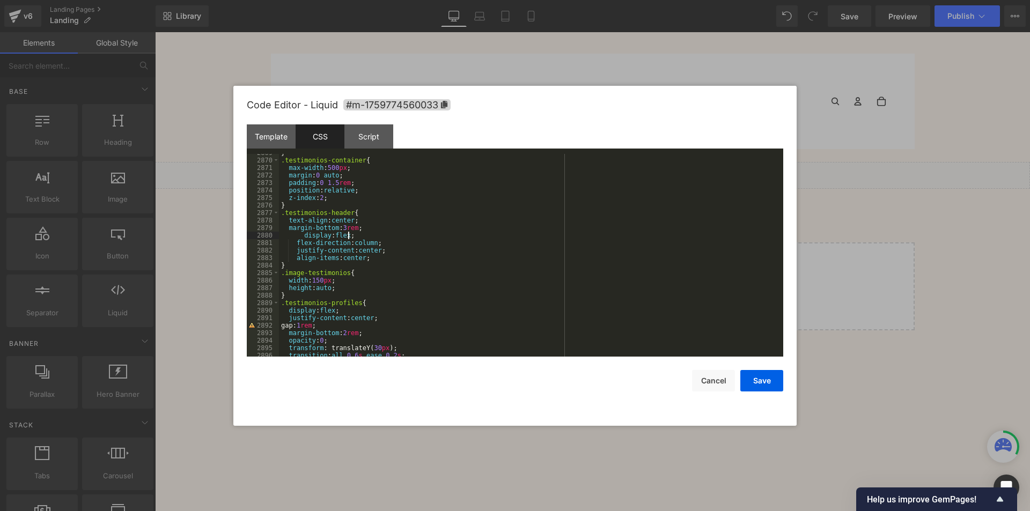
scroll to position [12467, 0]
click at [318, 282] on div "} .testimonios-container { max-width : 500 px ; margin : 0 auto ; padding : 0 1…" at bounding box center [529, 258] width 500 height 218
click at [756, 377] on button "Save" at bounding box center [761, 380] width 43 height 21
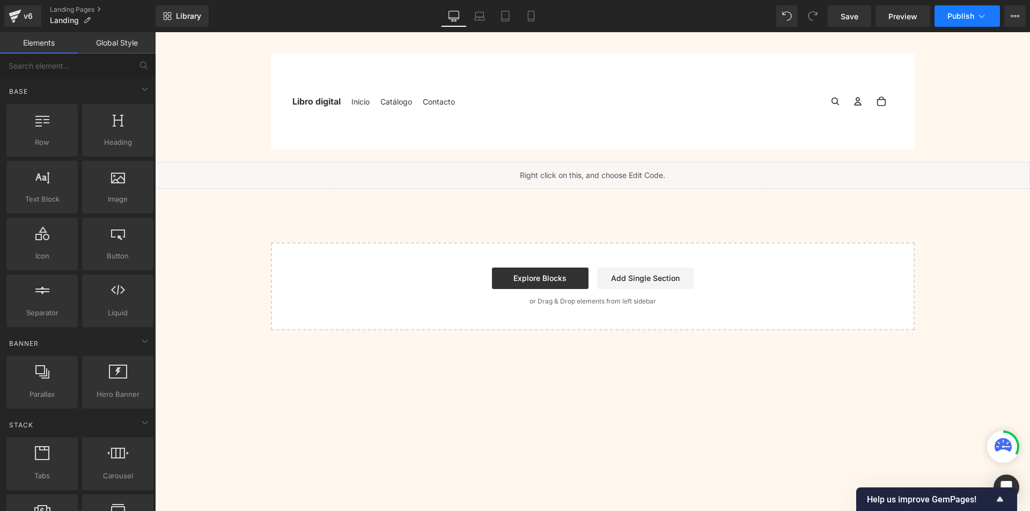
click at [955, 21] on button "Publish" at bounding box center [966, 15] width 65 height 21
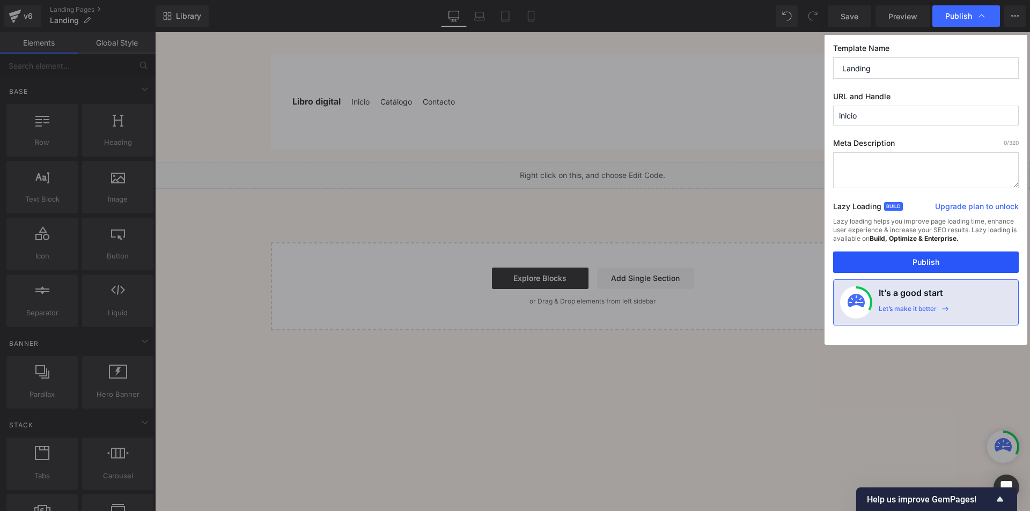
drag, startPoint x: 926, startPoint y: 263, endPoint x: 596, endPoint y: 156, distance: 346.7
click at [926, 263] on button "Publish" at bounding box center [926, 262] width 186 height 21
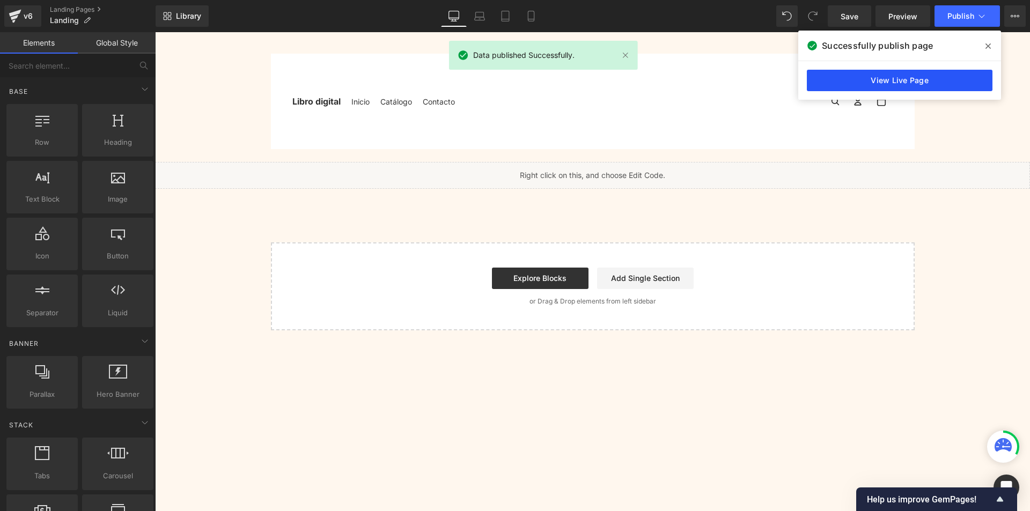
click at [921, 73] on link "View Live Page" at bounding box center [900, 80] width 186 height 21
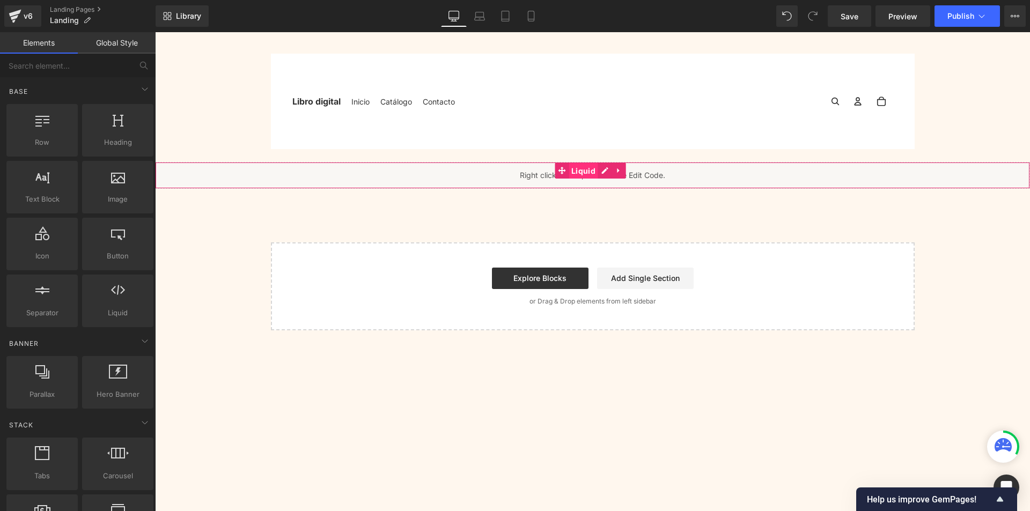
click at [596, 169] on span "Liquid" at bounding box center [584, 171] width 30 height 16
click at [598, 172] on div "Liquid" at bounding box center [592, 175] width 875 height 27
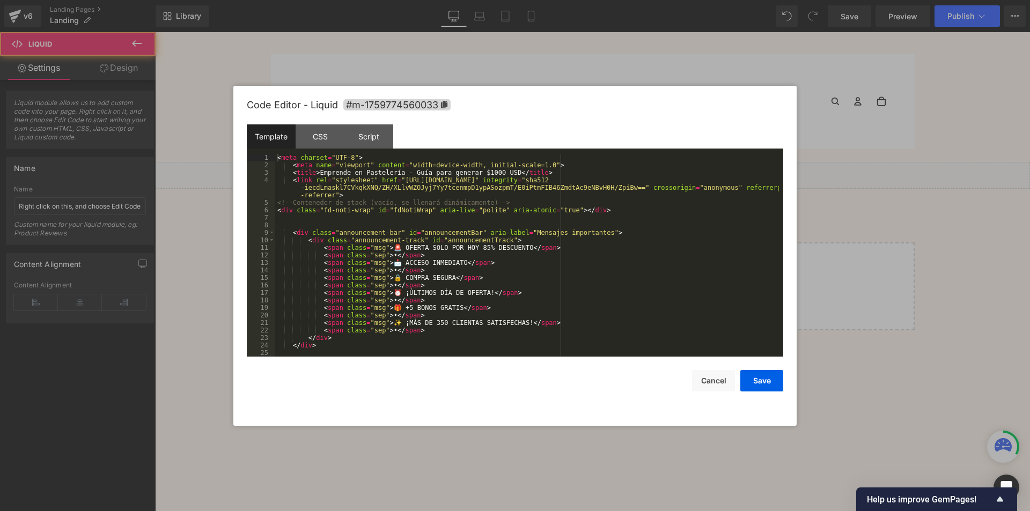
click at [603, 172] on div "< meta charset = "UTF-8" > < meta name = "viewport" content = "width=device-wid…" at bounding box center [527, 263] width 504 height 218
click at [313, 135] on div "CSS" at bounding box center [320, 136] width 49 height 24
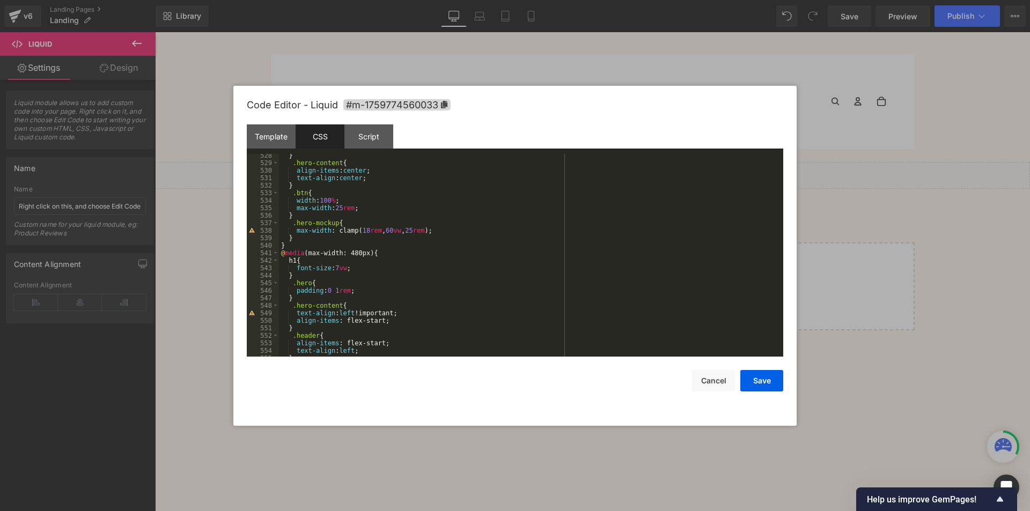
scroll to position [2218, 0]
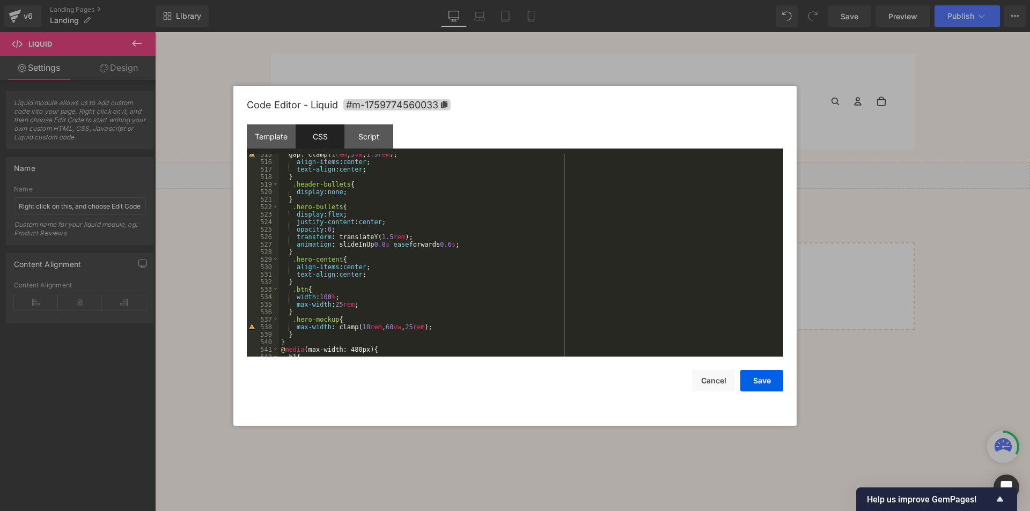
drag, startPoint x: 783, startPoint y: 181, endPoint x: 783, endPoint y: 239, distance: 57.9
click at [783, 239] on div "Code Editor - Liquid #m-1759774560033 Template CSS Script Data 1 2 3 4 5 6 7 8 …" at bounding box center [514, 256] width 563 height 340
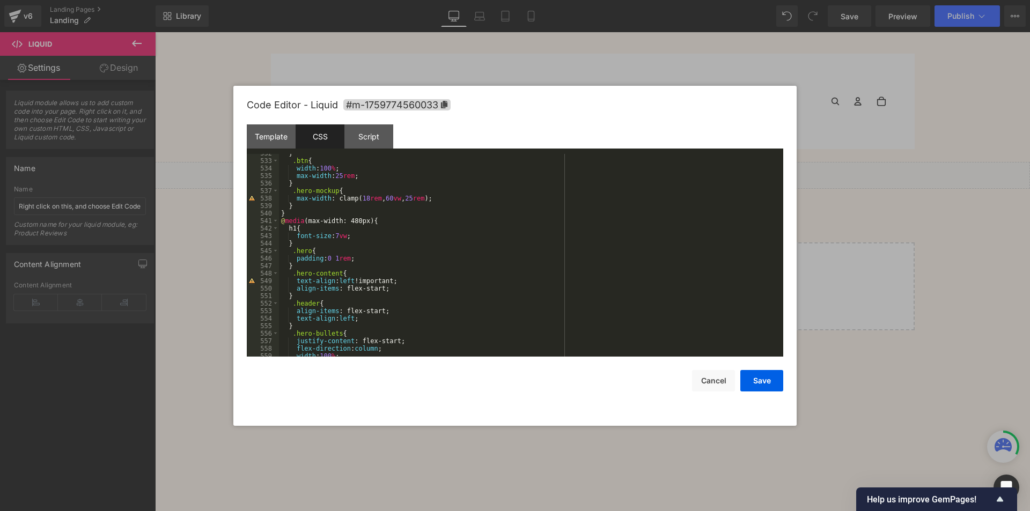
scroll to position [2292, 0]
click at [289, 226] on div "} .btn { width : 100 % ; max-width : 25 rem ; } .hero-mockup { max-width : clam…" at bounding box center [529, 259] width 500 height 218
click at [773, 386] on button "Save" at bounding box center [761, 380] width 43 height 21
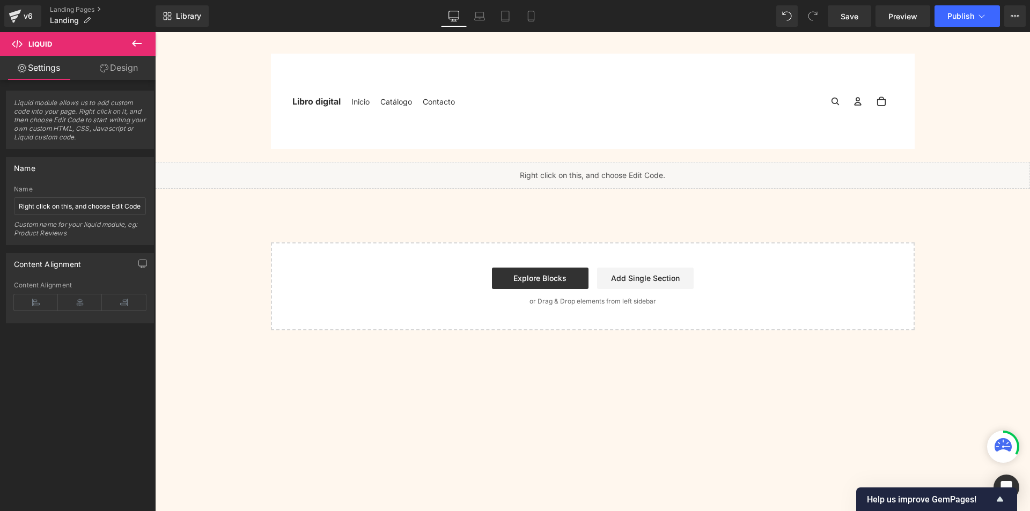
click at [974, 3] on div "Library Desktop Desktop Laptop Tablet Mobile Save Preview Publish Scheduled Upg…" at bounding box center [593, 16] width 874 height 32
click at [957, 18] on span "Publish" at bounding box center [960, 16] width 27 height 9
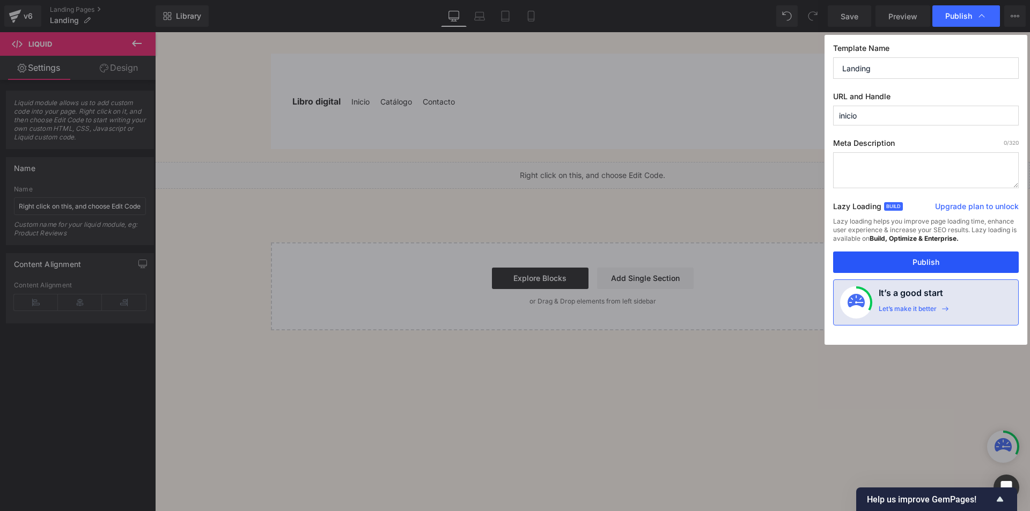
drag, startPoint x: 924, startPoint y: 262, endPoint x: 738, endPoint y: 102, distance: 245.0
click at [924, 262] on button "Publish" at bounding box center [926, 262] width 186 height 21
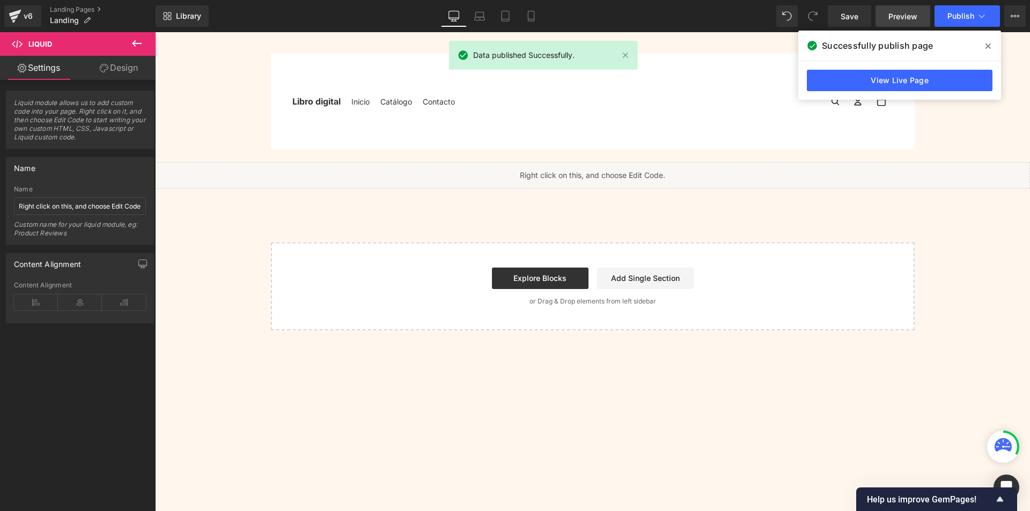
click at [913, 23] on link "Preview" at bounding box center [902, 15] width 55 height 21
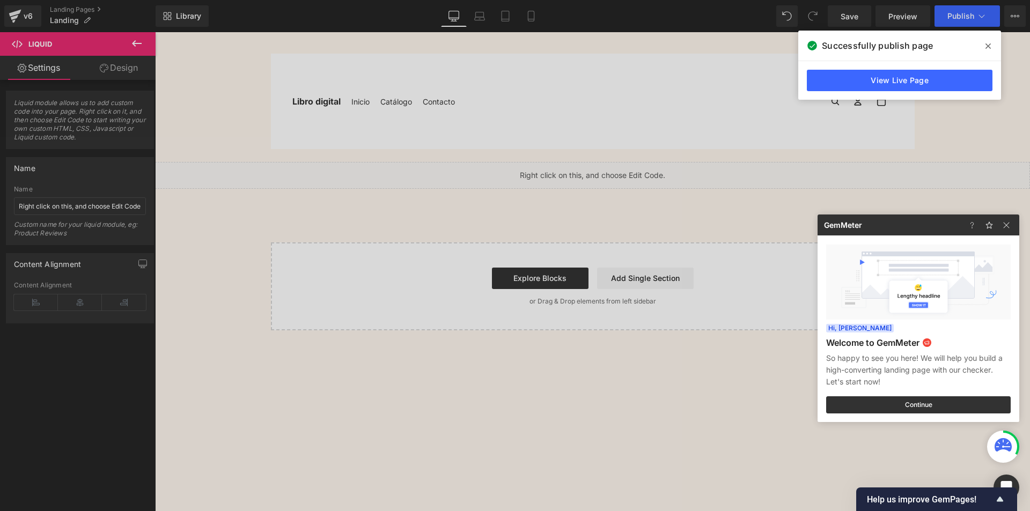
click at [761, 128] on div at bounding box center [515, 255] width 1030 height 511
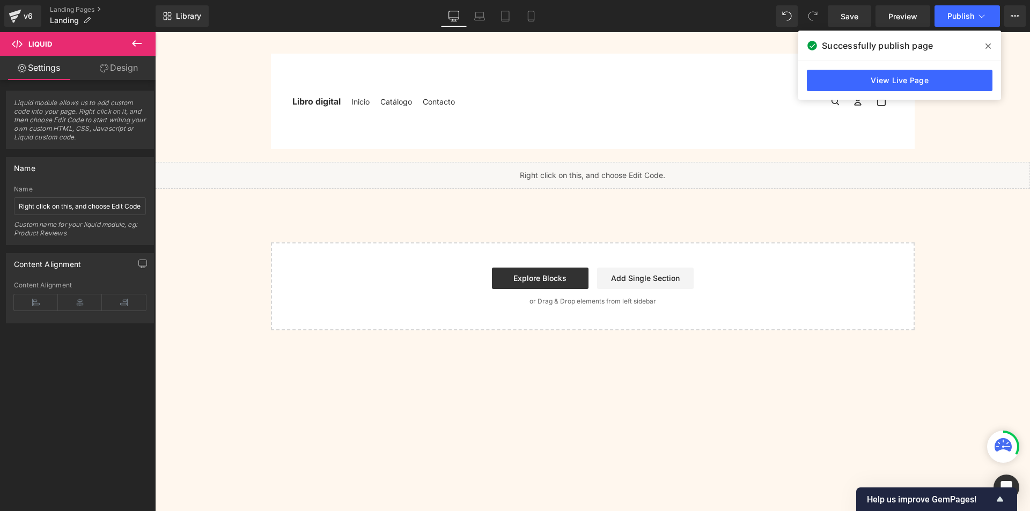
click at [994, 46] on span at bounding box center [987, 46] width 17 height 17
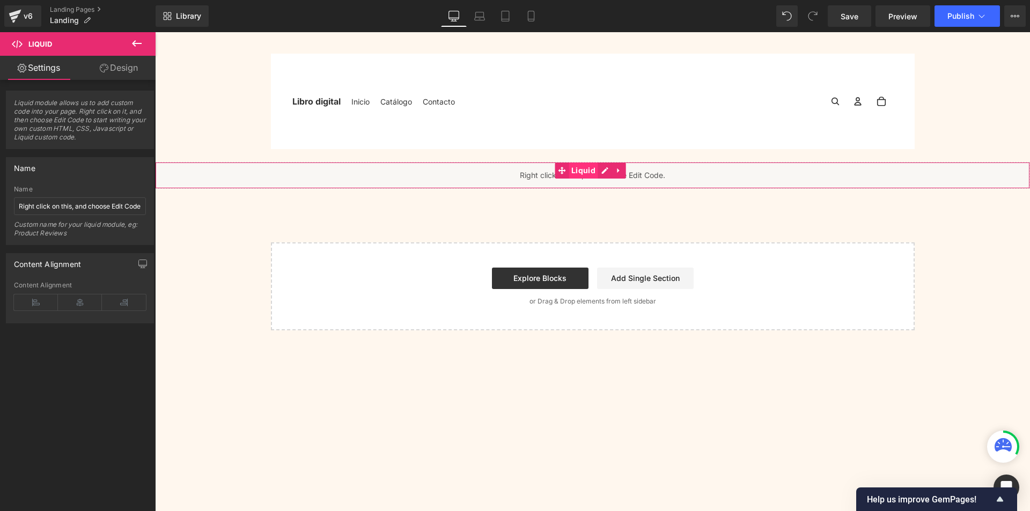
click at [585, 171] on span "Liquid" at bounding box center [584, 171] width 30 height 16
click at [607, 172] on div "Liquid" at bounding box center [592, 175] width 875 height 27
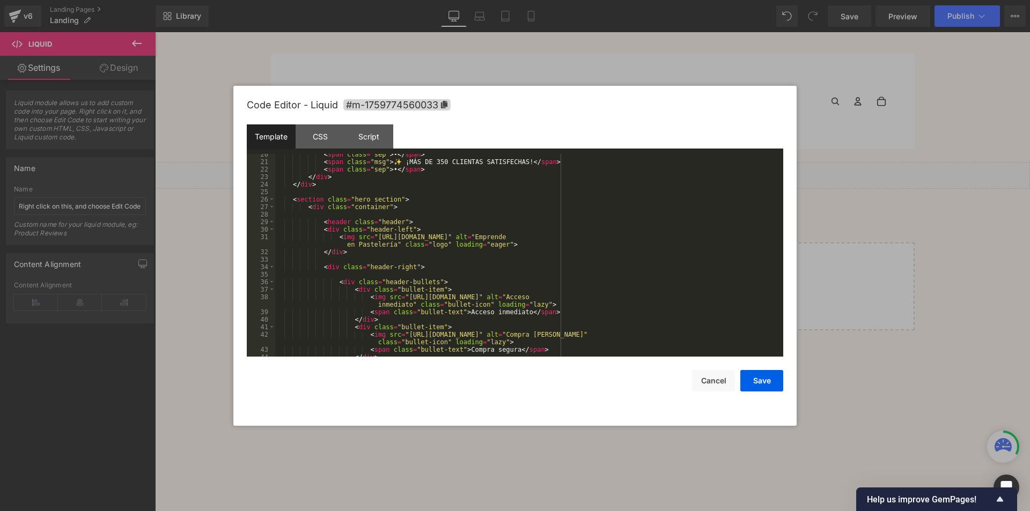
scroll to position [290, 0]
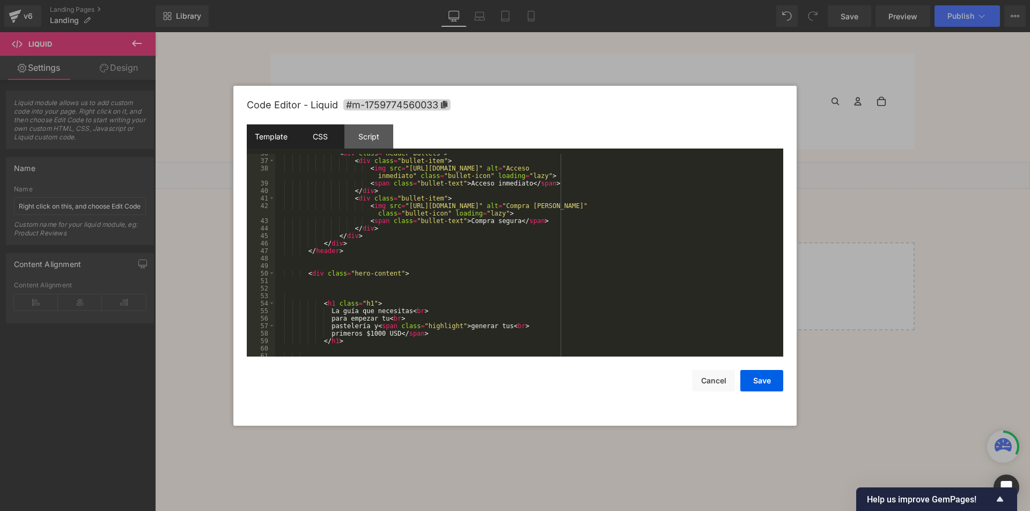
click at [328, 135] on div "CSS" at bounding box center [320, 136] width 49 height 24
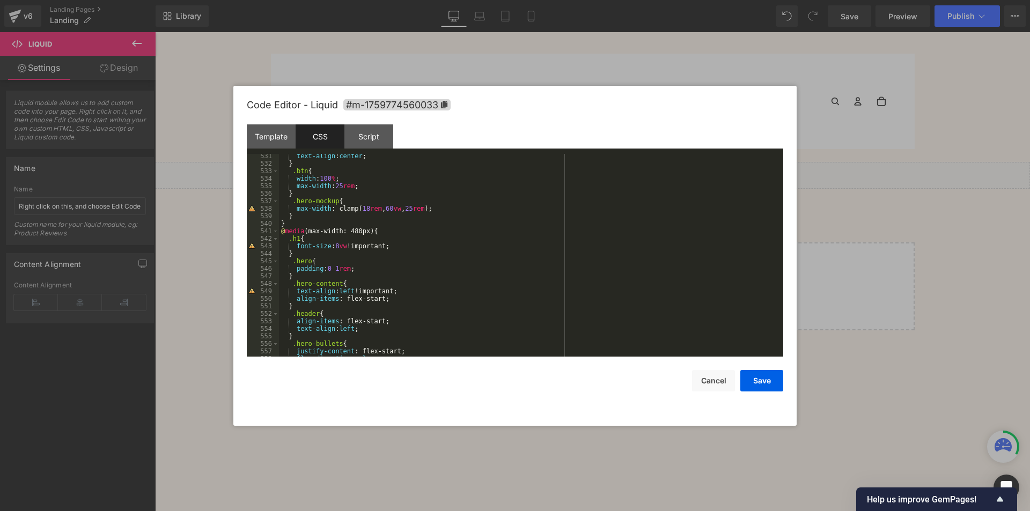
scroll to position [2287, 0]
click at [334, 246] on div "text-align : center ; } .btn { width : 100 % ; max-width : 25 rem ; } .hero-moc…" at bounding box center [529, 261] width 500 height 218
drag, startPoint x: 769, startPoint y: 387, endPoint x: 764, endPoint y: 196, distance: 191.5
click at [769, 387] on button "Save" at bounding box center [761, 380] width 43 height 21
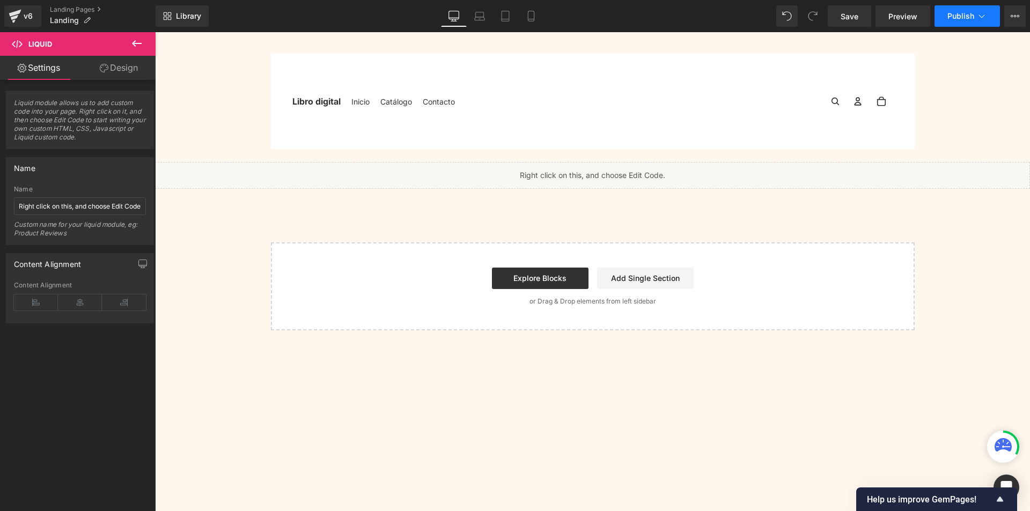
click at [969, 13] on span "Publish" at bounding box center [960, 16] width 27 height 9
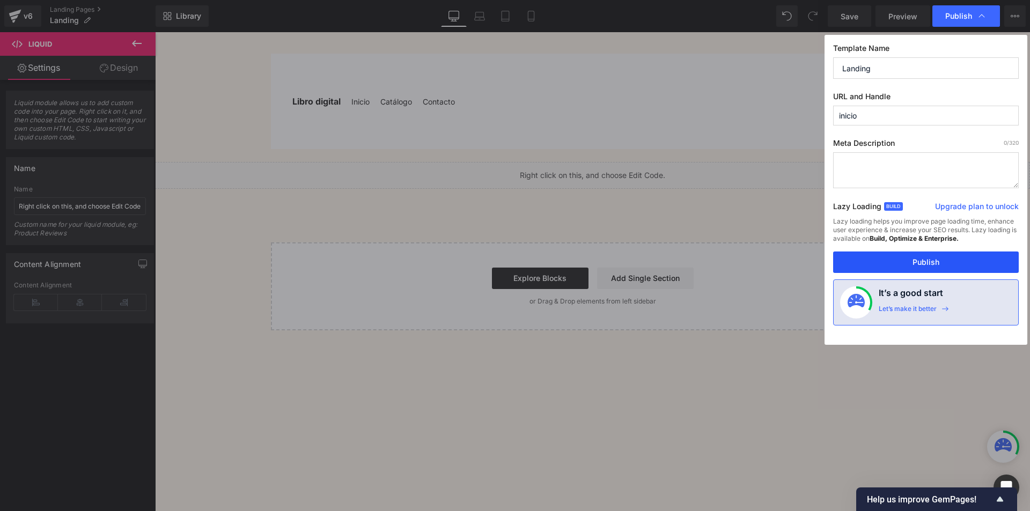
click at [908, 256] on button "Publish" at bounding box center [926, 262] width 186 height 21
